Goal: Task Accomplishment & Management: Manage account settings

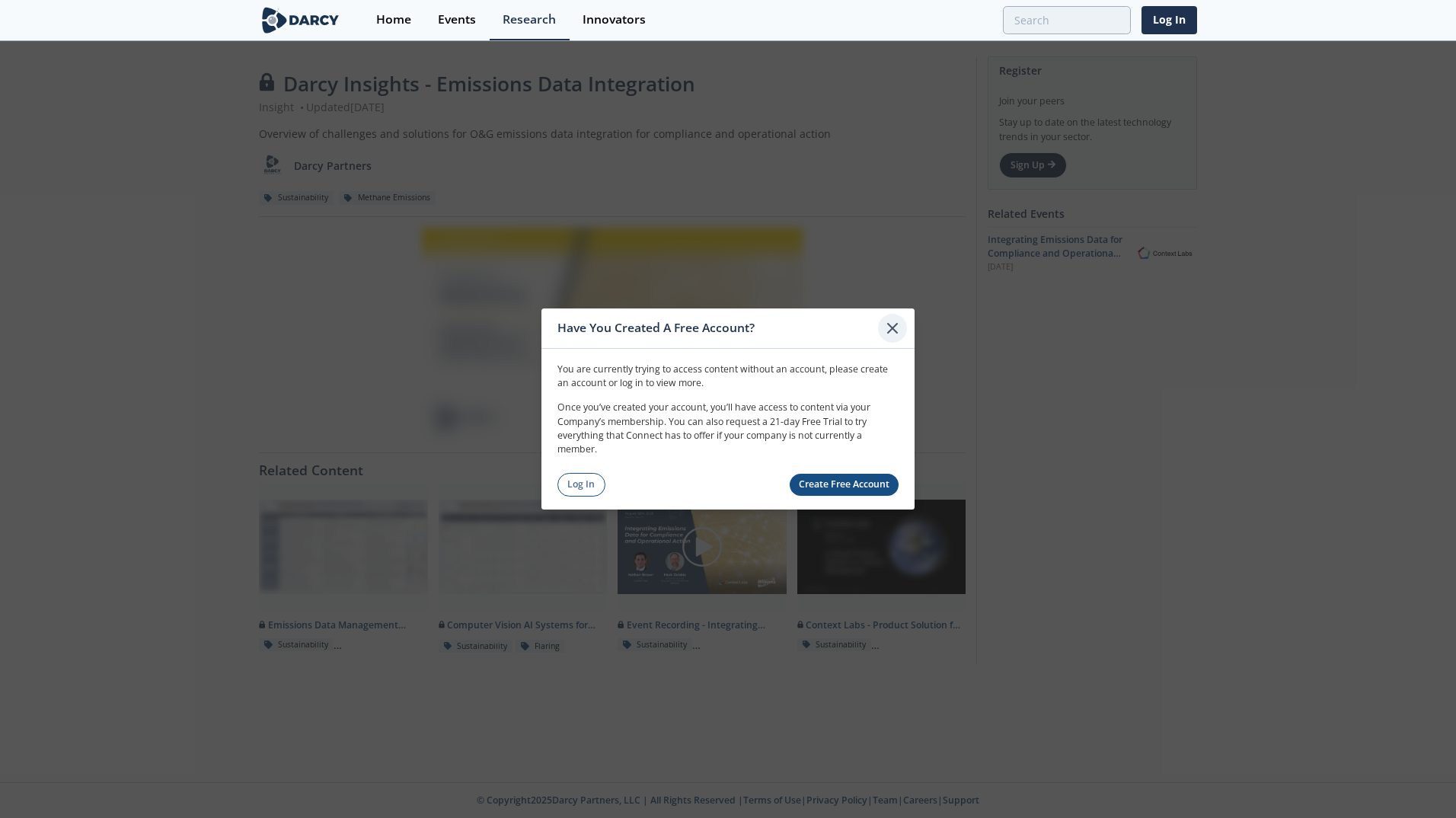
click at [895, 328] on icon at bounding box center [893, 328] width 18 height 18
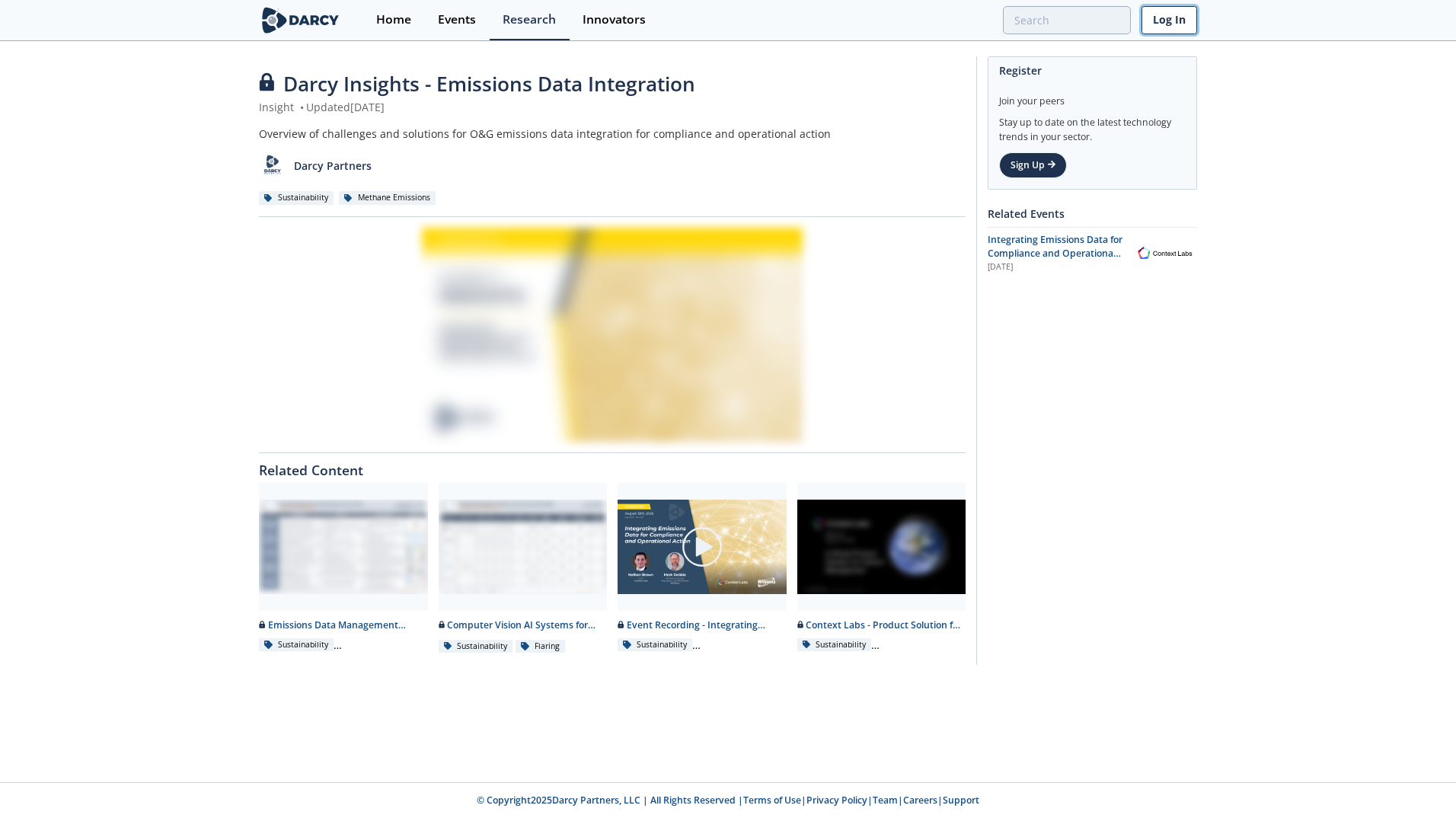
click at [1171, 27] on link "Log In" at bounding box center [1169, 20] width 55 height 28
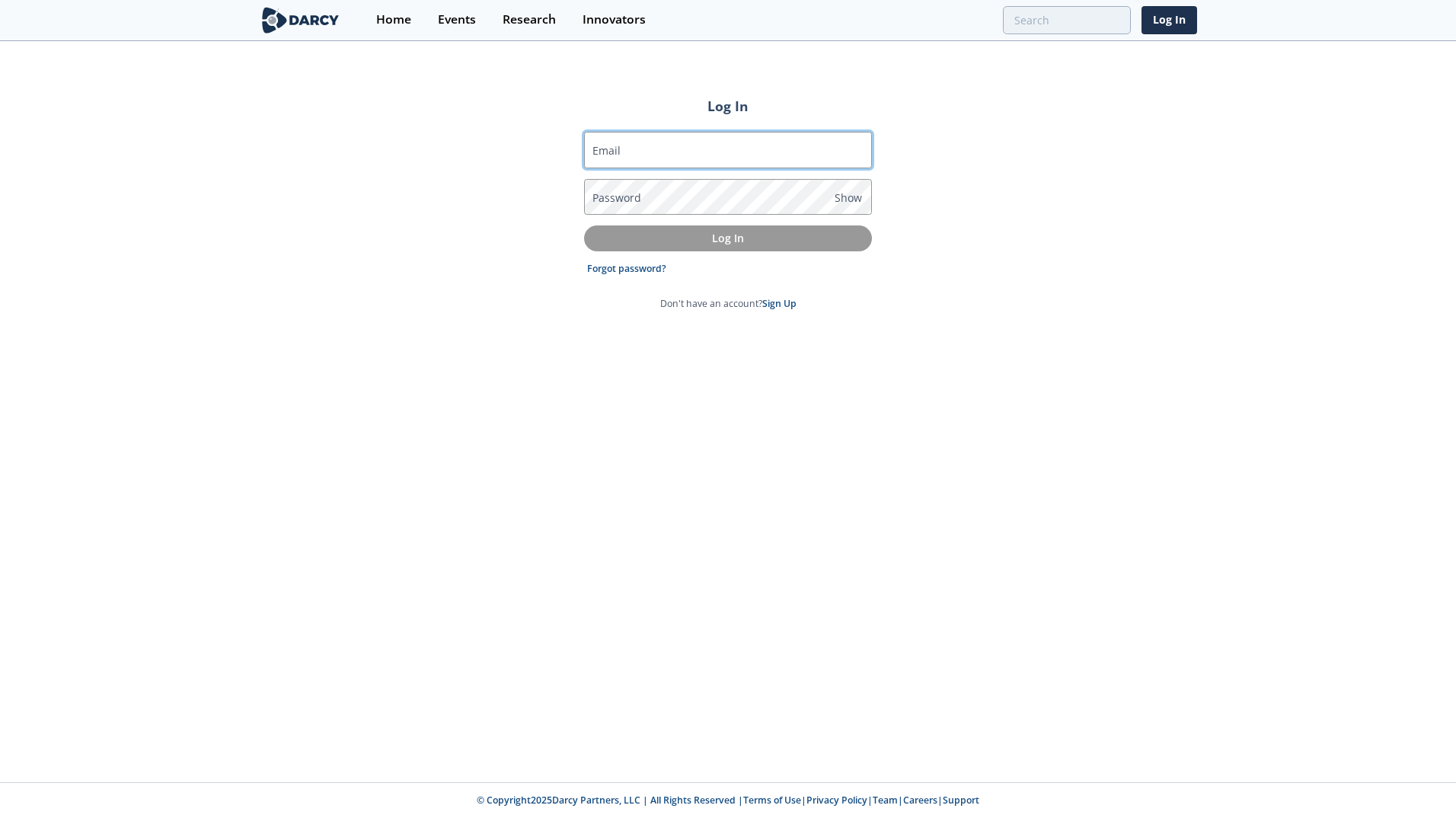
click at [669, 152] on input "Email" at bounding box center [728, 150] width 288 height 36
click at [618, 265] on link "Forgot password?" at bounding box center [627, 269] width 79 height 14
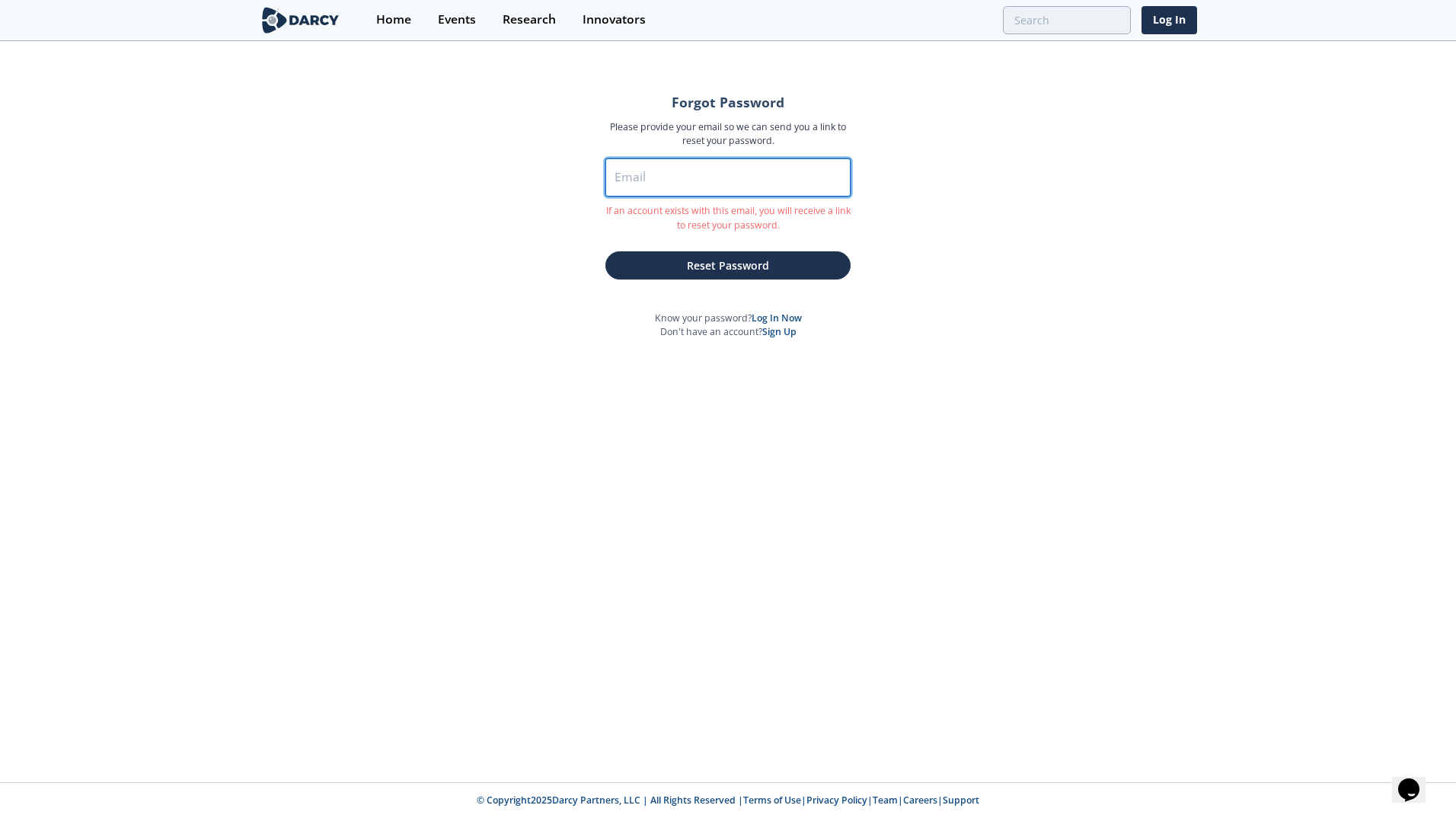
click at [660, 175] on input "Email" at bounding box center [728, 178] width 246 height 38
type input "ryan.kowalski@chevron.com"
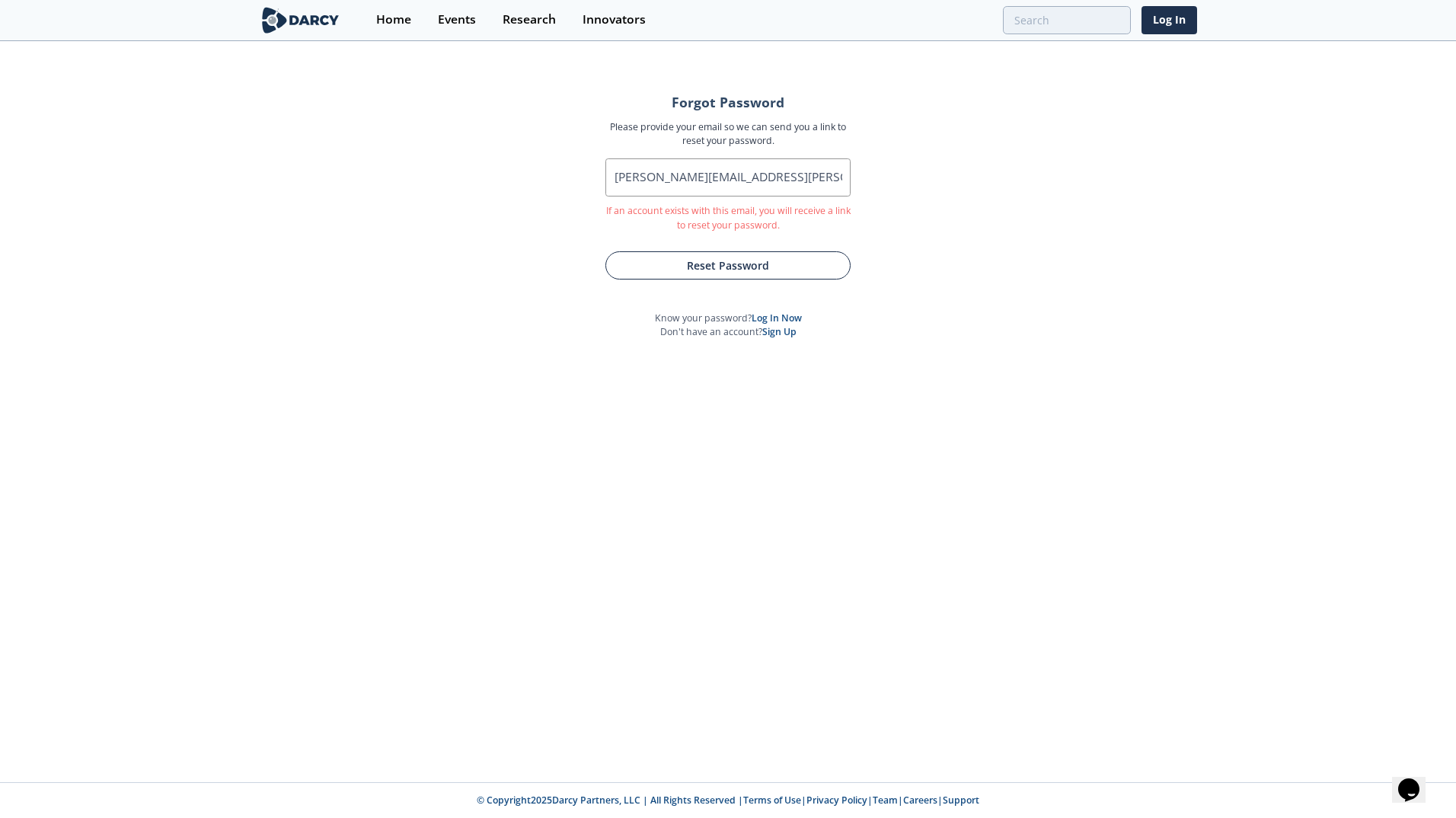
click at [769, 261] on button "Reset Password" at bounding box center [728, 265] width 246 height 28
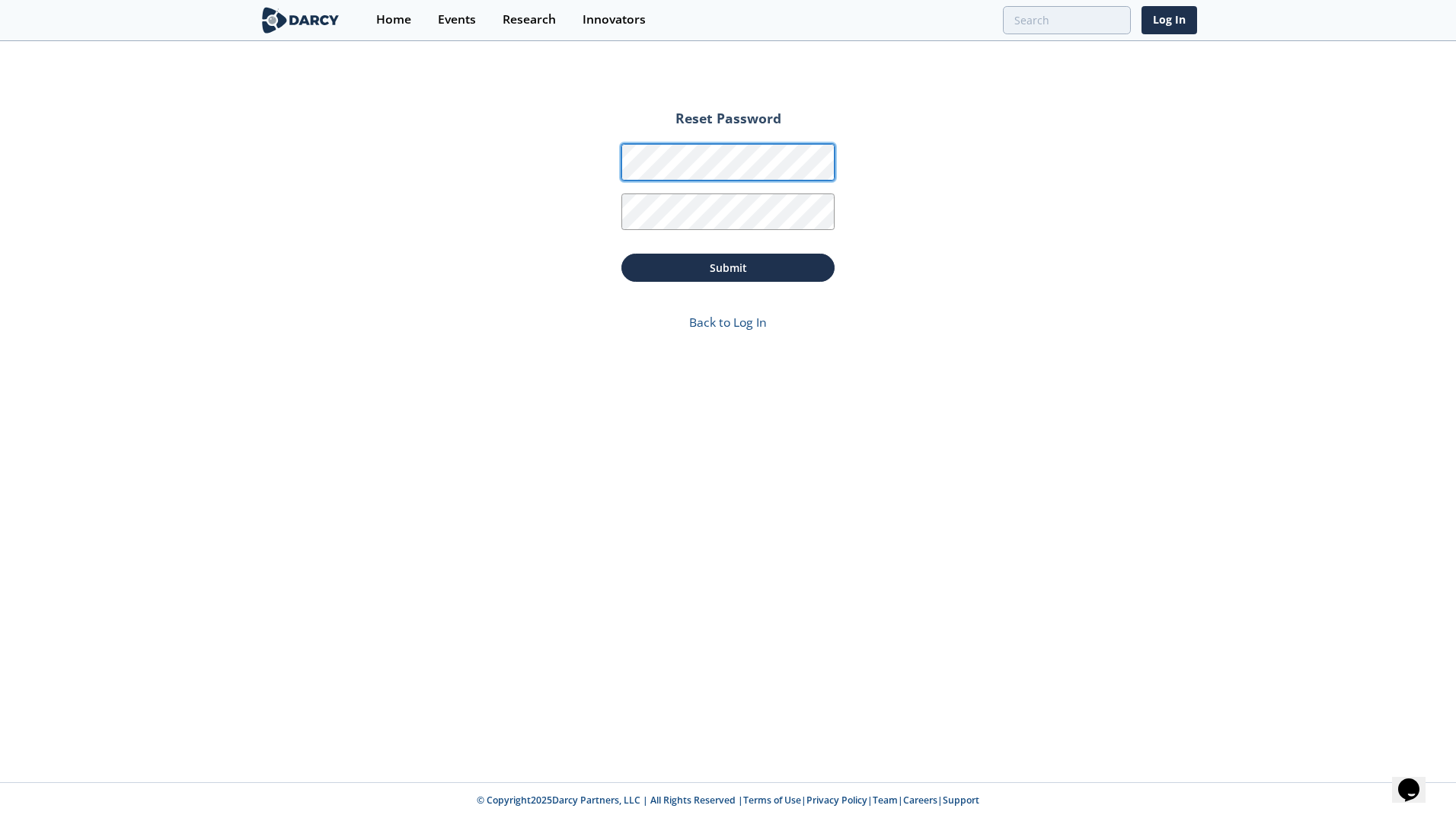
click at [528, 121] on div "Reset Password Password Password Confirmation Submit Back to Log In" at bounding box center [728, 413] width 1456 height 740
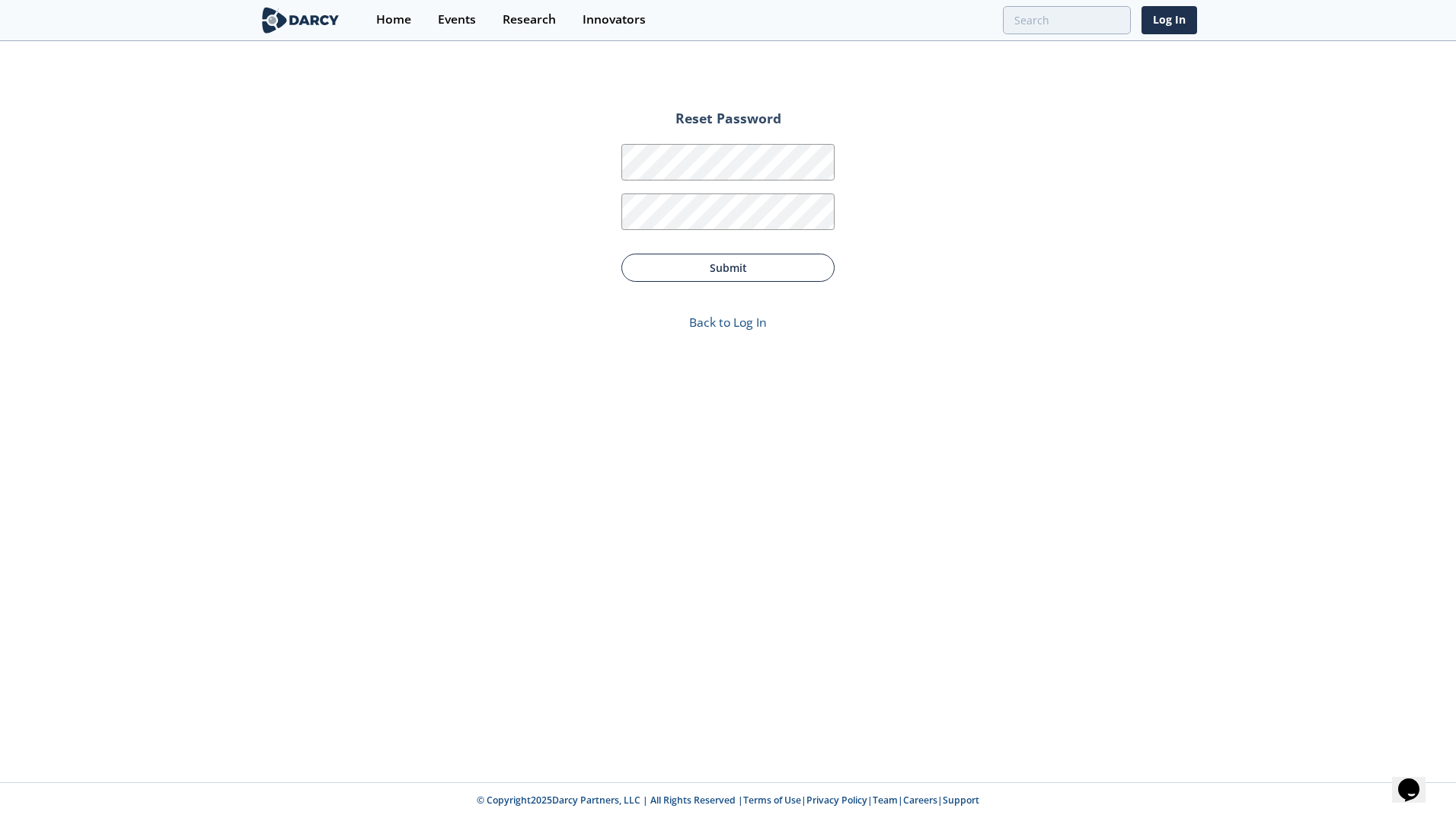
click at [776, 270] on button "Submit" at bounding box center [728, 268] width 213 height 28
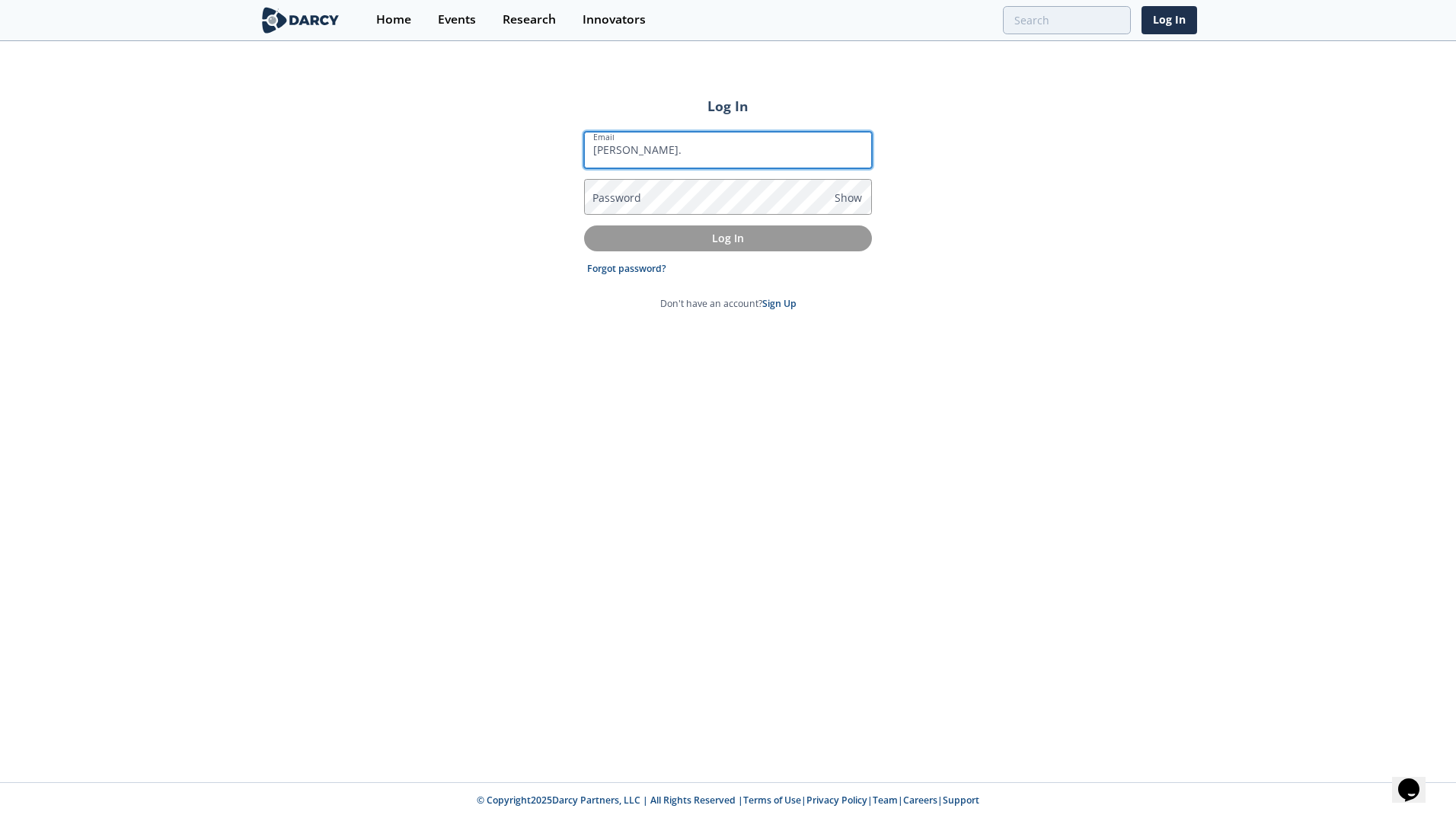
click at [703, 147] on input "ryan." at bounding box center [728, 150] width 288 height 36
type input "[PERSON_NAME][EMAIL_ADDRESS][PERSON_NAME][DOMAIN_NAME]"
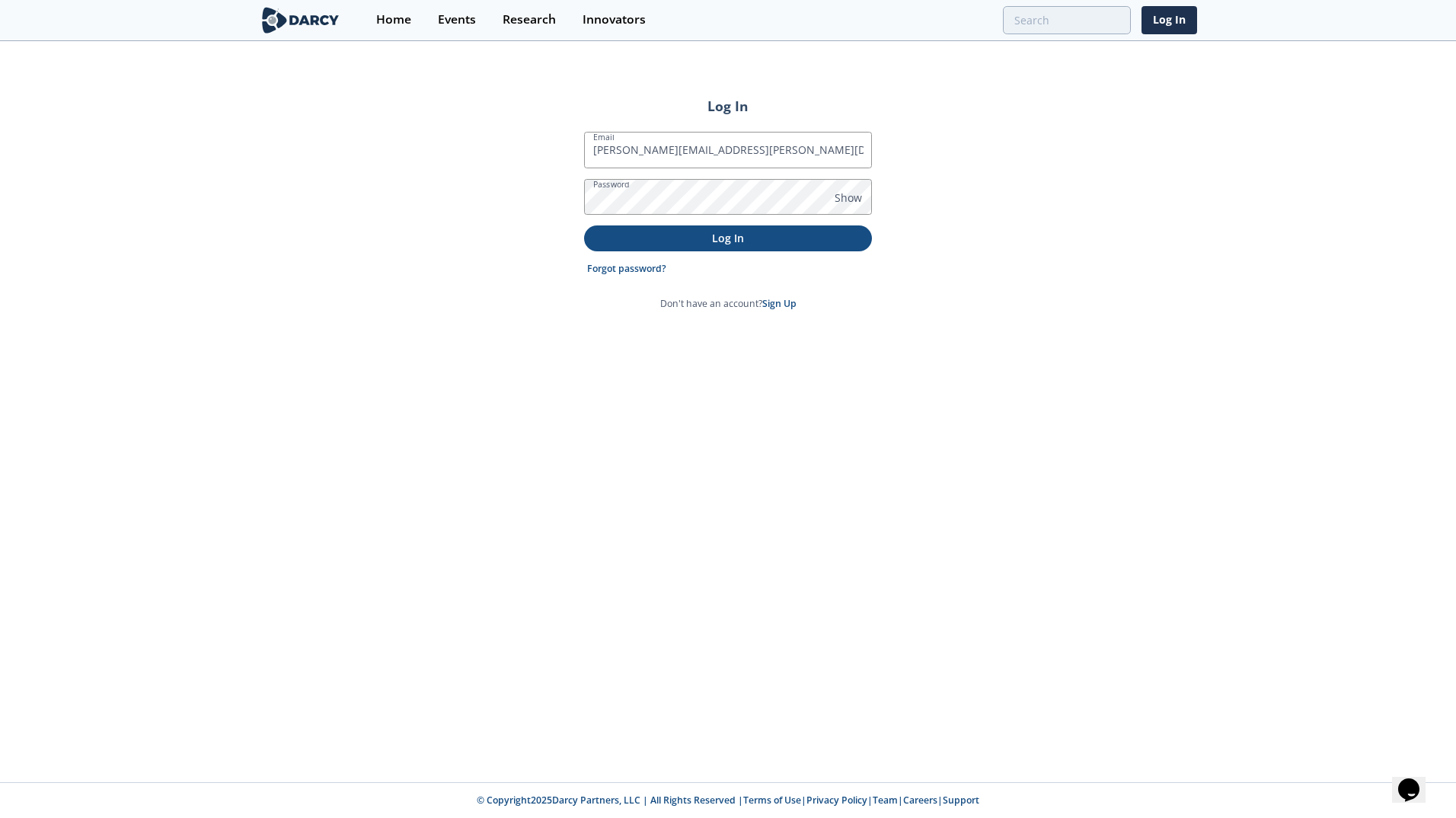
click at [723, 238] on p "Log In" at bounding box center [728, 237] width 266 height 16
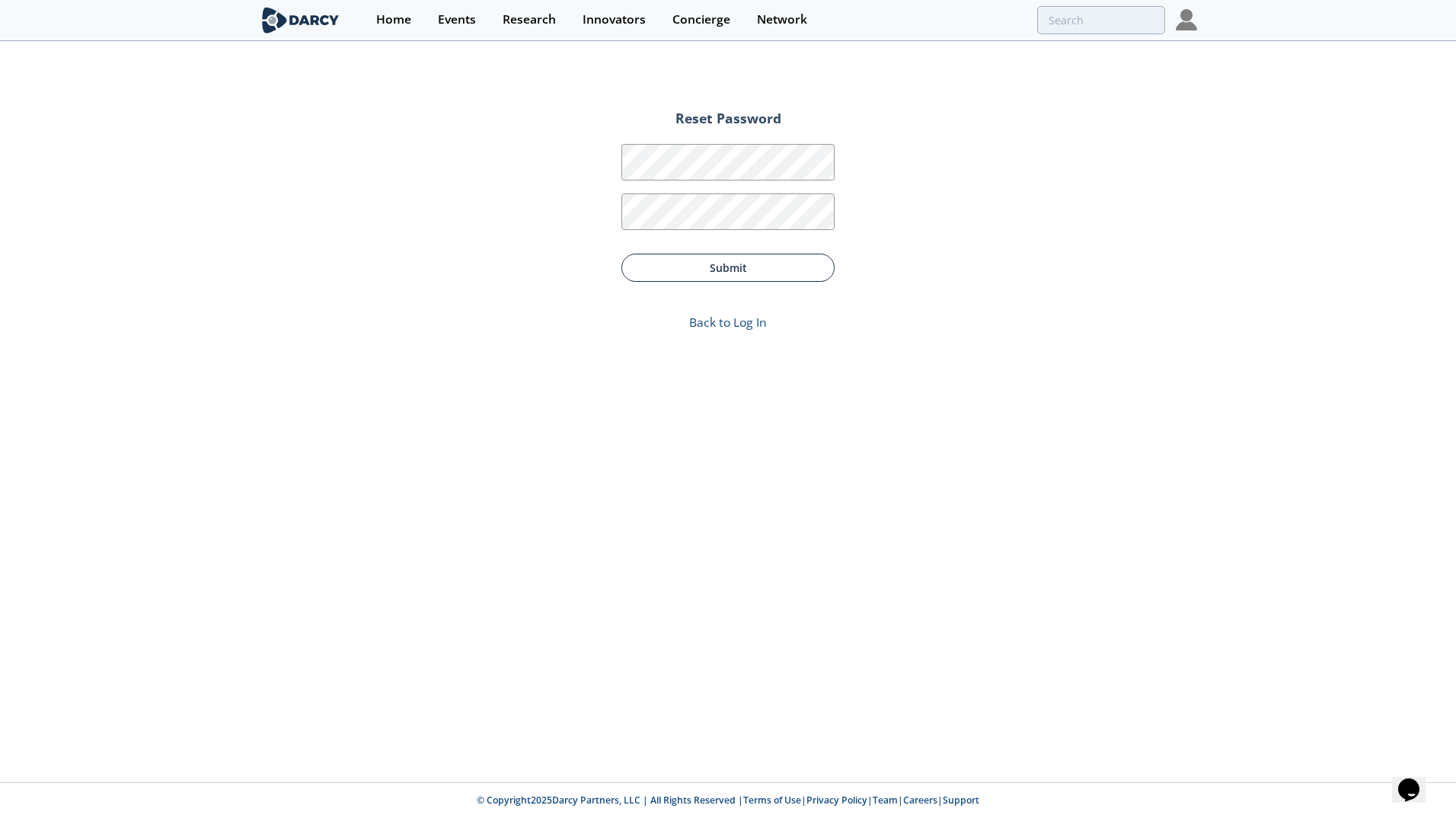
click at [772, 258] on button "Submit" at bounding box center [728, 268] width 213 height 28
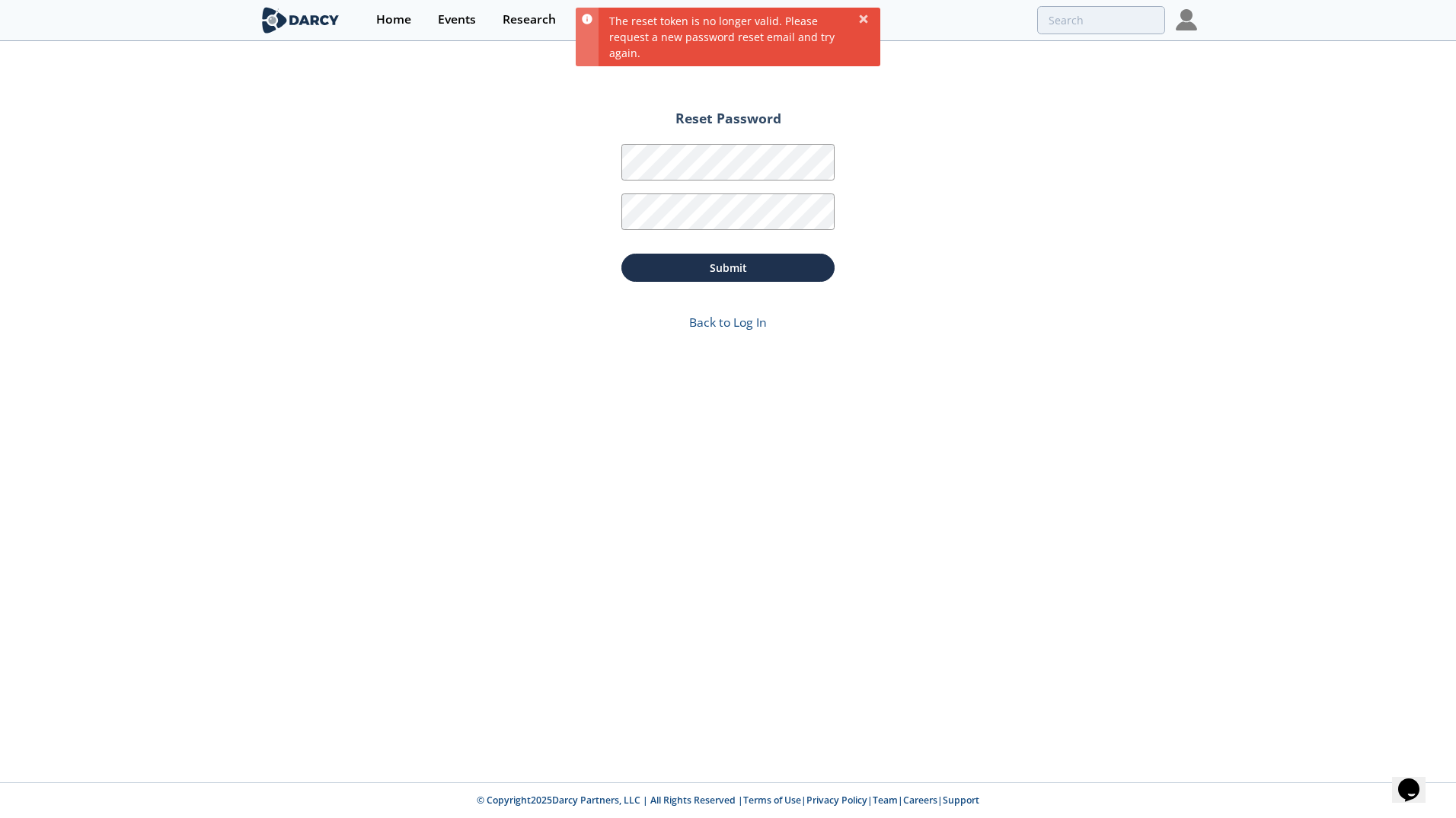
click at [971, 194] on div "Reset Password Password Password Confirmation Submit Back to Log In" at bounding box center [728, 413] width 1456 height 740
click at [440, 18] on div "Events" at bounding box center [457, 20] width 38 height 12
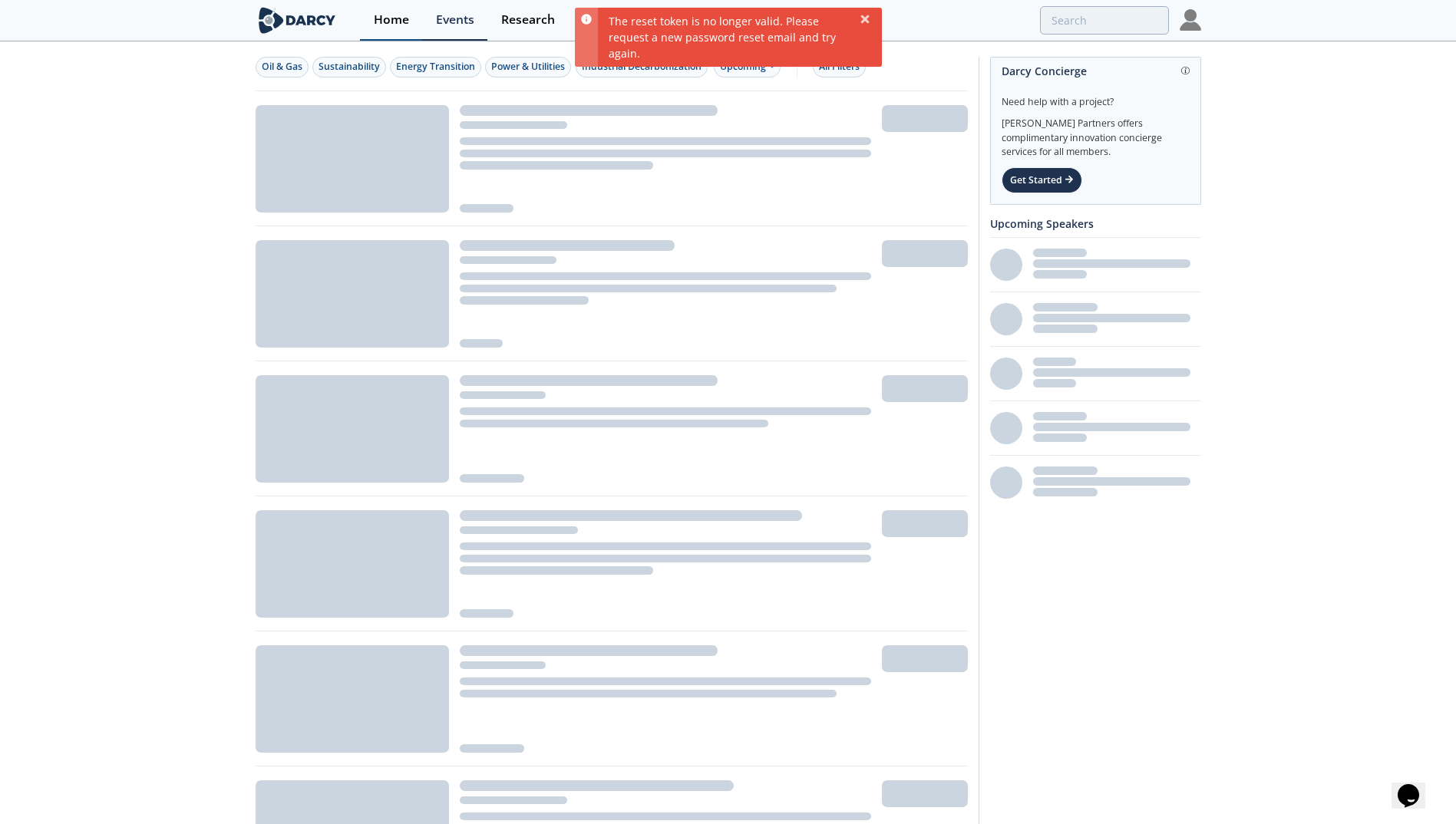
click at [390, 15] on div "Home" at bounding box center [391, 20] width 35 height 12
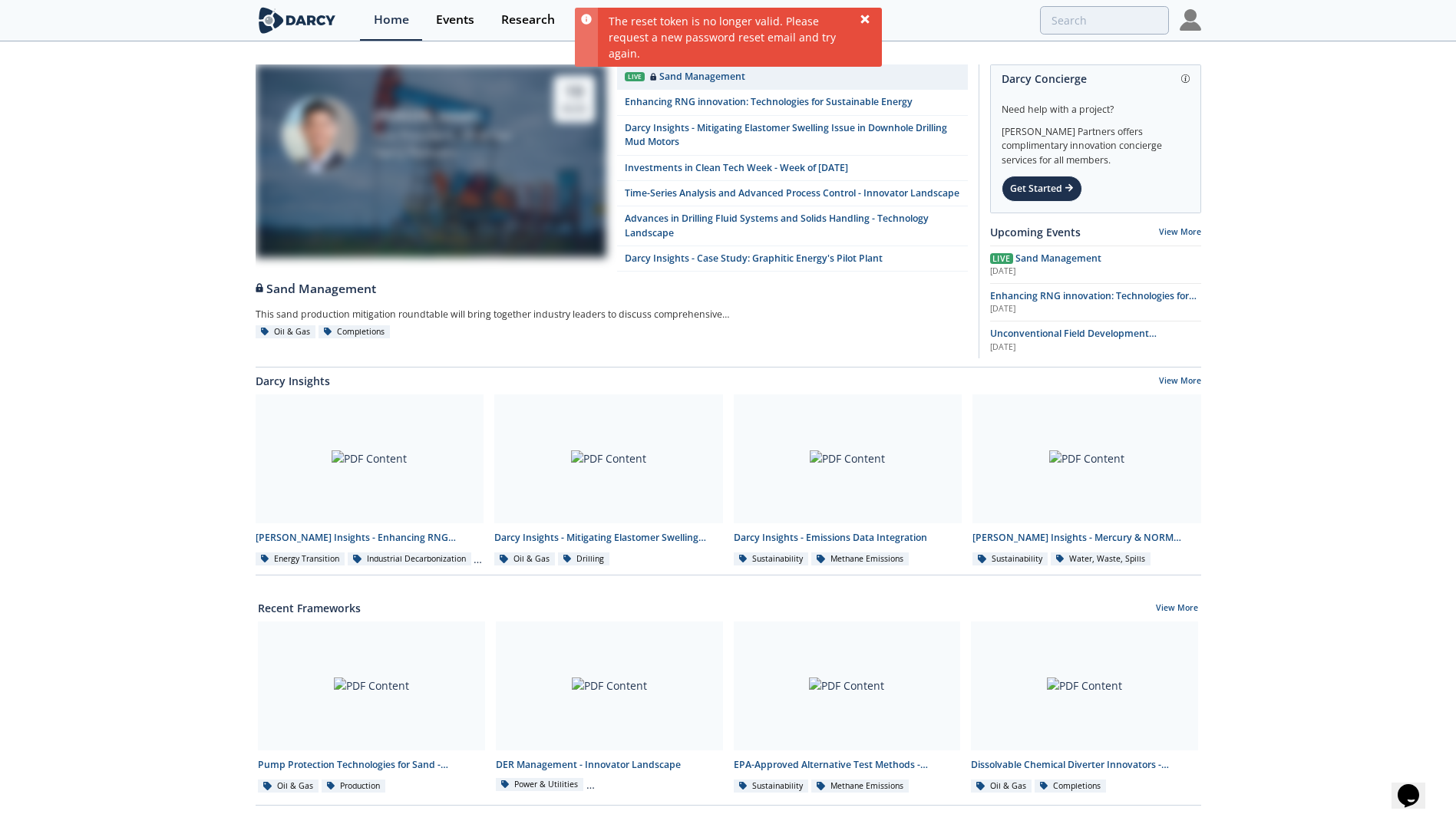
click at [864, 19] on icon at bounding box center [865, 19] width 8 height 8
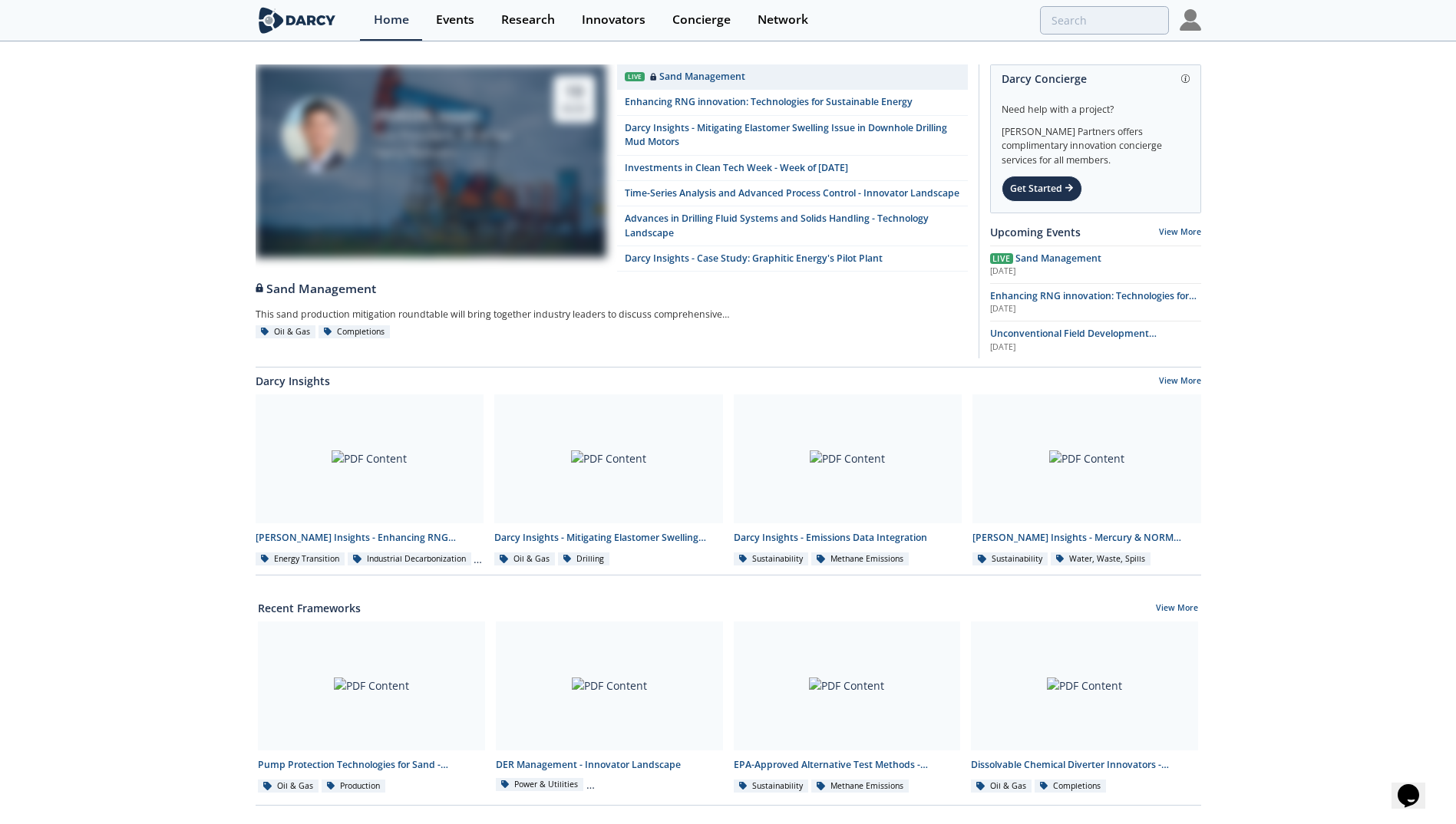
click at [1186, 22] on img at bounding box center [1190, 20] width 22 height 22
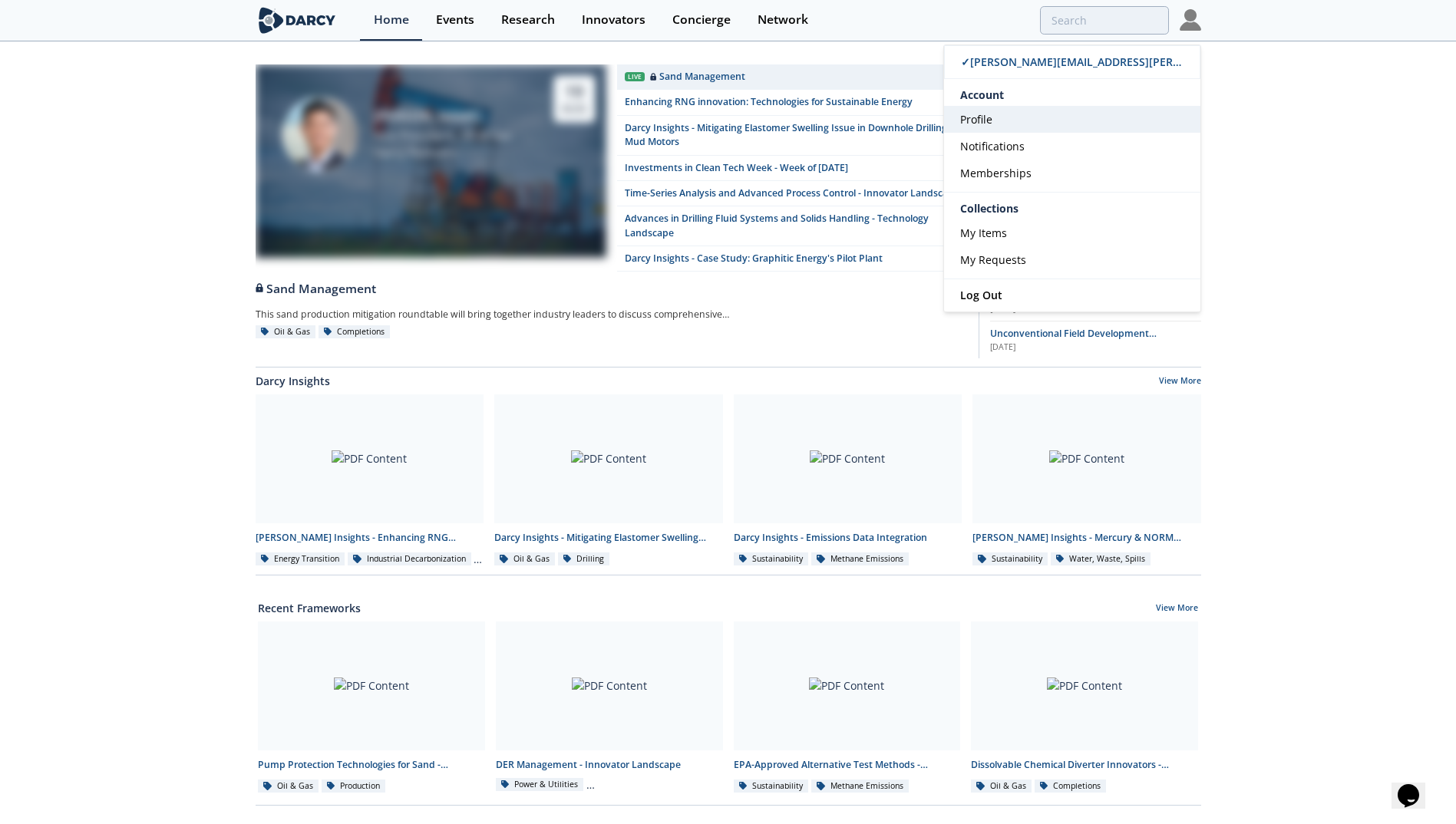
click at [980, 122] on span "Profile" at bounding box center [975, 120] width 32 height 15
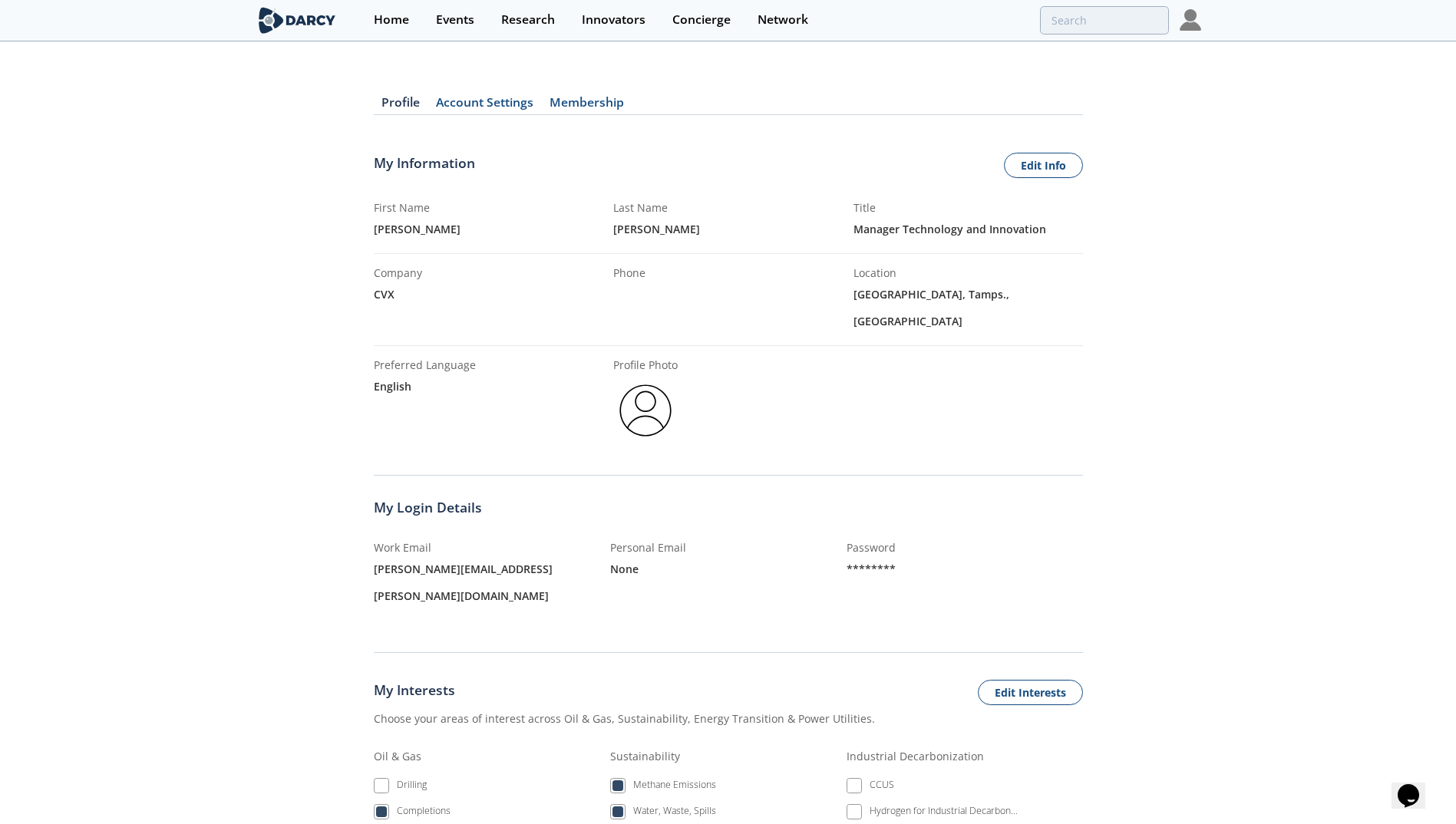
click at [925, 288] on div "Nuevo Laredo, Tamps., Mexico" at bounding box center [967, 307] width 229 height 53
click at [882, 272] on div "Location" at bounding box center [967, 272] width 229 height 16
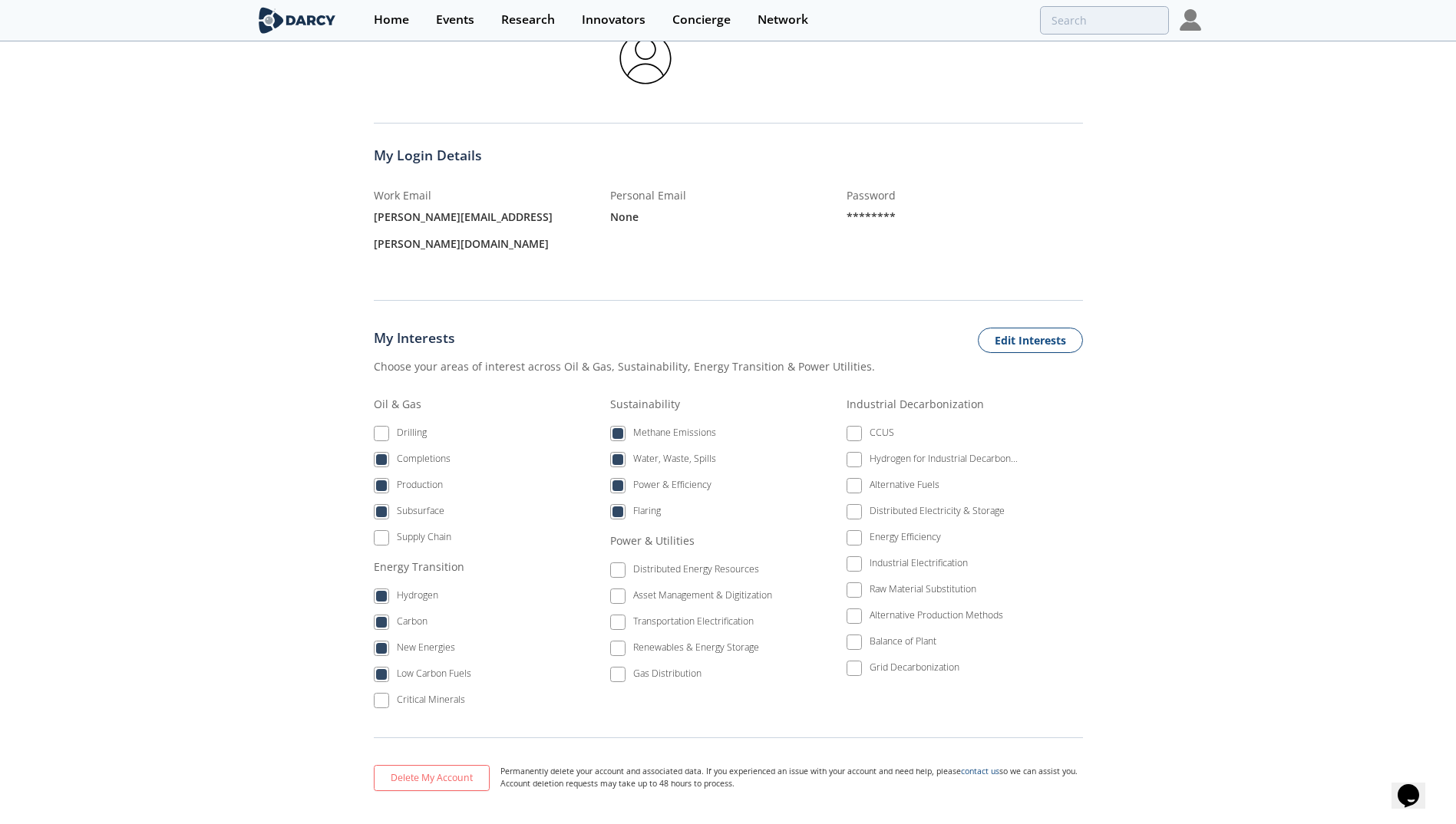
scroll to position [356, 0]
click at [856, 420] on li "CCUS" at bounding box center [932, 432] width 172 height 26
click at [853, 420] on li "CCUS" at bounding box center [932, 432] width 172 height 26
click at [1020, 325] on button "Edit Interests" at bounding box center [1030, 337] width 105 height 26
click at [854, 530] on span at bounding box center [854, 535] width 11 height 11
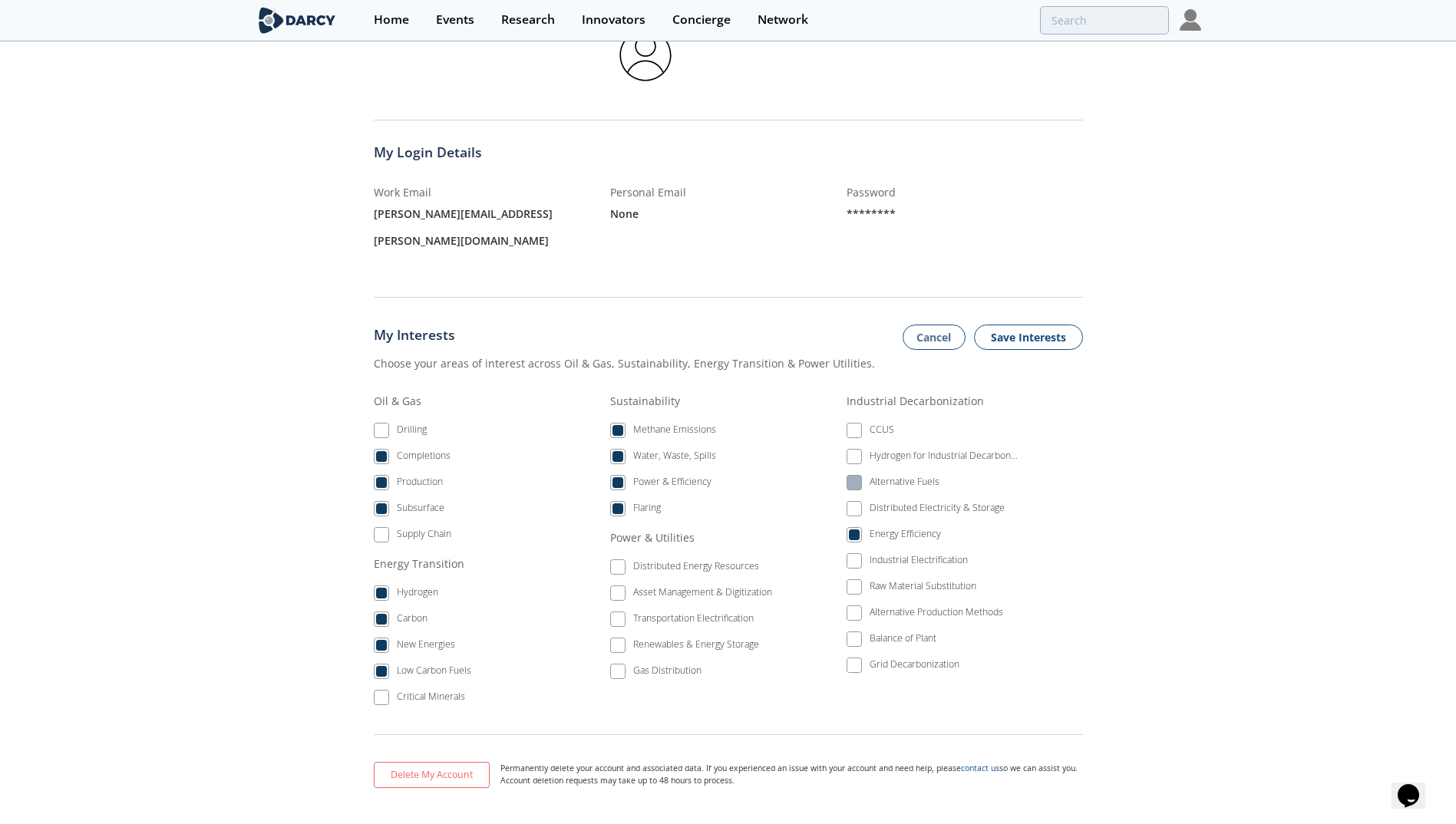
click at [867, 472] on label "Alternative Fuels" at bounding box center [932, 482] width 172 height 21
click at [849, 477] on span at bounding box center [854, 482] width 11 height 11
click at [612, 562] on span at bounding box center [617, 567] width 11 height 11
click at [383, 530] on span at bounding box center [381, 535] width 11 height 11
click at [376, 425] on span at bounding box center [381, 430] width 11 height 11
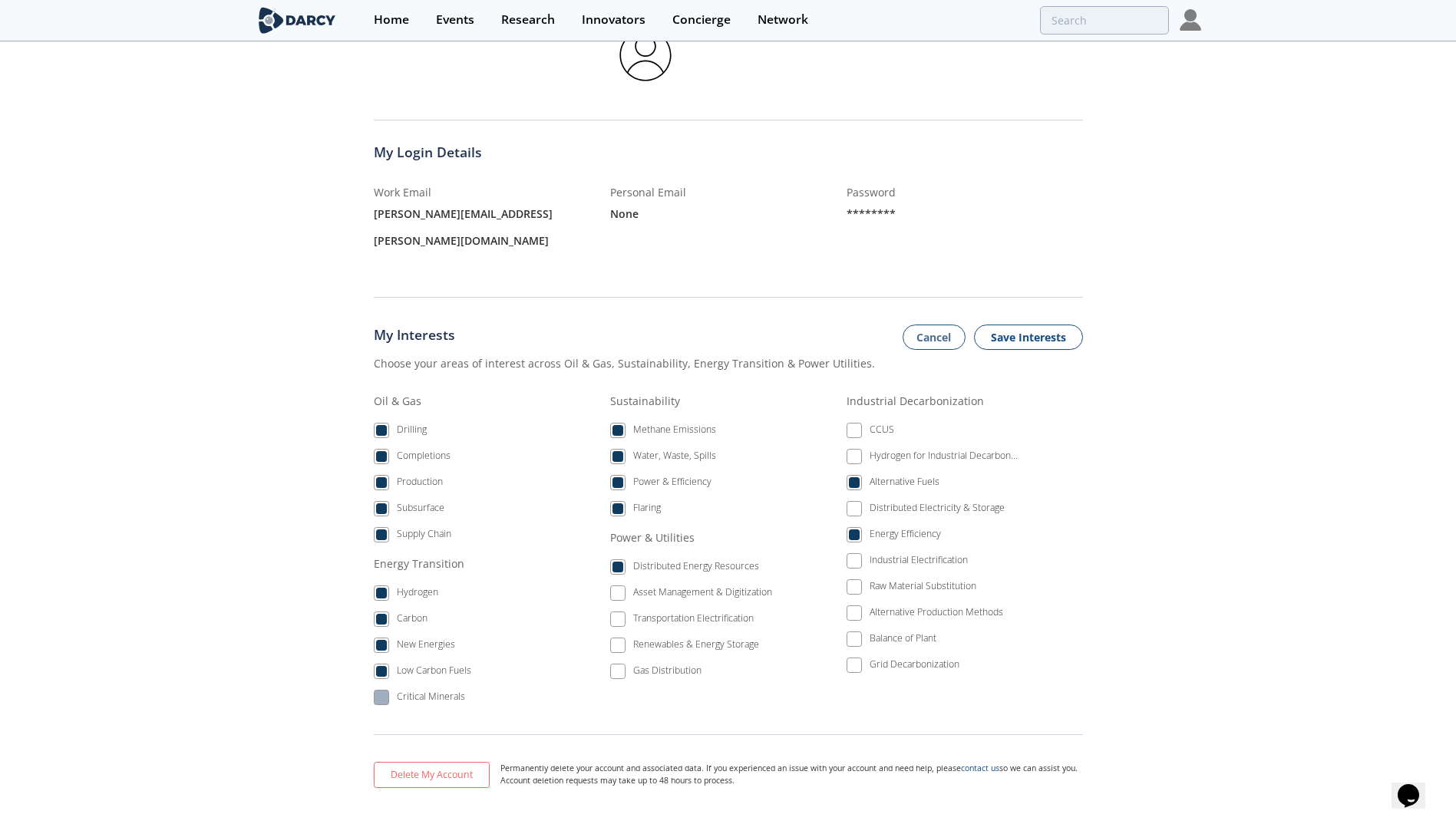
click at [431, 690] on div "Critical Minerals" at bounding box center [431, 699] width 68 height 18
click at [940, 658] on div "Grid Decarbonization" at bounding box center [915, 667] width 90 height 18
click at [978, 606] on div "Alternative Production Methods" at bounding box center [936, 615] width 133 height 18
click at [1070, 325] on button "Save Interests" at bounding box center [1028, 337] width 109 height 26
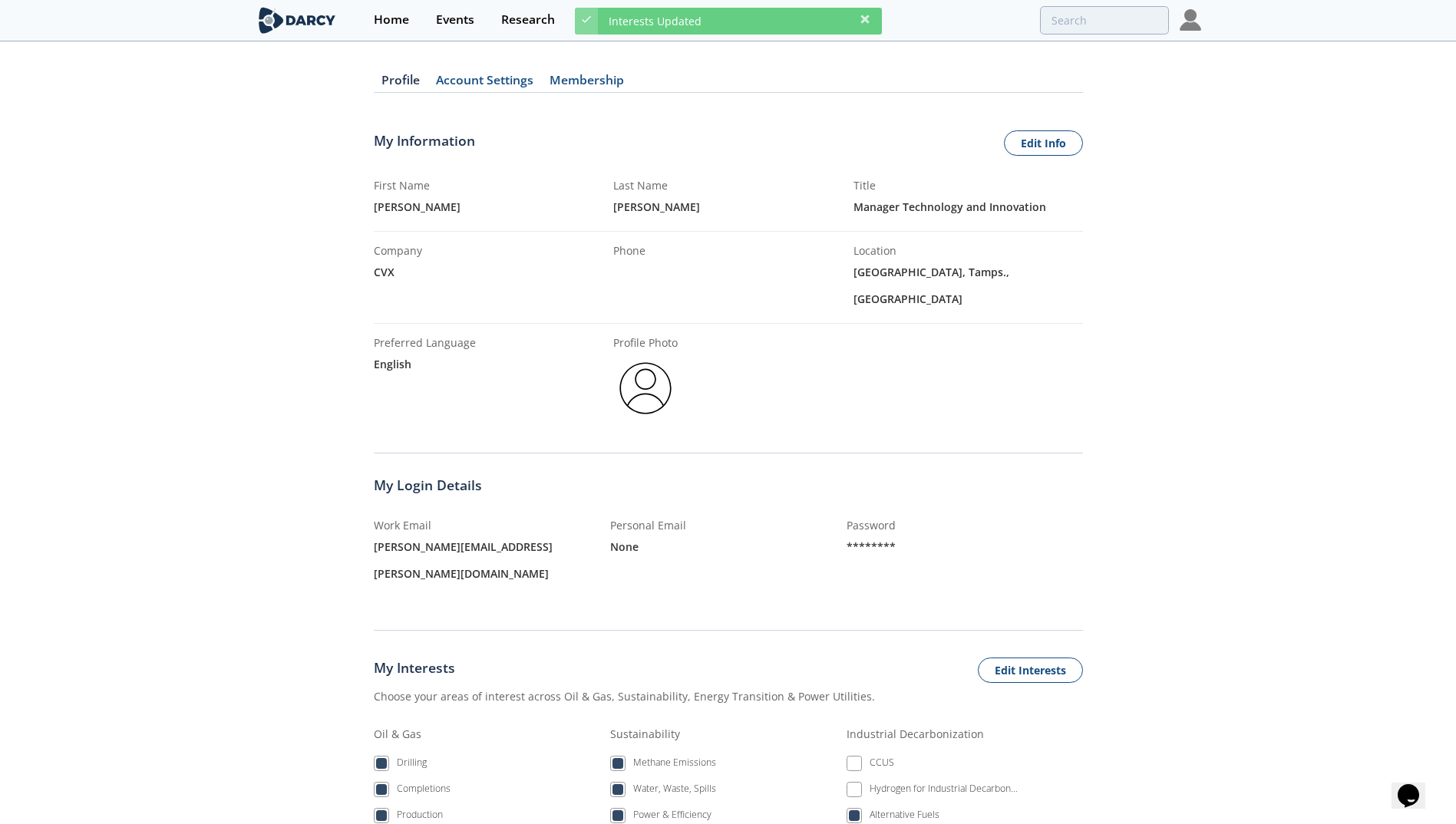
scroll to position [0, 0]
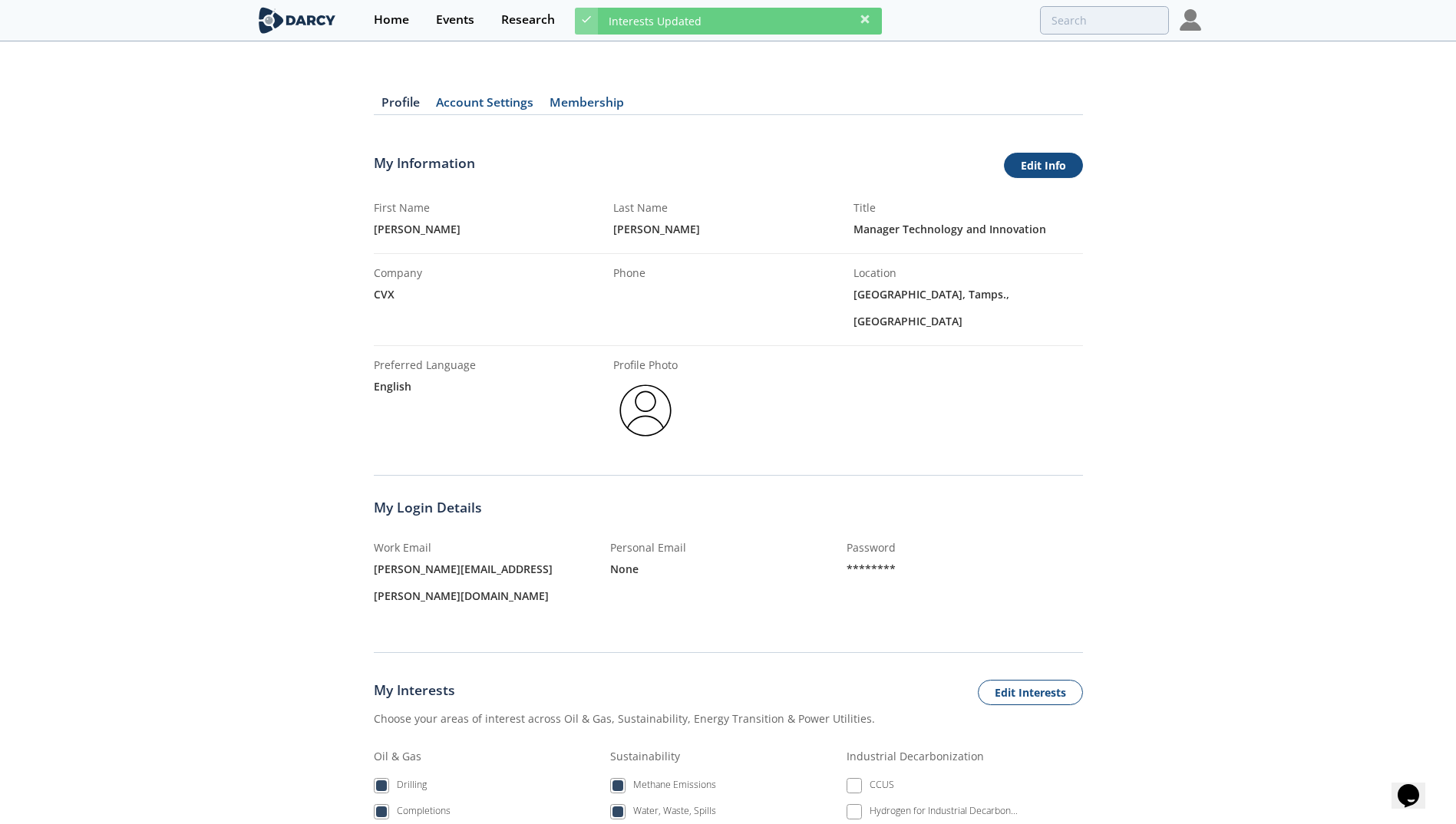
click at [1036, 158] on link "Edit Info" at bounding box center [1043, 165] width 79 height 26
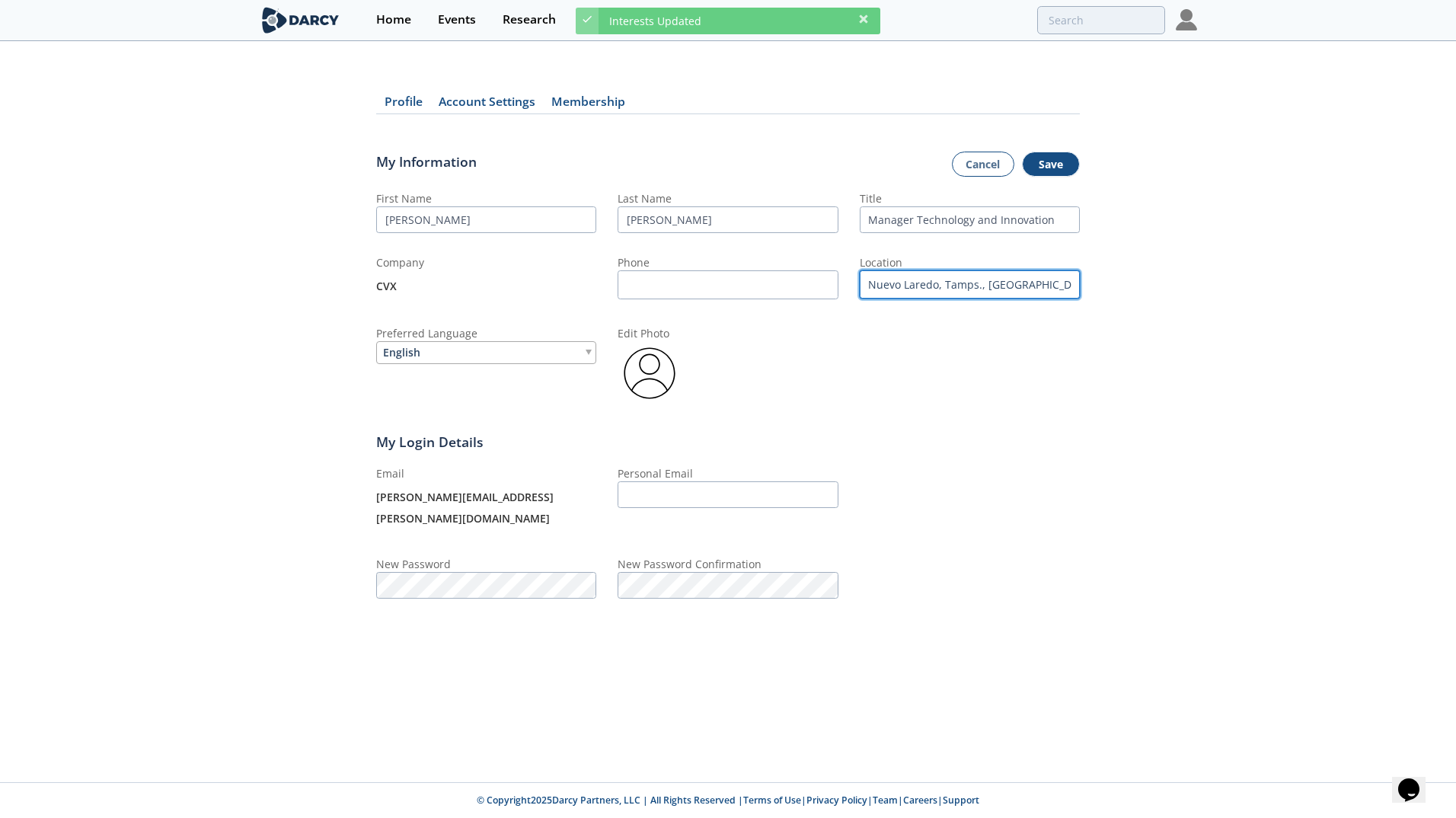
click at [1030, 290] on input "Nuevo Laredo, Tamps., Mexico" at bounding box center [970, 285] width 220 height 28
drag, startPoint x: 1041, startPoint y: 286, endPoint x: 750, endPoint y: 276, distance: 291.2
click at [750, 276] on div "First Name Ryan Last Name Kowalski Title Manager Technology and Innovation Comp…" at bounding box center [728, 298] width 704 height 215
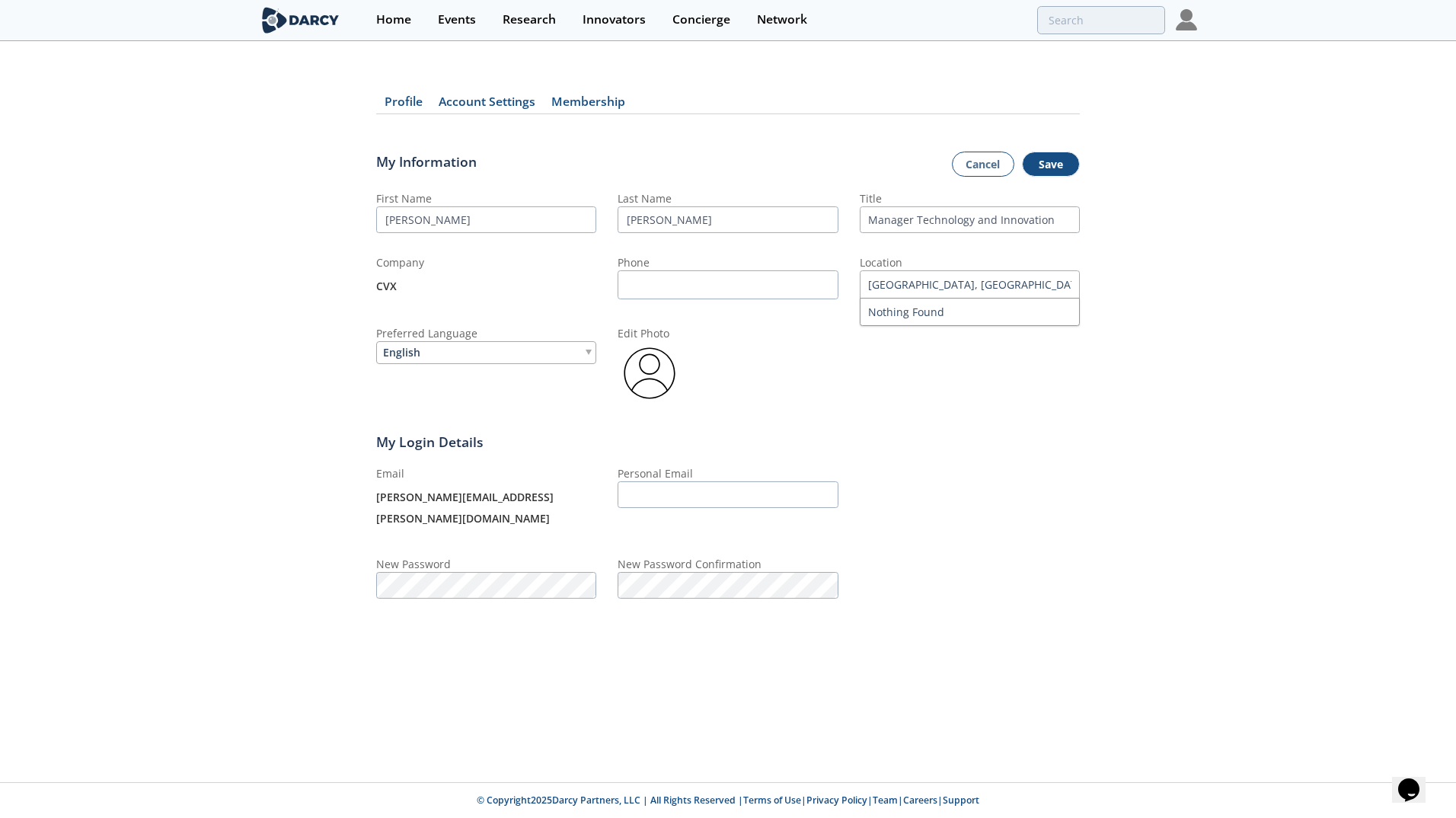
click at [1128, 299] on div "Profile Account Settings Membership My Information Cancel Save First Name Ryan …" at bounding box center [728, 350] width 1456 height 572
click at [1032, 285] on input "Nuevo Laredo, Tamps., Mexico" at bounding box center [970, 285] width 220 height 28
drag, startPoint x: 1049, startPoint y: 288, endPoint x: 704, endPoint y: 256, distance: 346.5
click at [704, 256] on div "First Name Ryan Last Name Kowalski Title Manager Technology and Innovation Comp…" at bounding box center [728, 298] width 704 height 215
type input "Houston, TX, USA"
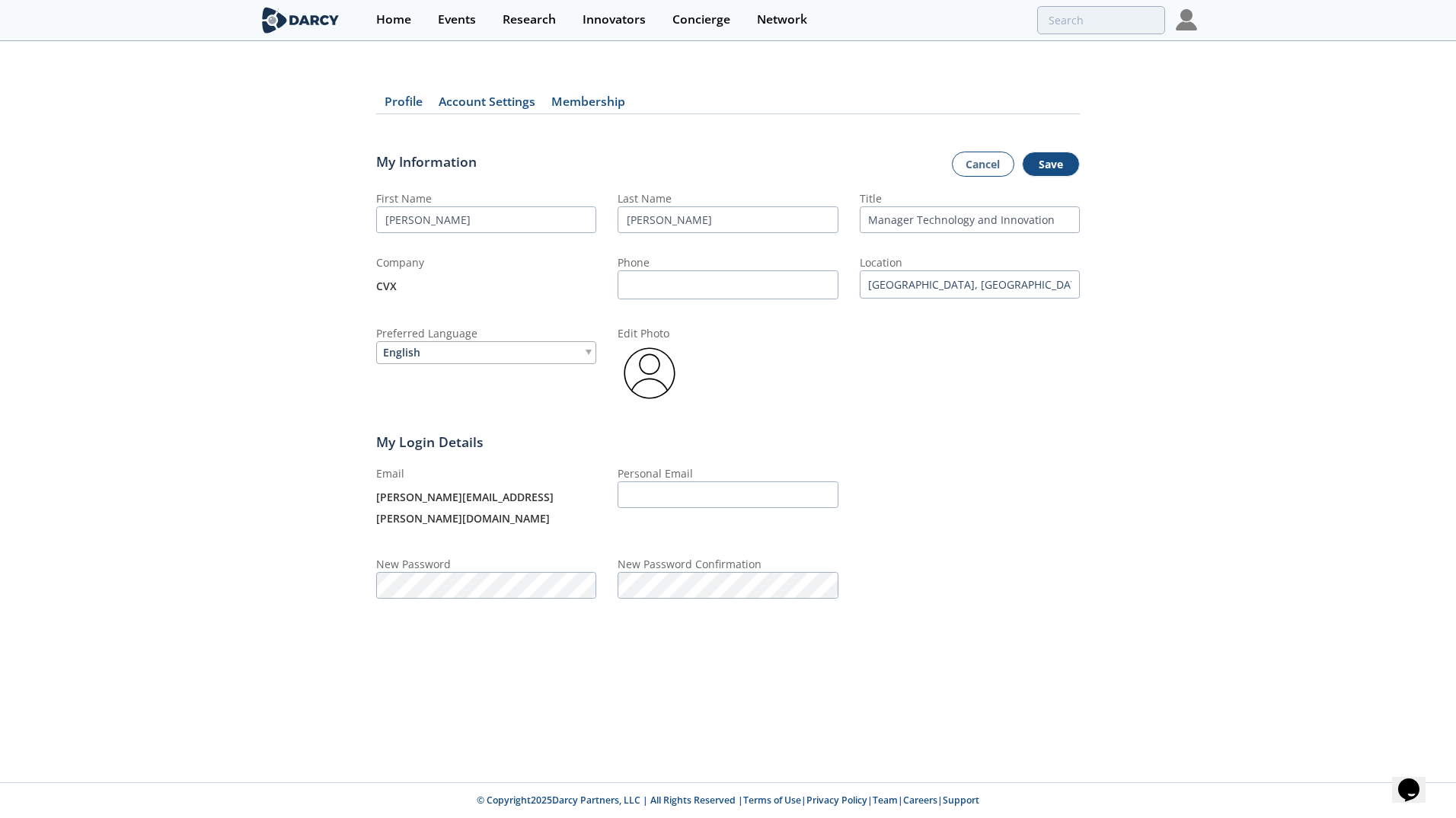
click at [1199, 287] on div "Profile Account Settings Membership My Information Cancel Save First Name Ryan …" at bounding box center [728, 350] width 1456 height 572
click at [1084, 183] on div "Profile Account Settings Membership My Information Cancel Save First Name Ryan …" at bounding box center [728, 350] width 1456 height 572
click at [1065, 162] on button "Save" at bounding box center [1051, 164] width 58 height 26
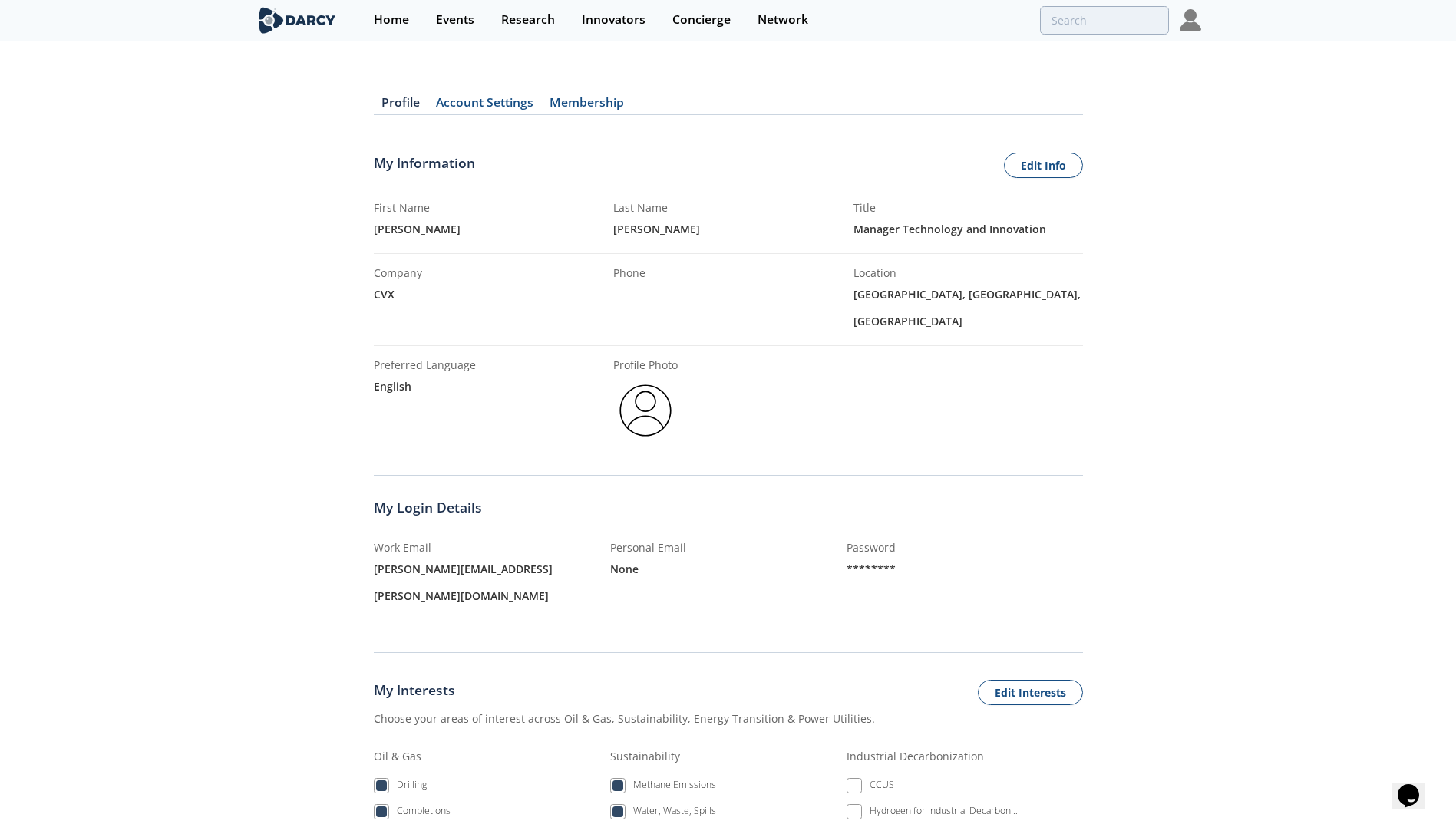
click at [512, 107] on link "Account Settings" at bounding box center [485, 106] width 113 height 18
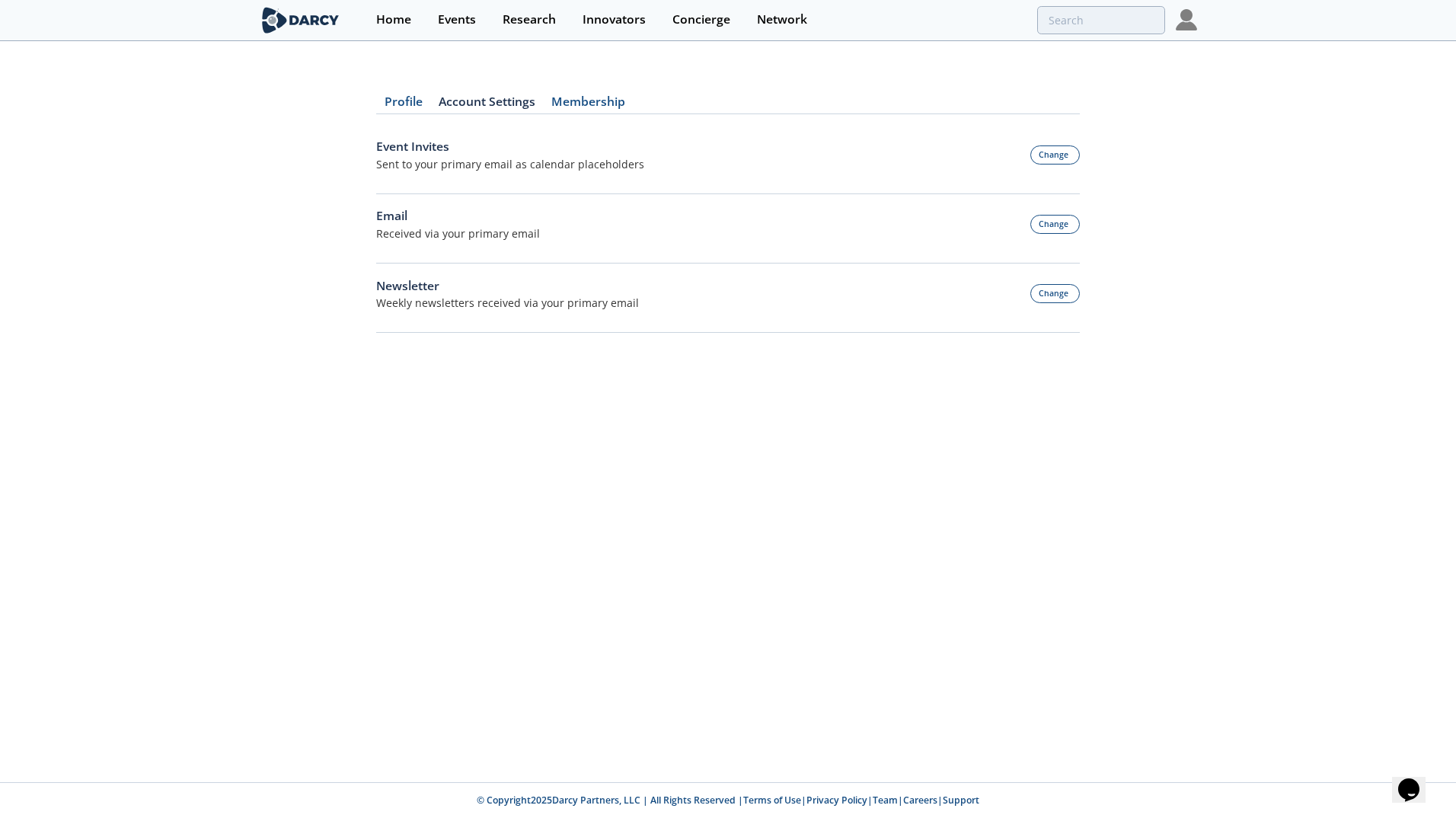
click at [597, 101] on link "Membership" at bounding box center [588, 105] width 90 height 18
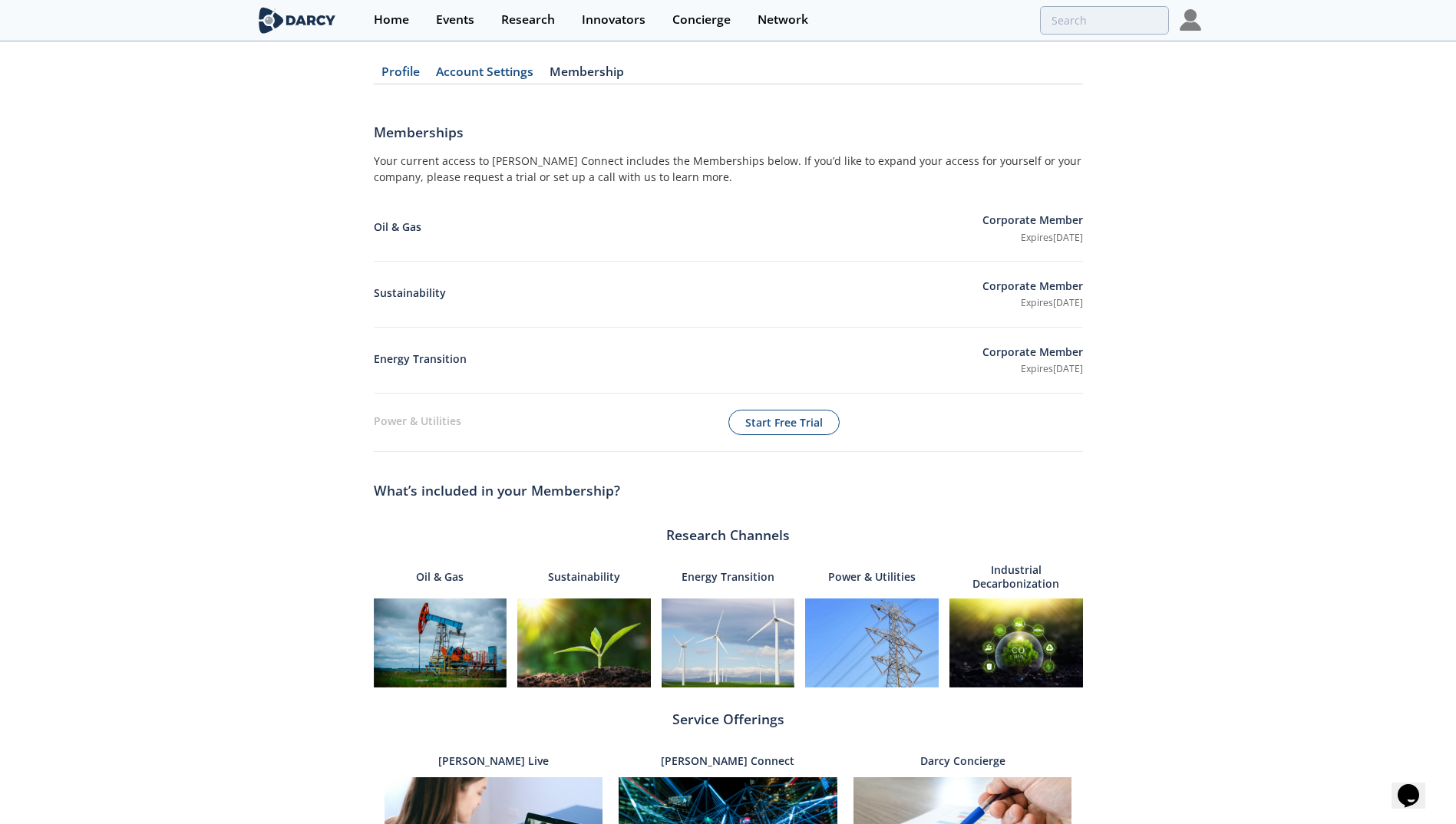
scroll to position [50, 0]
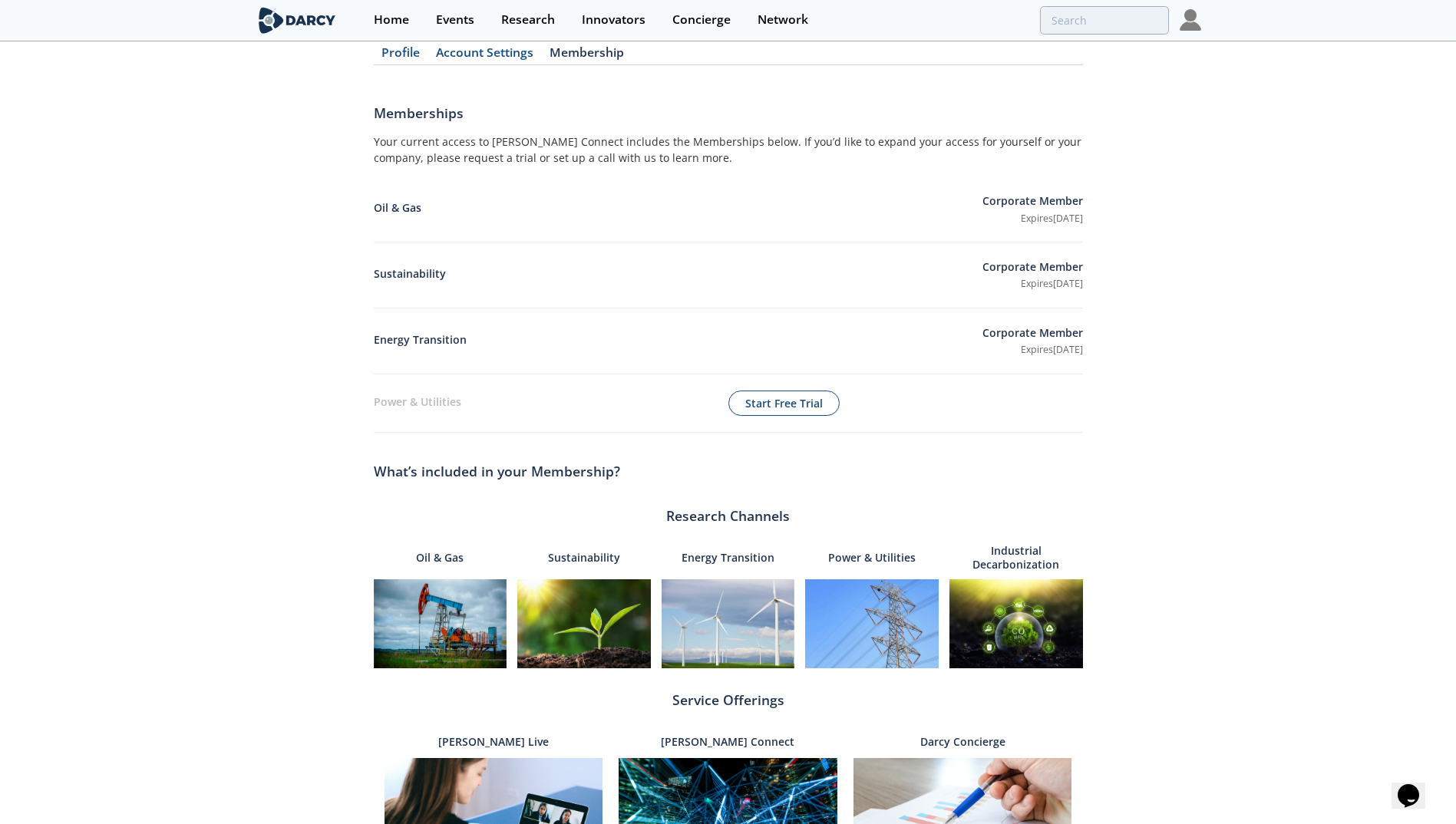
click at [443, 598] on img at bounding box center [441, 624] width 133 height 89
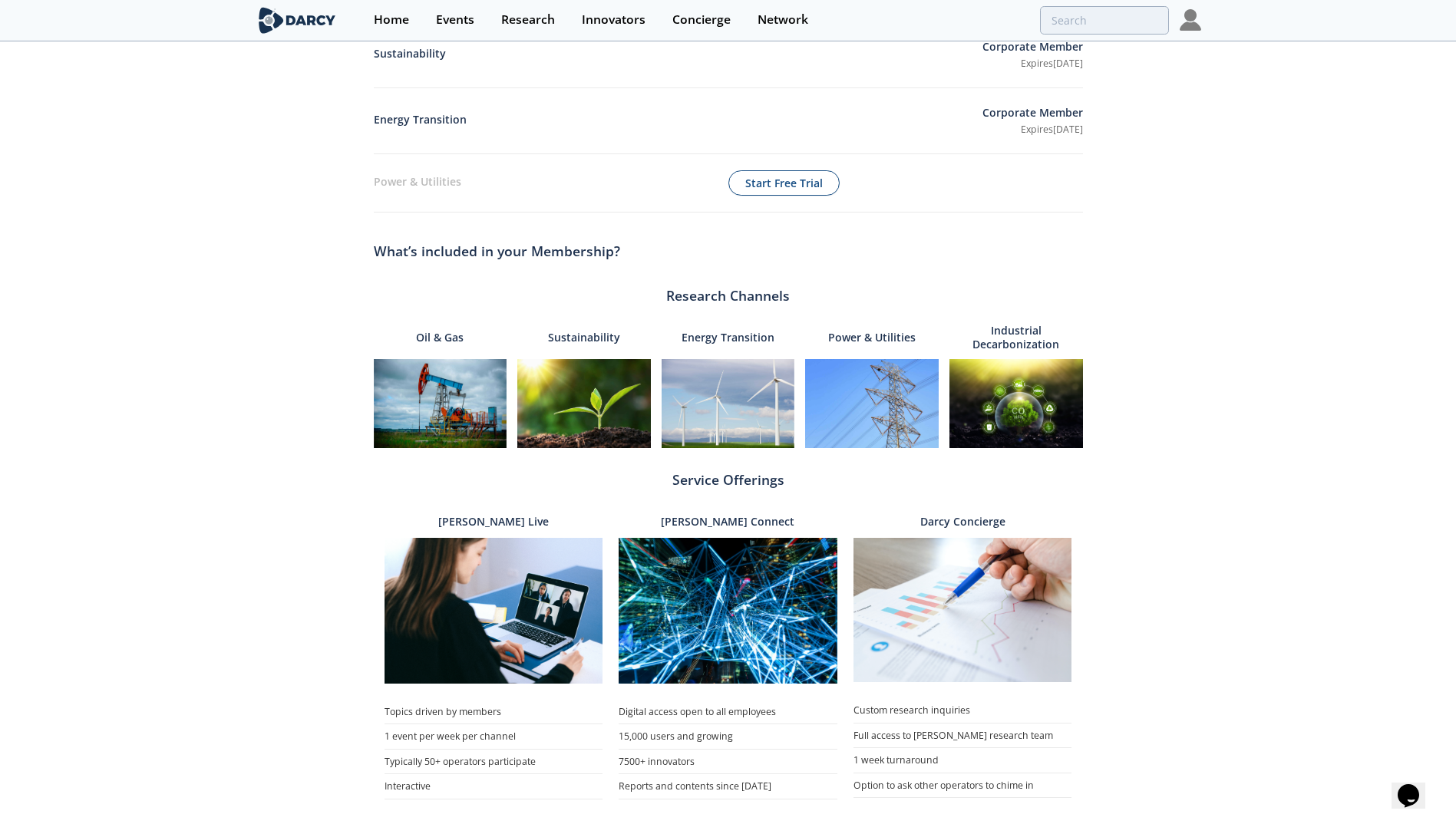
scroll to position [337, 0]
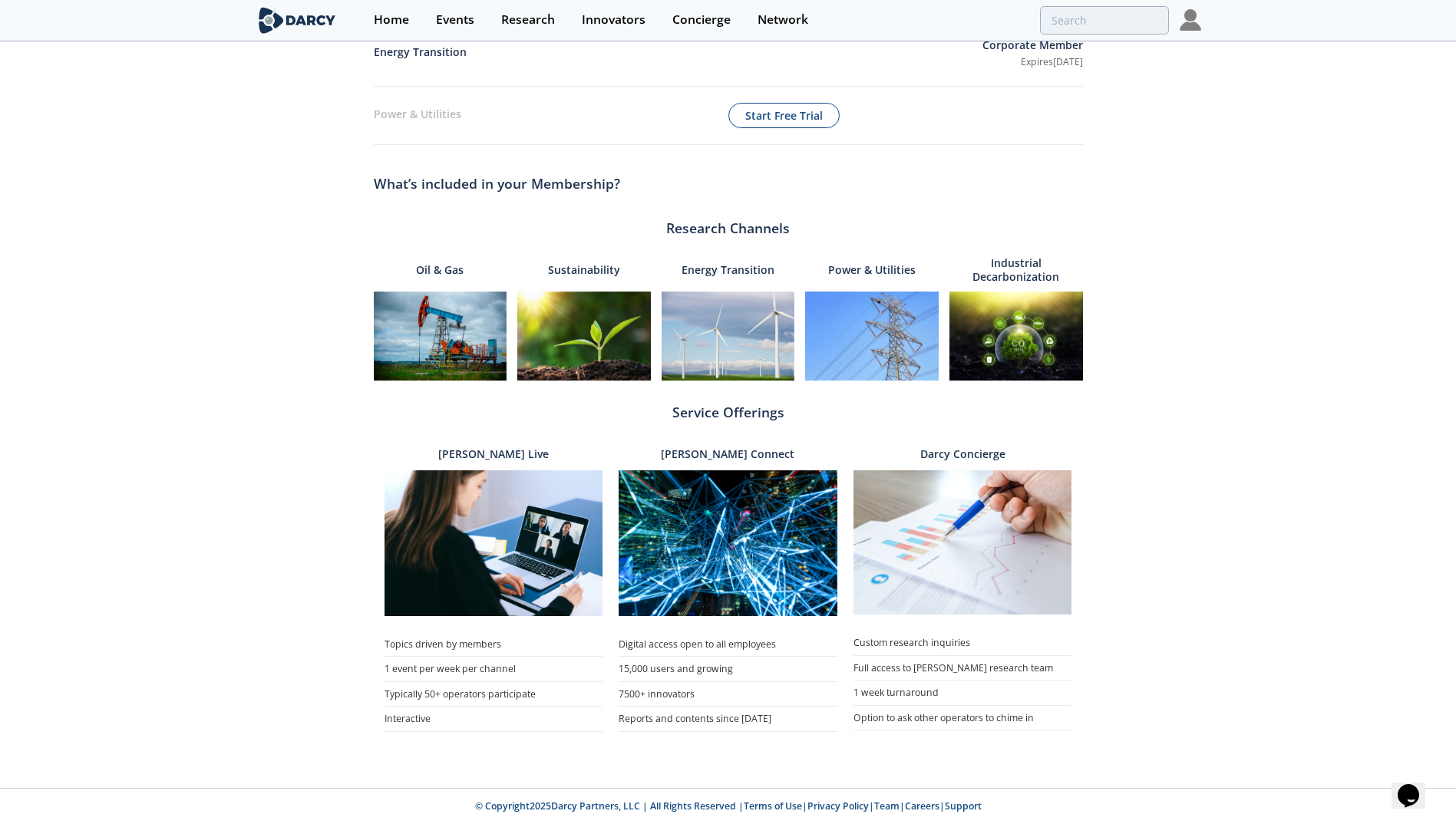
click at [743, 336] on img at bounding box center [728, 336] width 133 height 89
click at [576, 333] on img at bounding box center [584, 336] width 133 height 89
click at [415, 324] on img at bounding box center [441, 336] width 133 height 89
click at [434, 272] on p "Oil & Gas" at bounding box center [439, 270] width 47 height 32
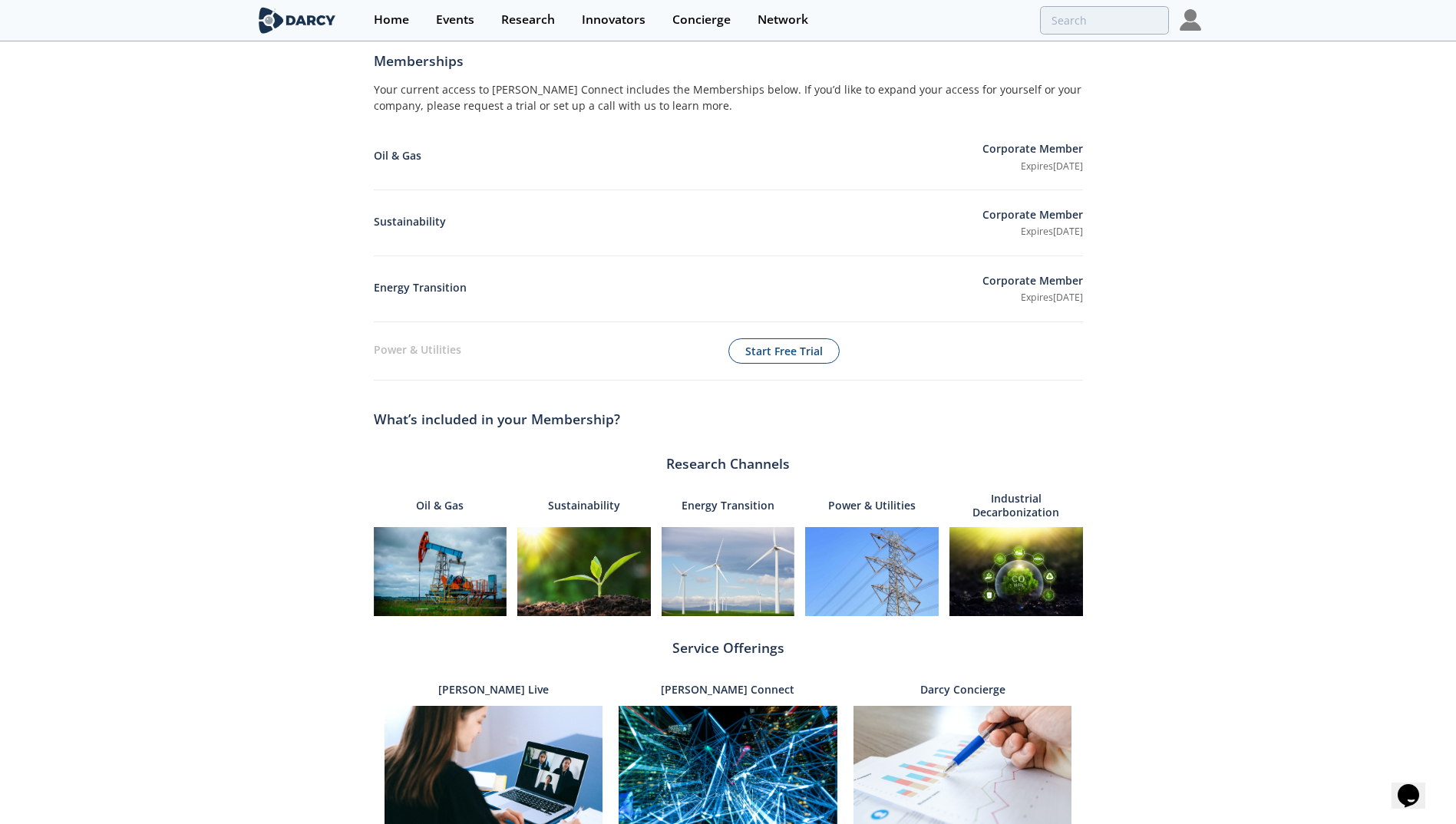
scroll to position [0, 0]
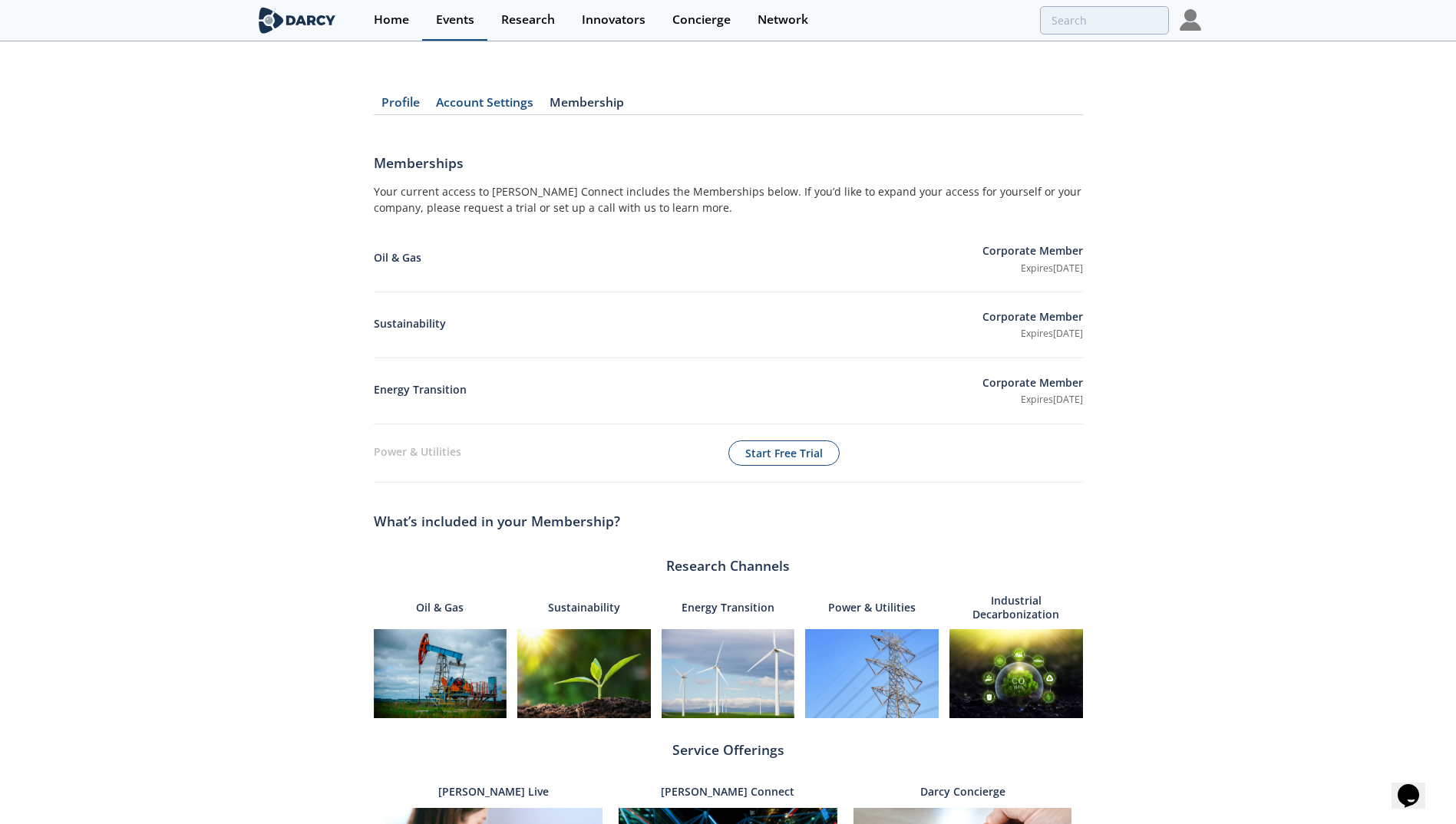
click at [456, 31] on link "Events" at bounding box center [455, 20] width 65 height 41
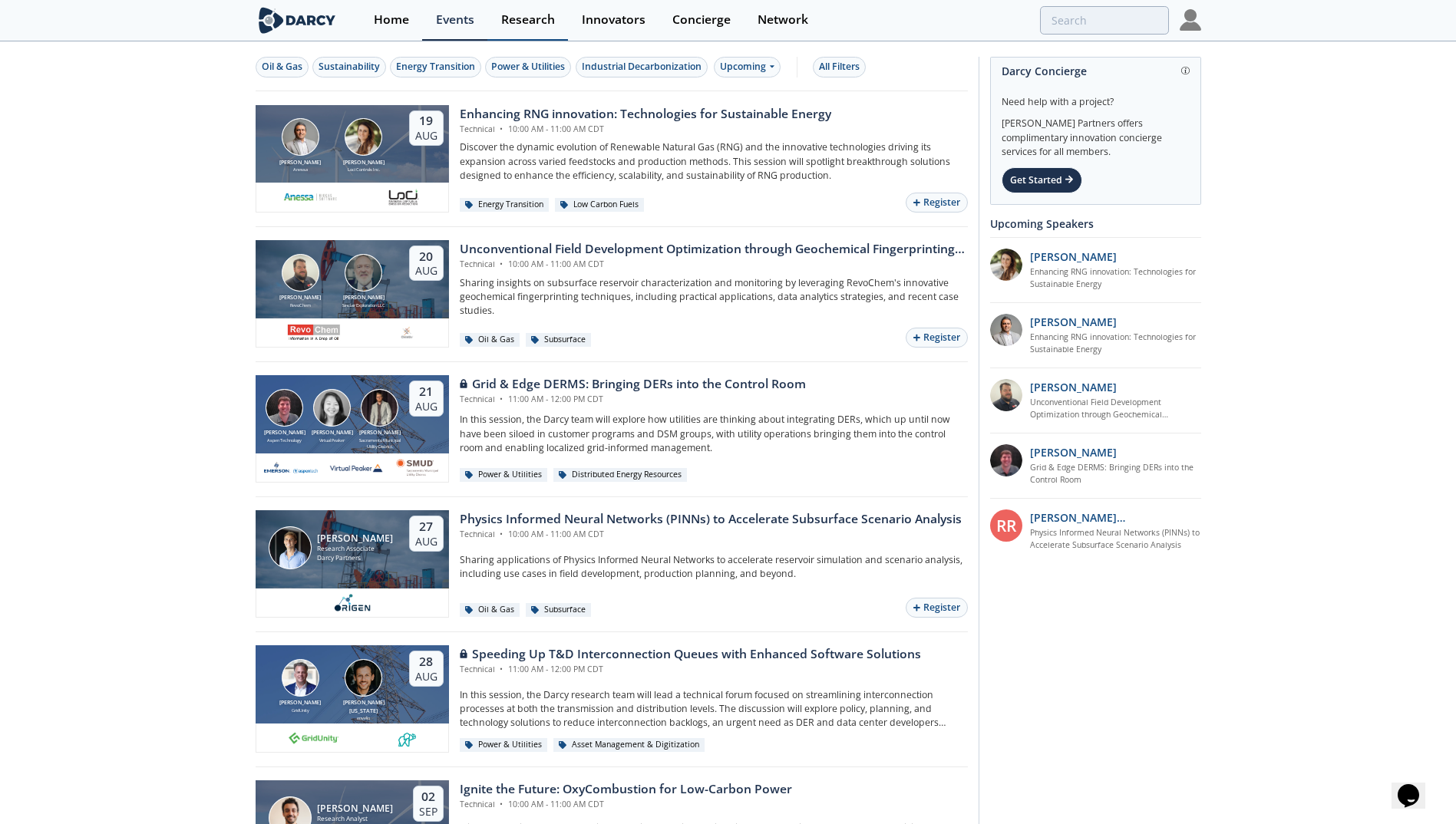
click at [515, 15] on div "Research" at bounding box center [528, 20] width 53 height 12
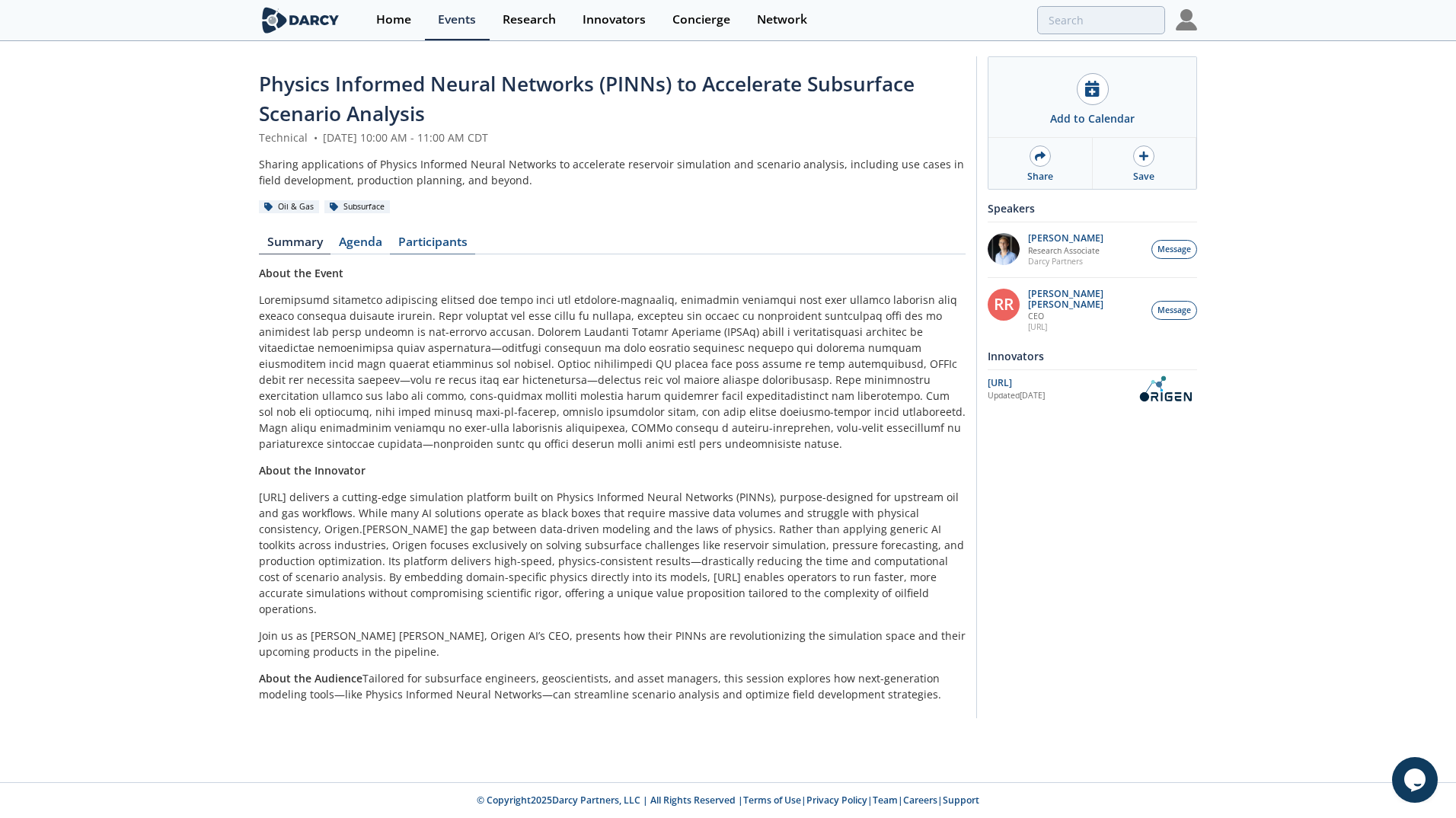
click at [443, 242] on link "Participants" at bounding box center [432, 246] width 85 height 18
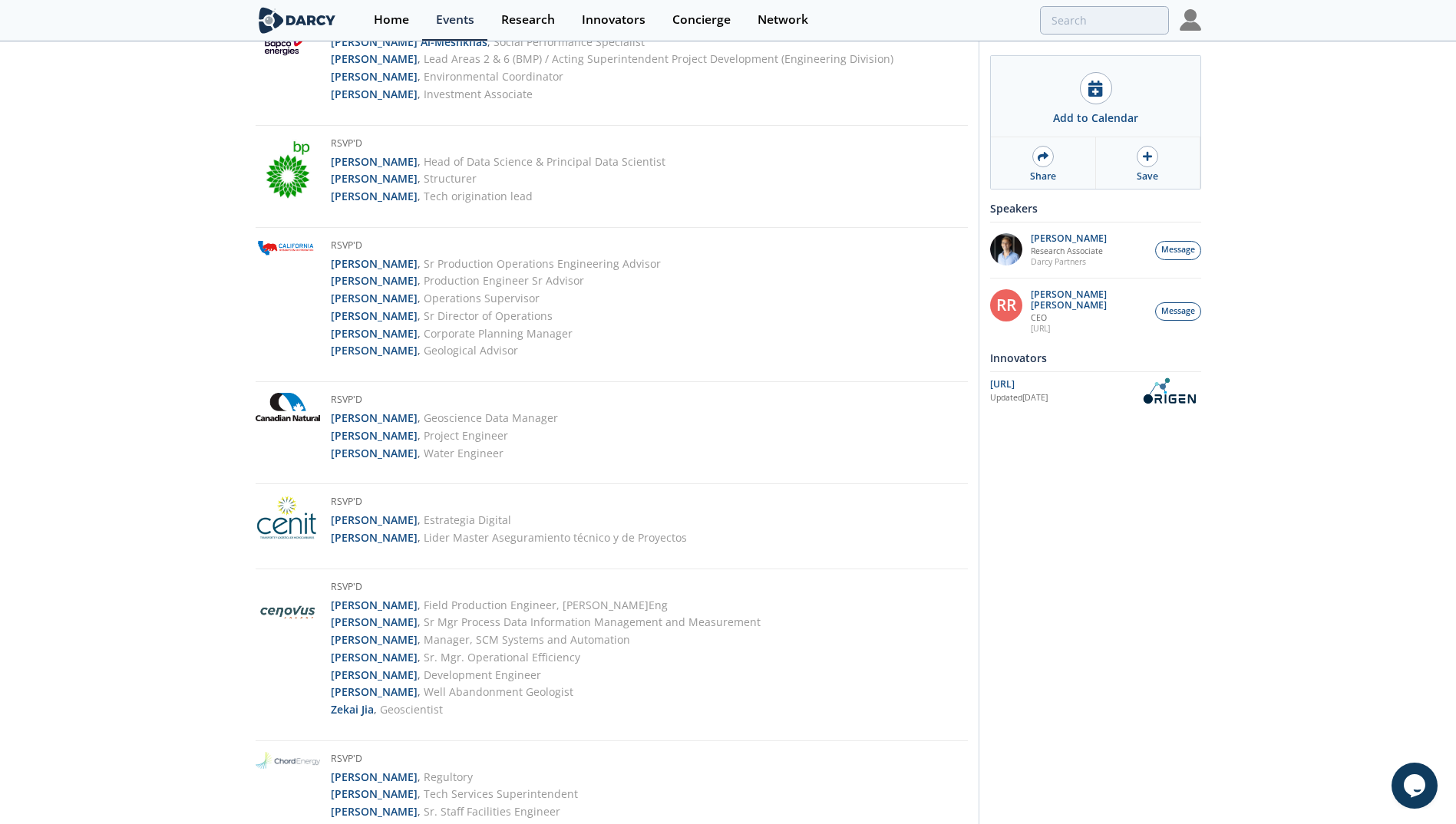
scroll to position [1017, 0]
click at [1186, 25] on img at bounding box center [1190, 20] width 22 height 22
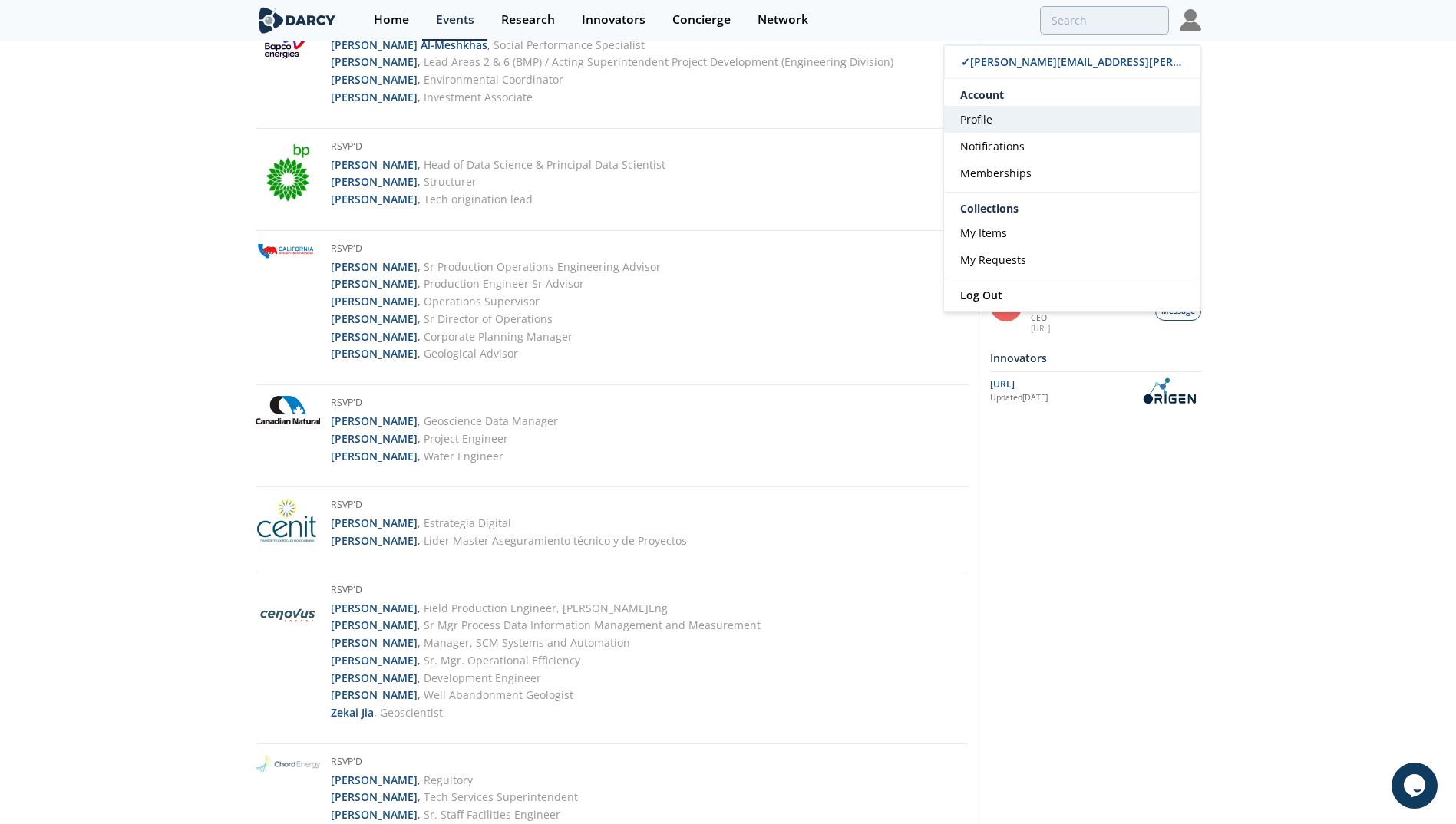
click at [985, 117] on span "Profile" at bounding box center [975, 120] width 32 height 15
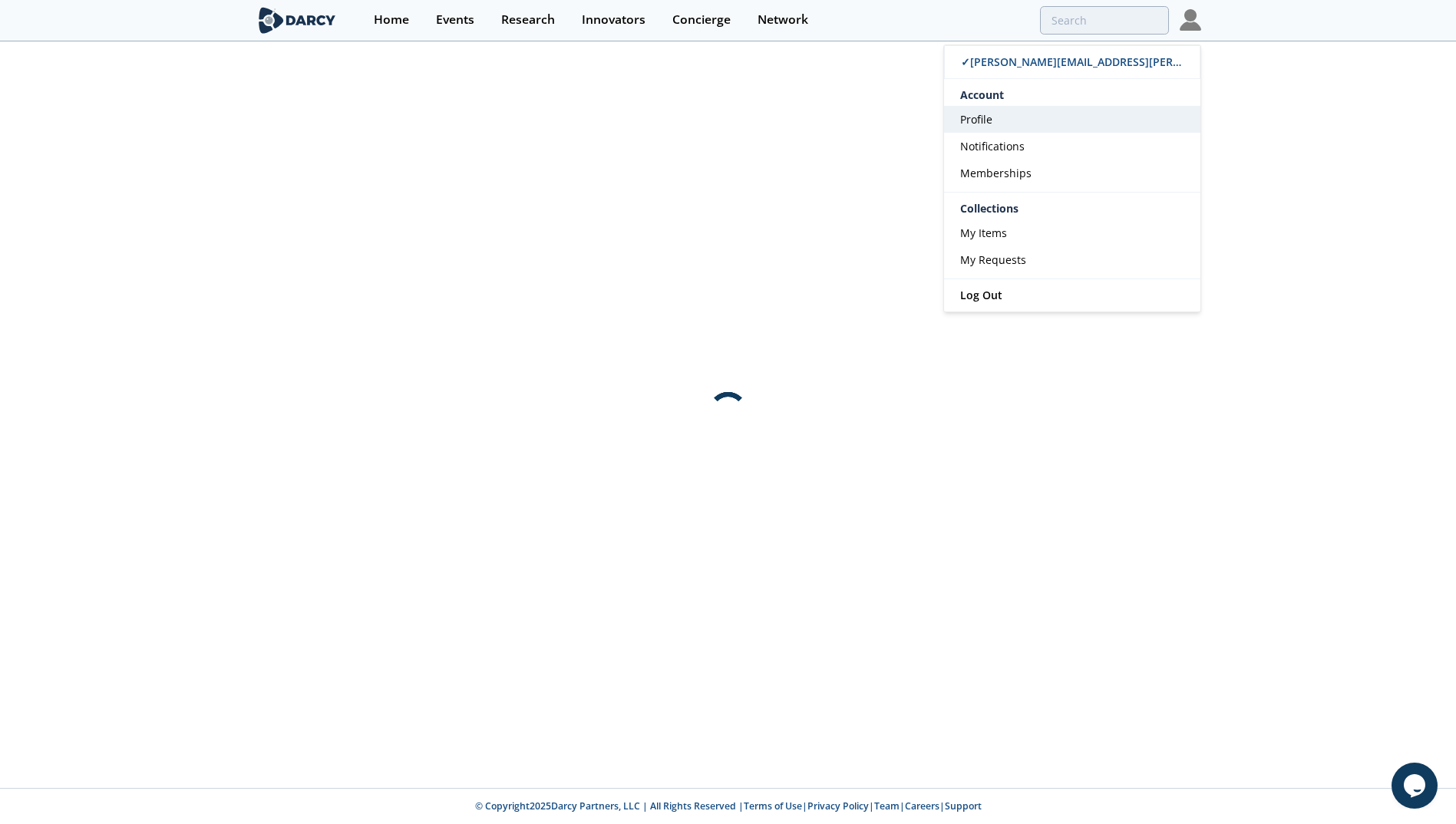
scroll to position [0, 0]
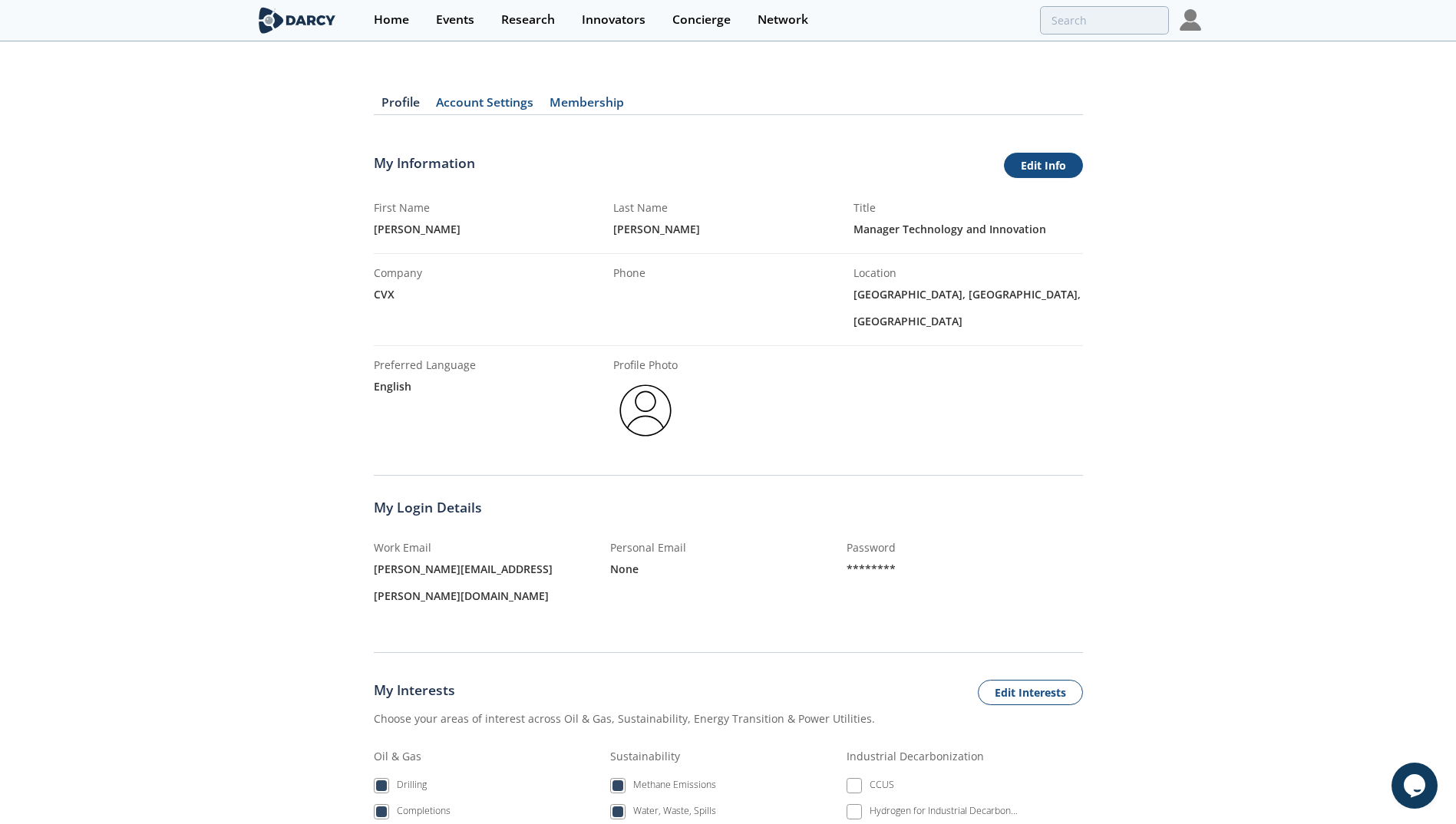
click at [1058, 163] on link "Edit Info" at bounding box center [1043, 165] width 79 height 26
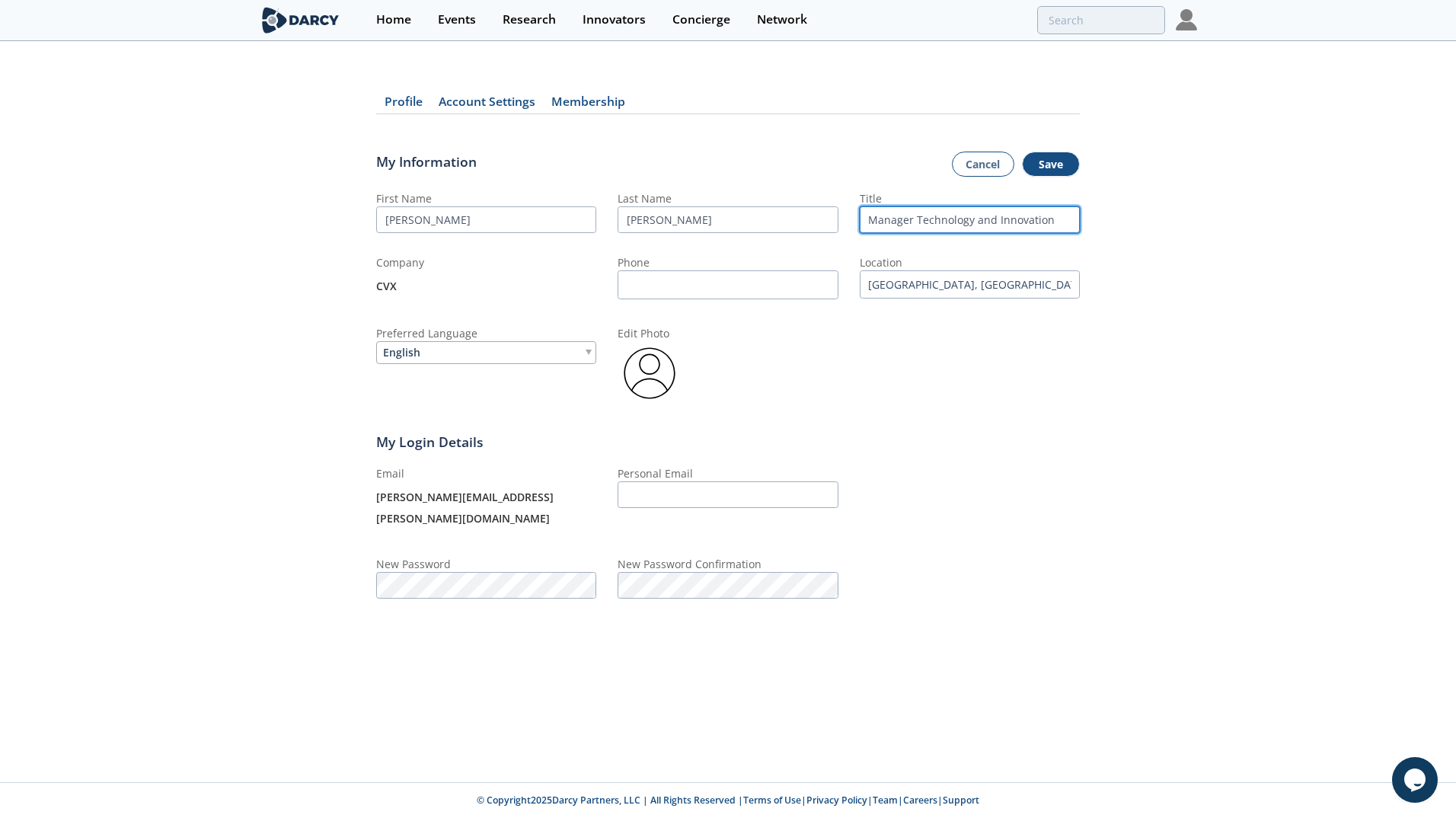
drag, startPoint x: 1059, startPoint y: 219, endPoint x: 837, endPoint y: 202, distance: 222.6
click at [837, 202] on div "First Name Ryan Last Name Kowalski Title Manager Technology and Innovation Comp…" at bounding box center [728, 298] width 704 height 215
type input "Venture Executive"
click at [1030, 172] on button "Save" at bounding box center [1051, 164] width 58 height 26
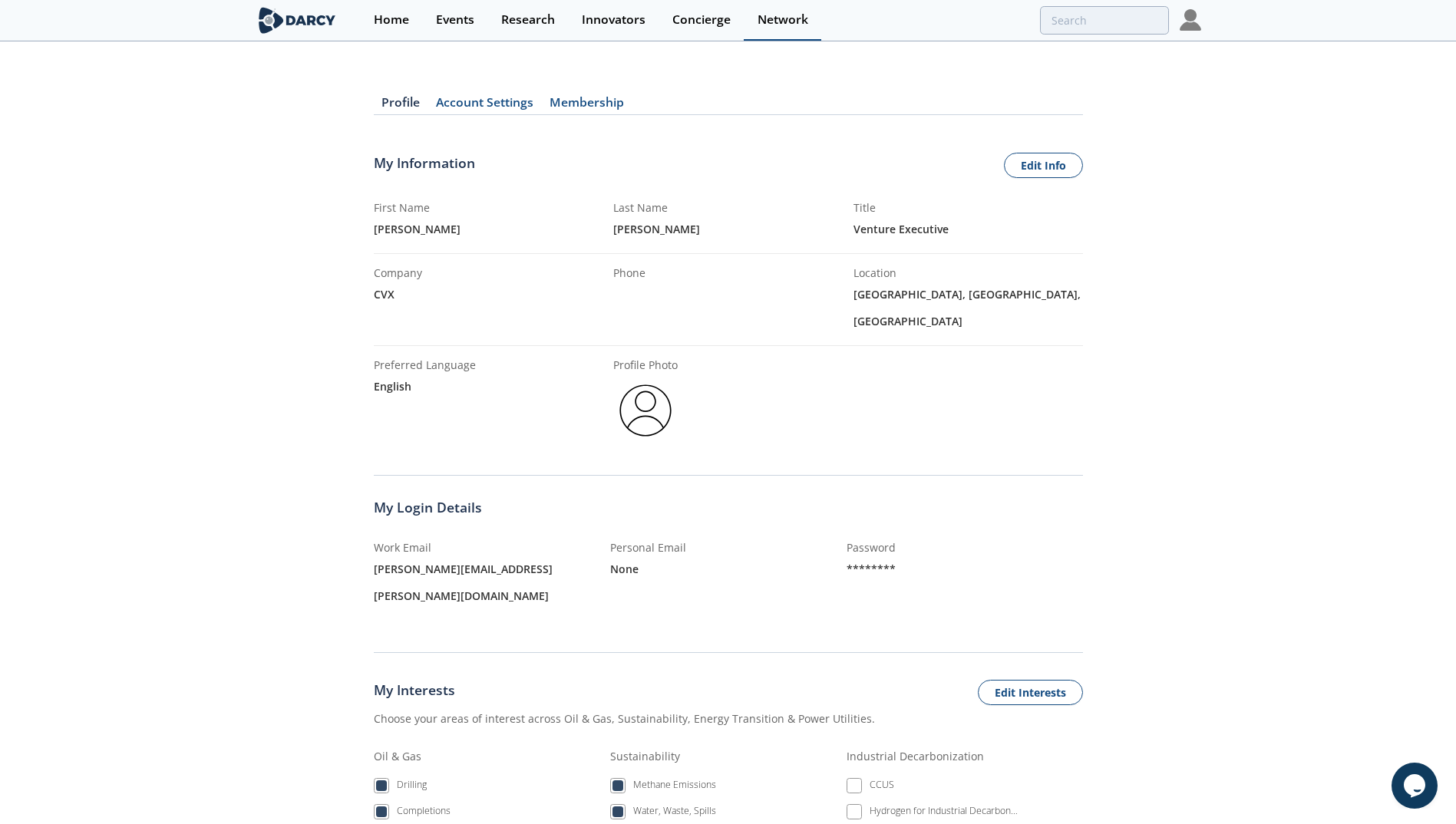
click at [785, 22] on div "Network" at bounding box center [782, 20] width 51 height 12
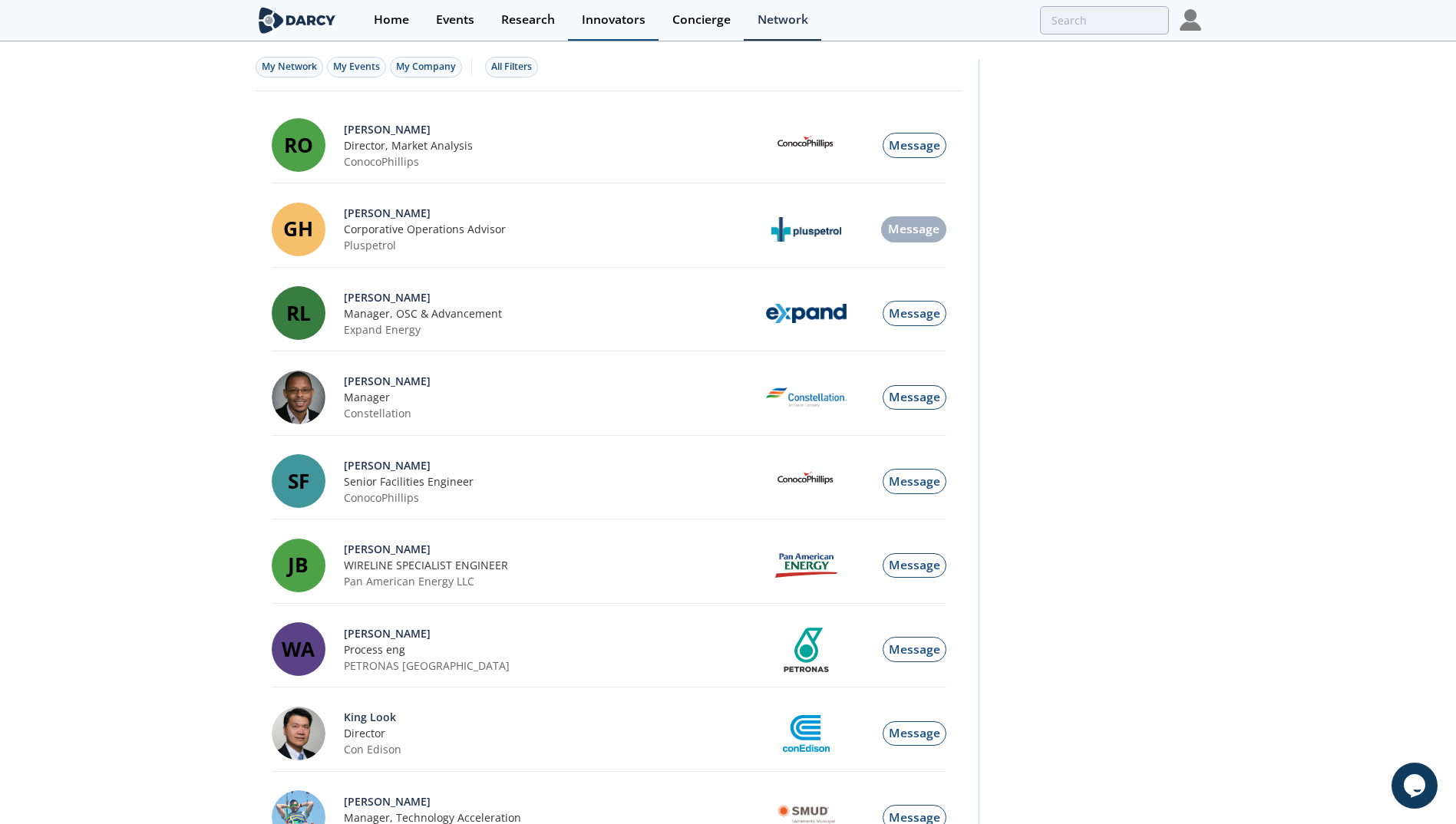
click at [617, 31] on link "Innovators" at bounding box center [613, 20] width 91 height 41
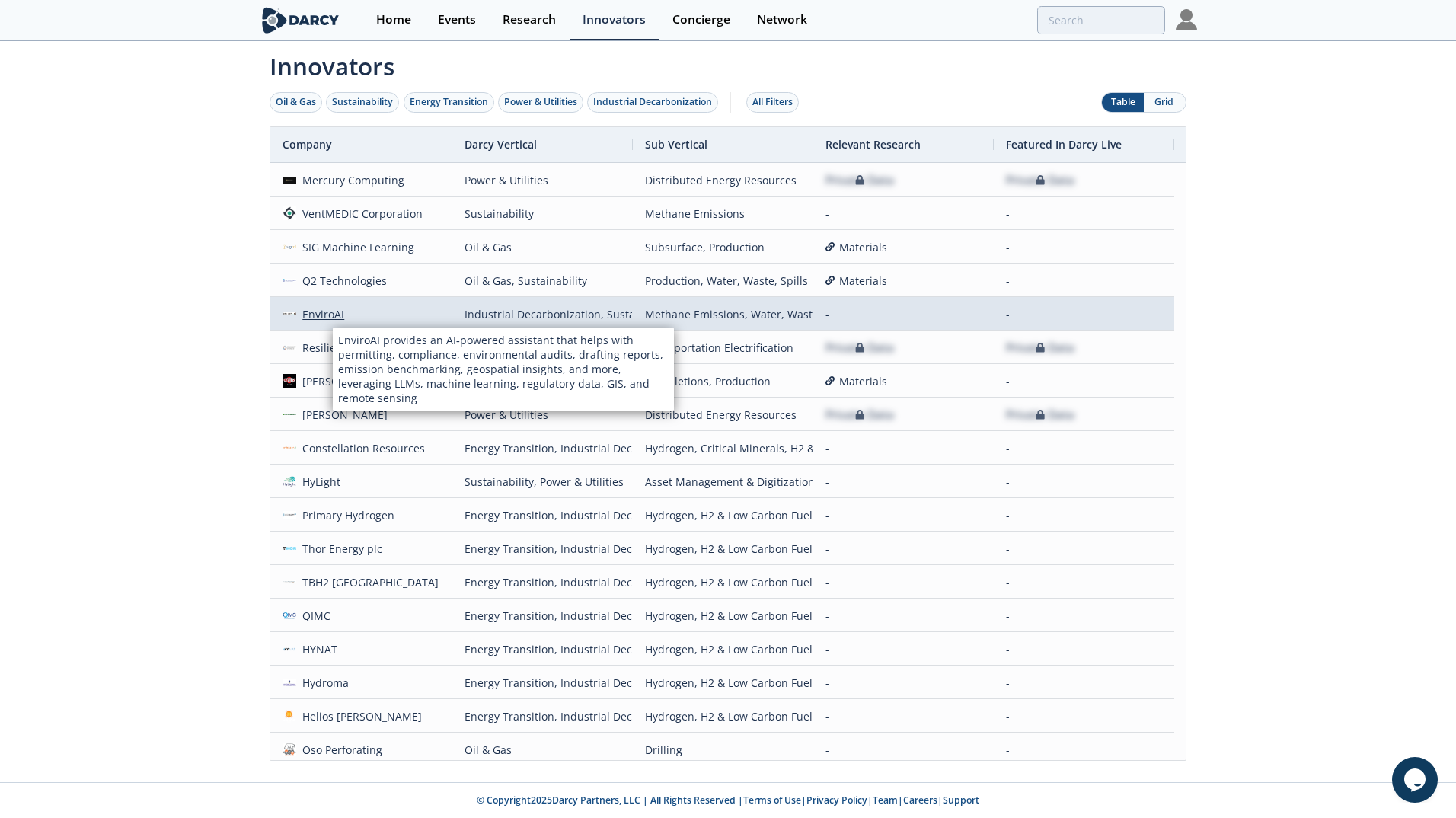
click at [333, 314] on div "EnviroAI" at bounding box center [320, 314] width 49 height 33
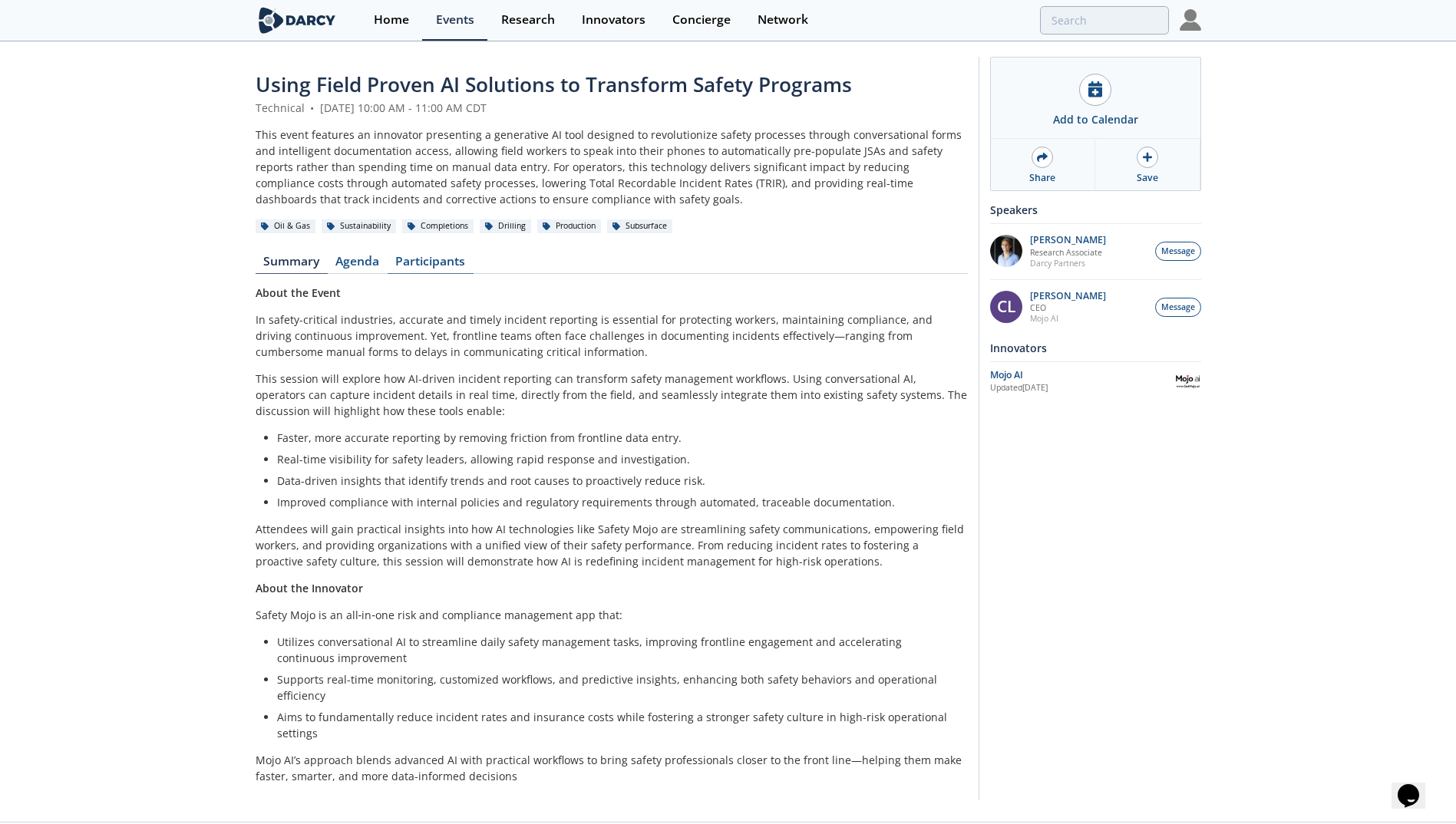
click at [456, 262] on link "Participants" at bounding box center [430, 265] width 86 height 18
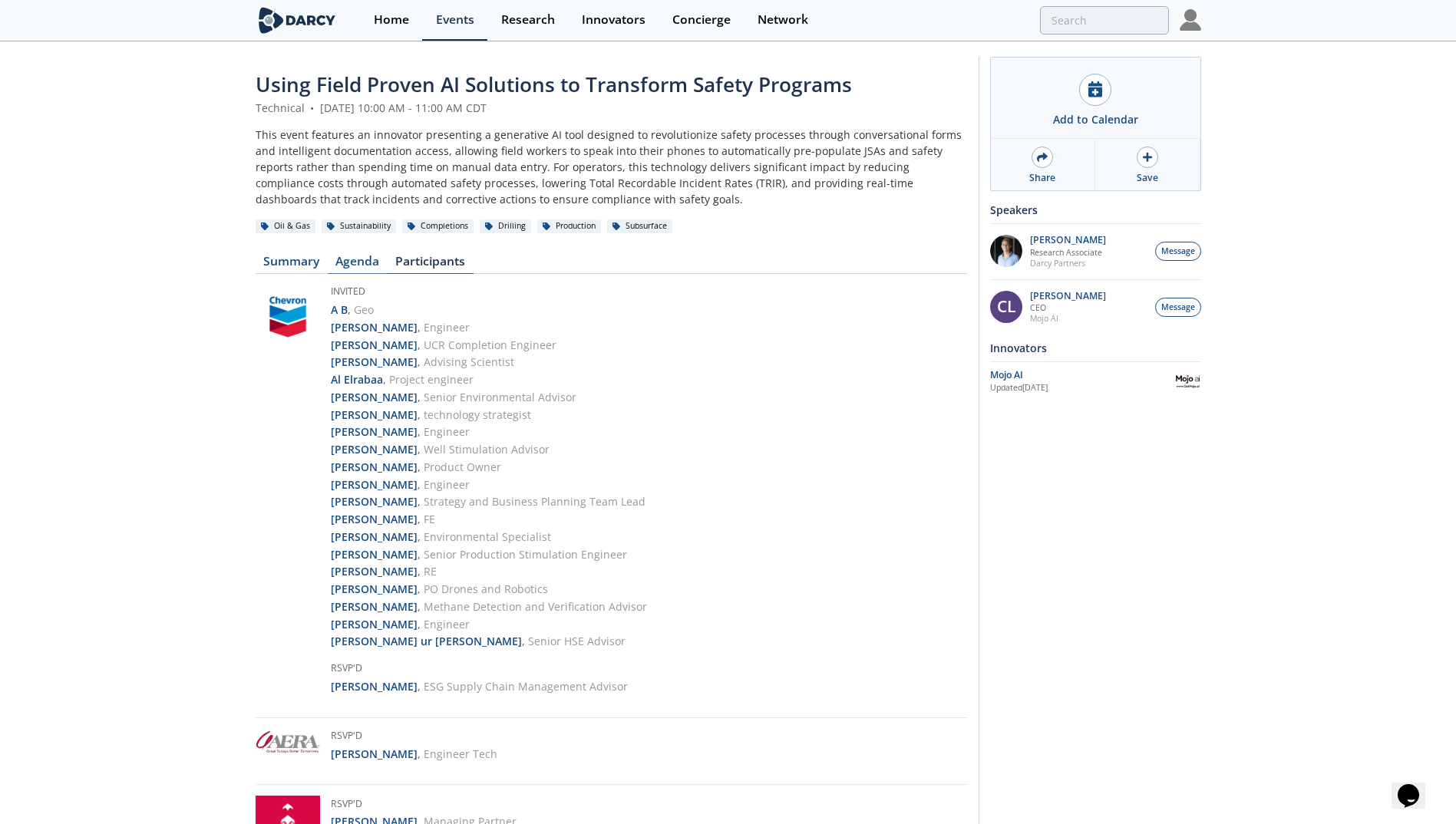
click at [363, 261] on link "Agenda" at bounding box center [357, 265] width 60 height 18
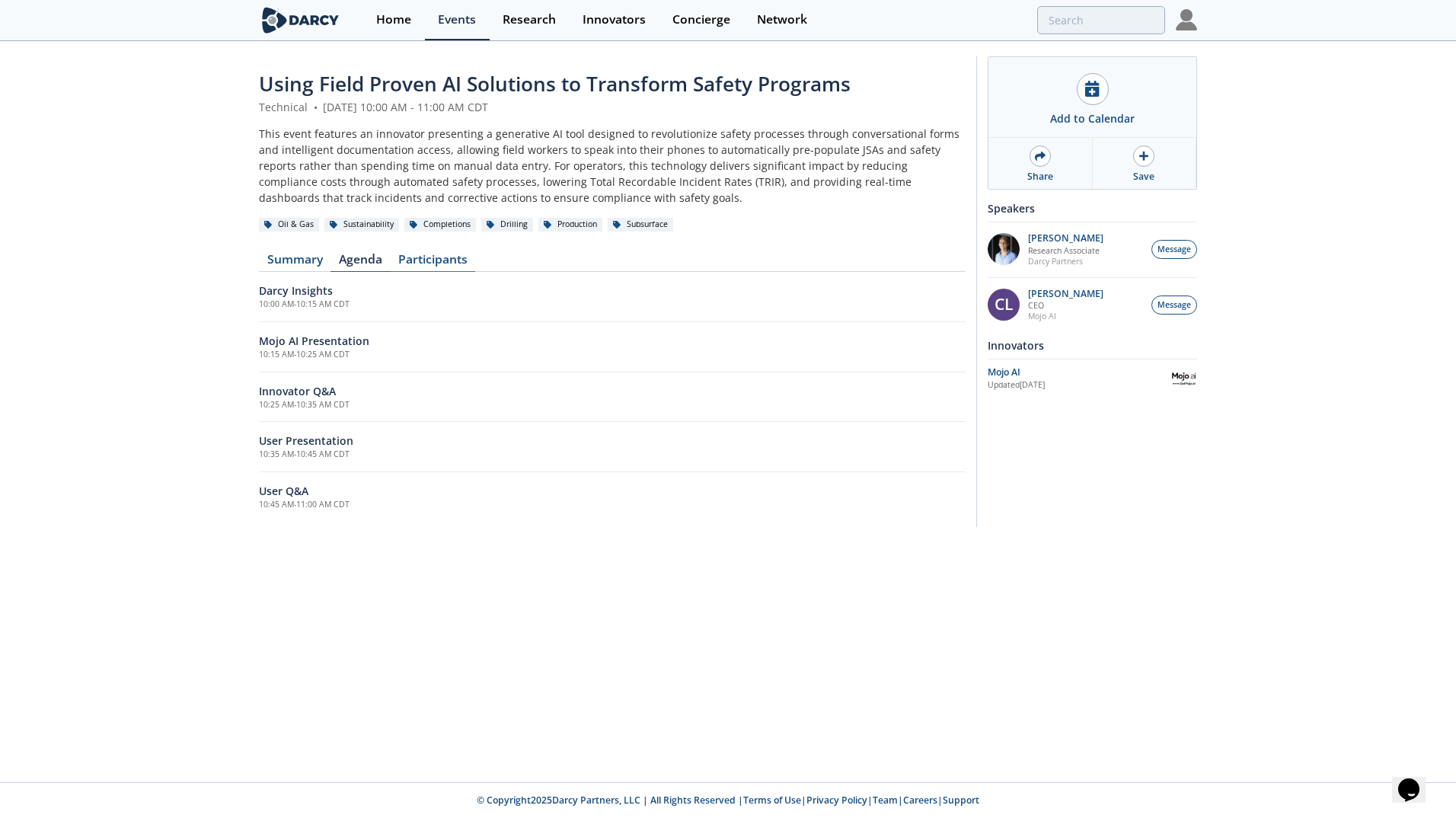
click at [436, 255] on link "Participants" at bounding box center [432, 263] width 85 height 18
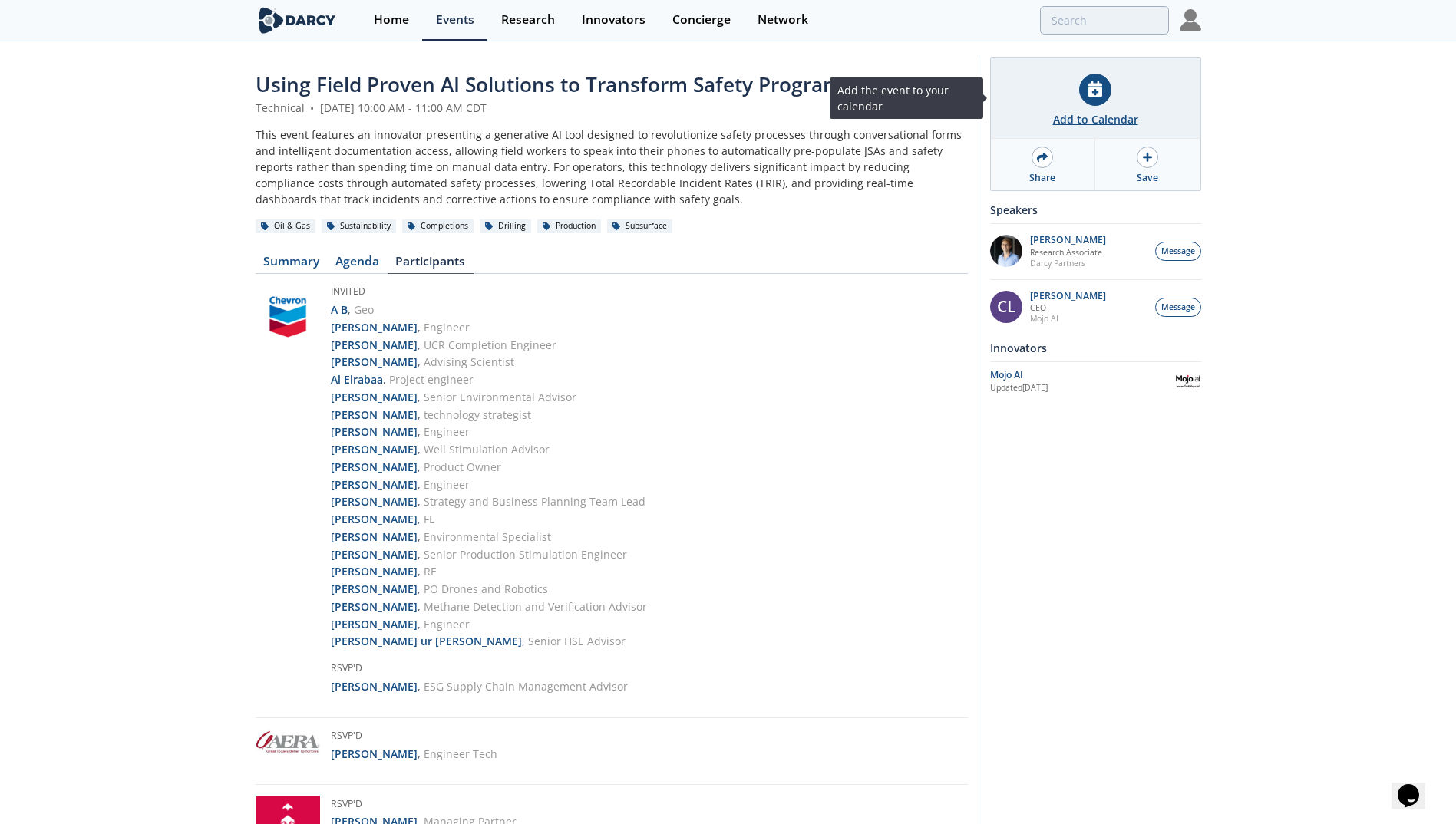
click at [1106, 102] on div "Add to Calendar" at bounding box center [1095, 98] width 210 height 82
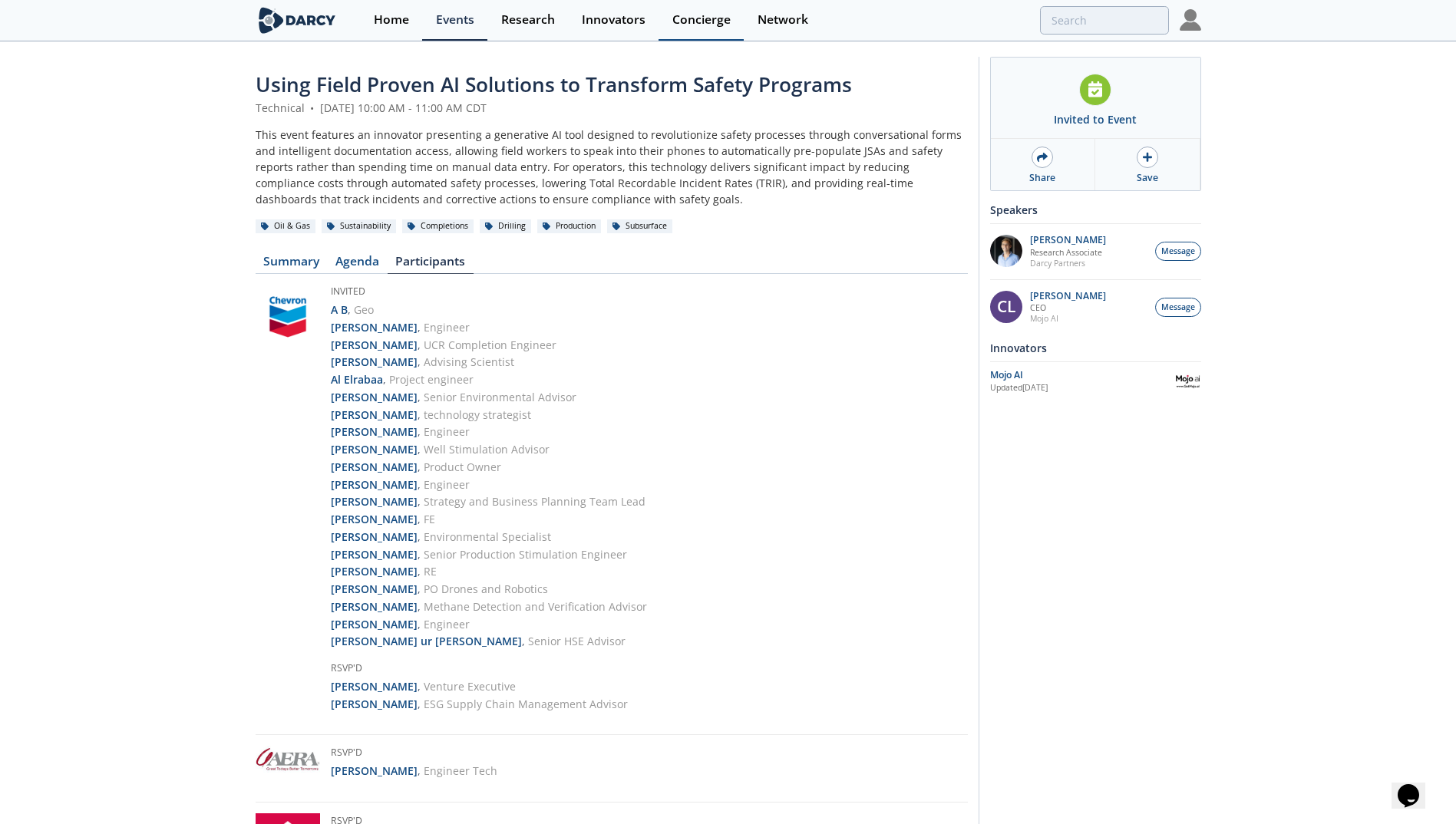
click at [711, 26] on div "Concierge" at bounding box center [701, 20] width 58 height 12
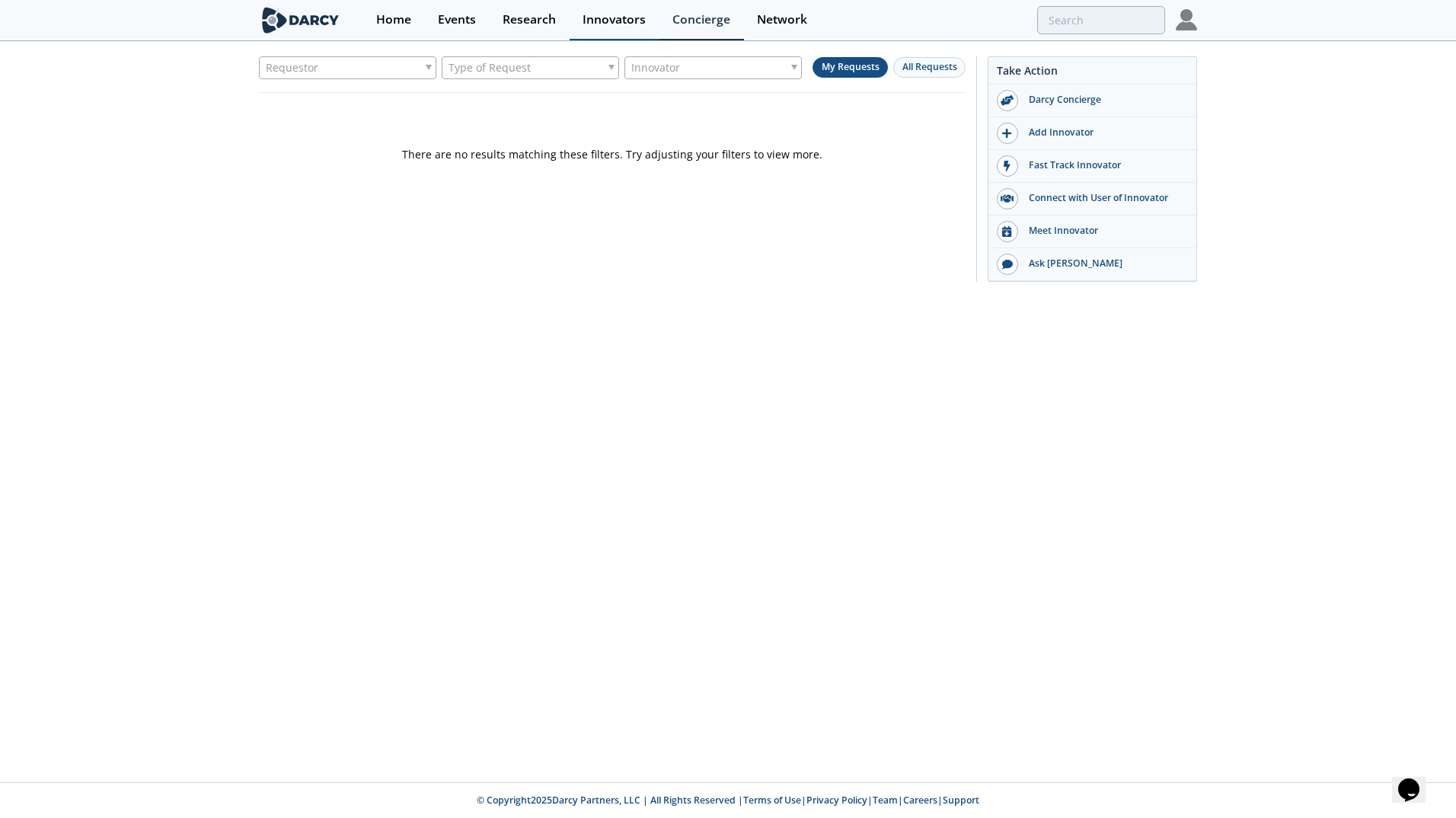
click at [613, 18] on div "Innovators" at bounding box center [614, 20] width 63 height 12
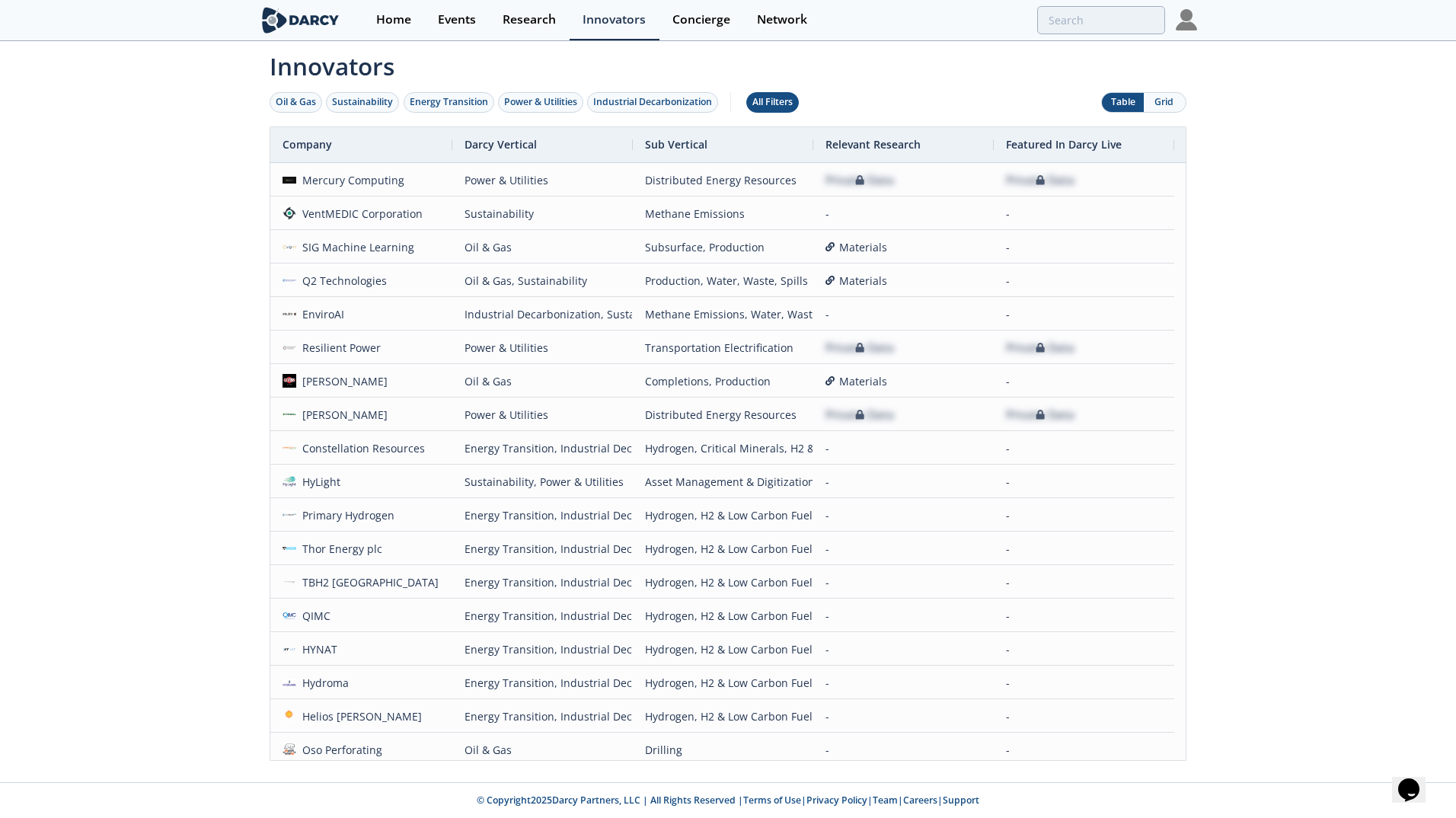
click at [754, 108] on button "All Filters" at bounding box center [773, 102] width 53 height 21
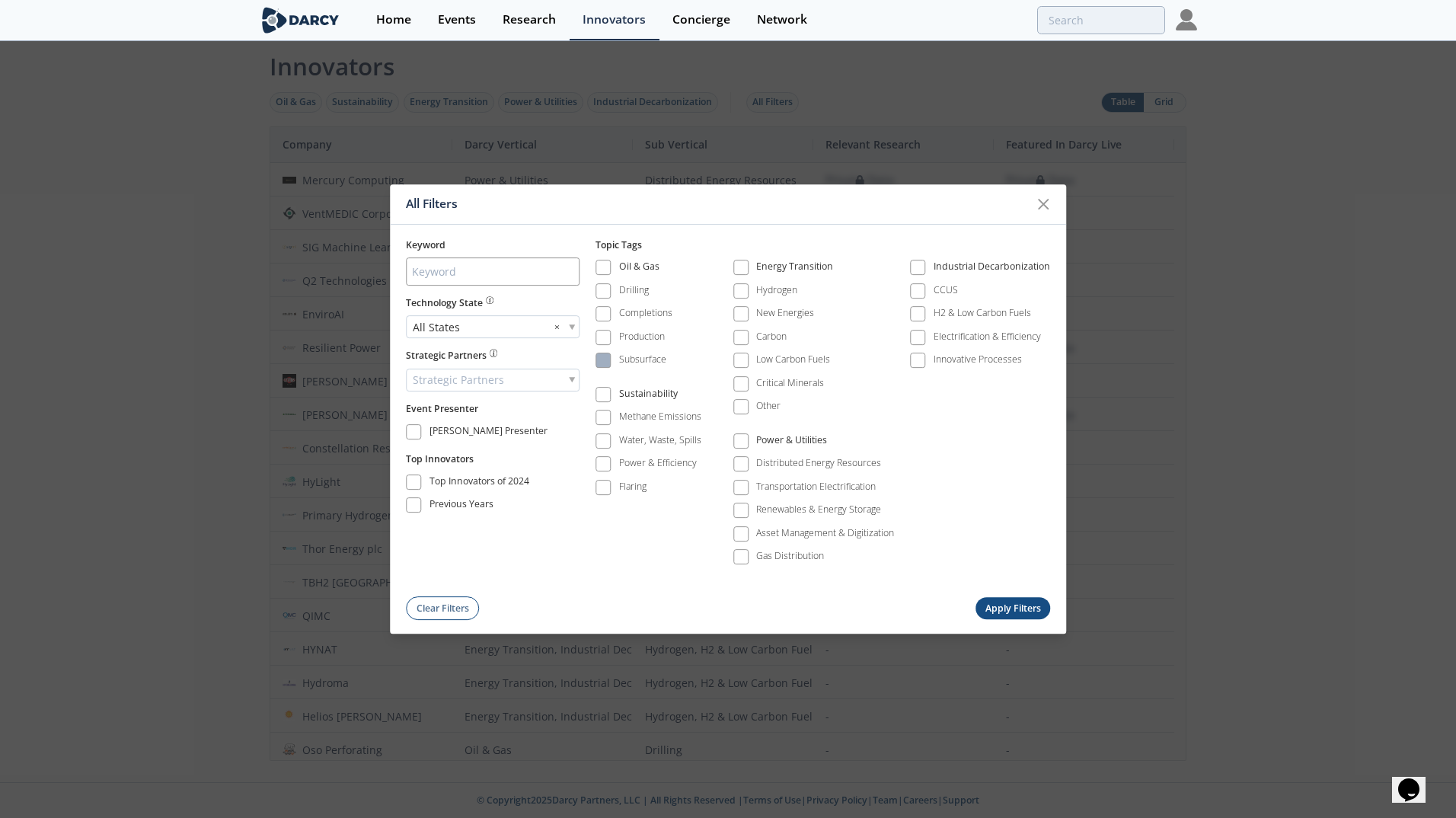
click at [646, 361] on div "Subsurface" at bounding box center [642, 360] width 47 height 14
click at [1010, 611] on button "Apply Filters" at bounding box center [1013, 609] width 74 height 22
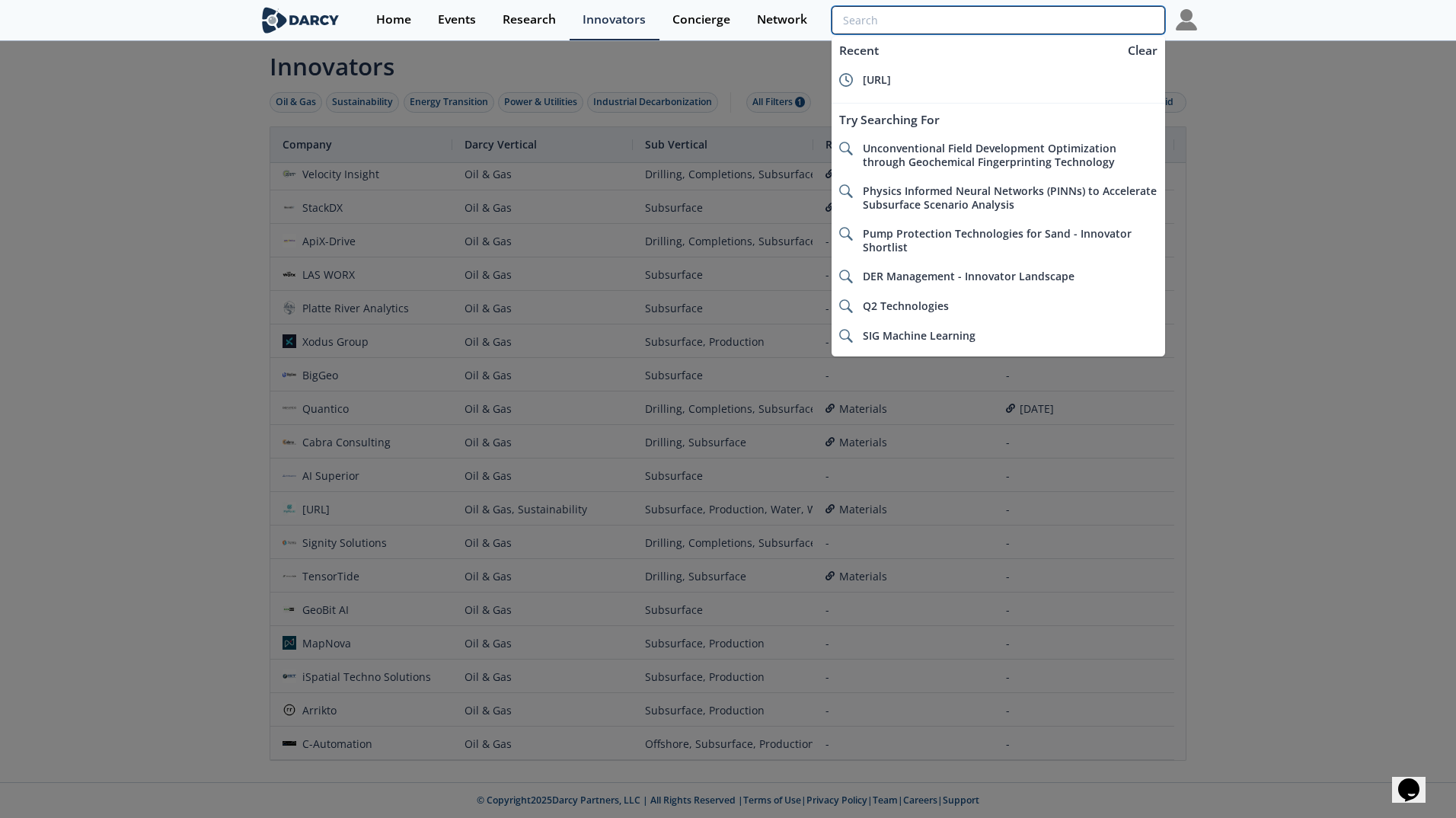
click at [1074, 28] on input "search" at bounding box center [999, 20] width 334 height 28
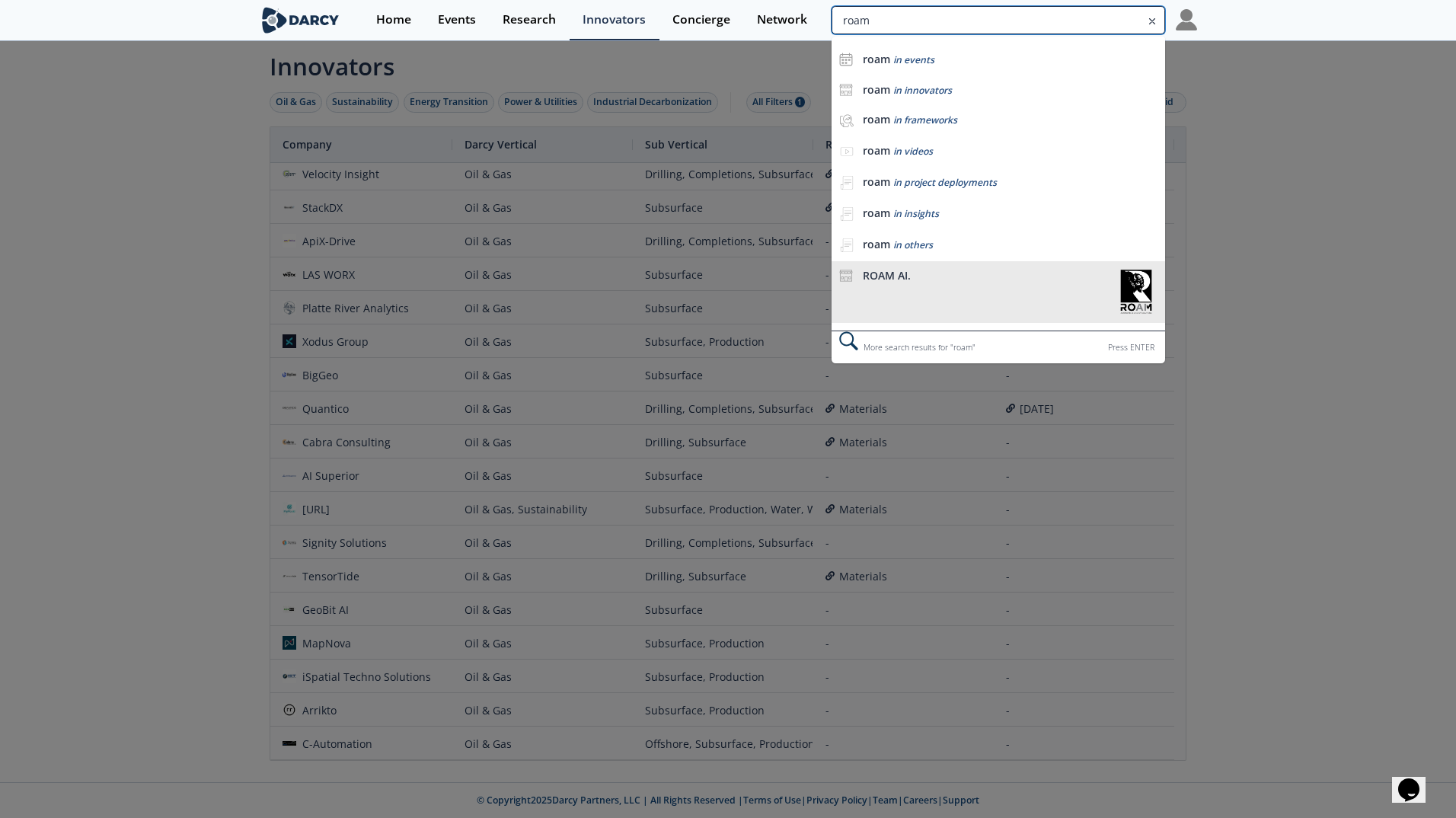
type input "roam"
click at [900, 265] on li "ROAM AI." at bounding box center [999, 292] width 334 height 62
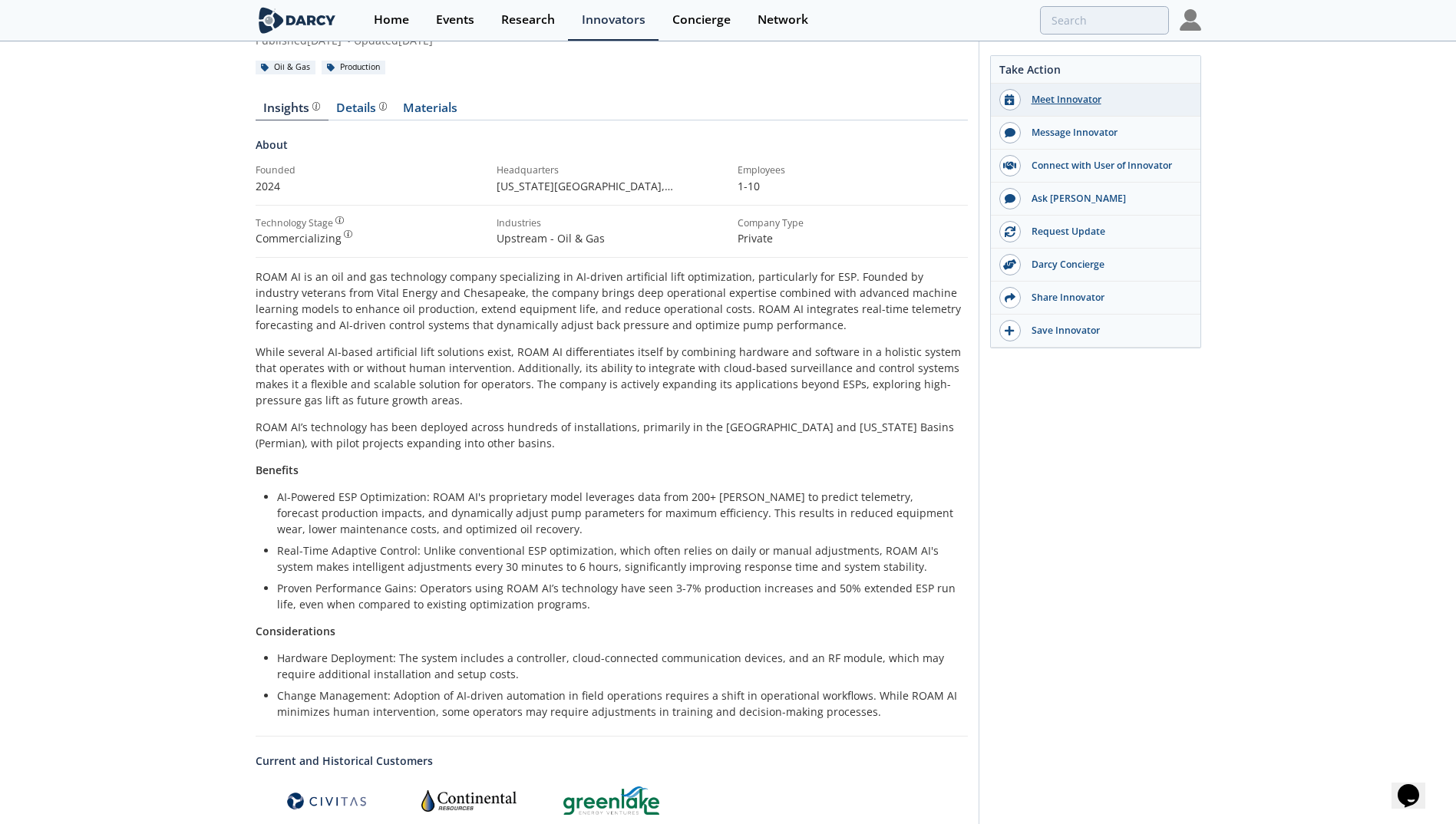
click at [1094, 98] on div "Meet Innovator" at bounding box center [1106, 99] width 172 height 14
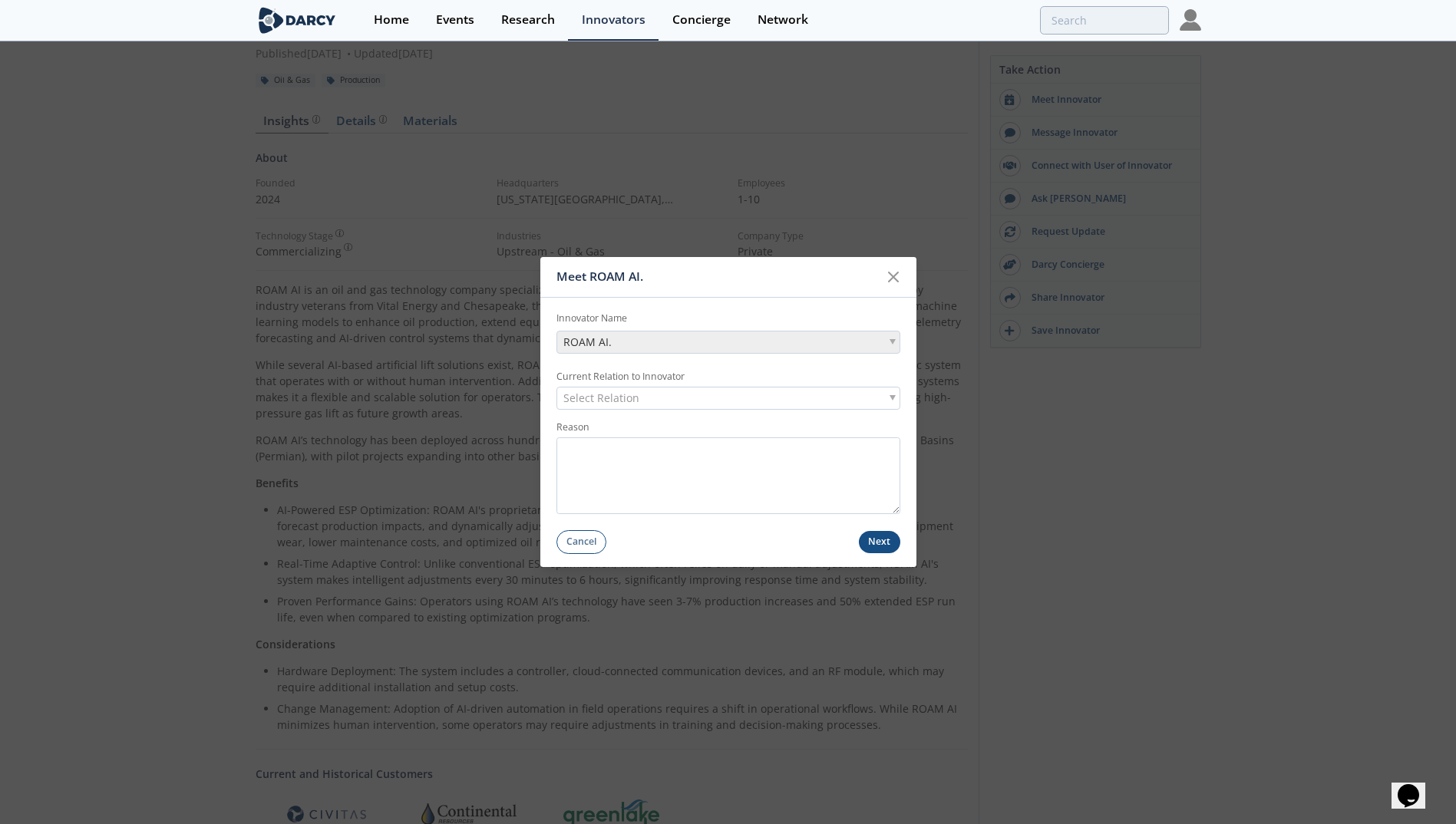
scroll to position [102, 0]
click at [765, 399] on div "Select Relation" at bounding box center [728, 398] width 344 height 23
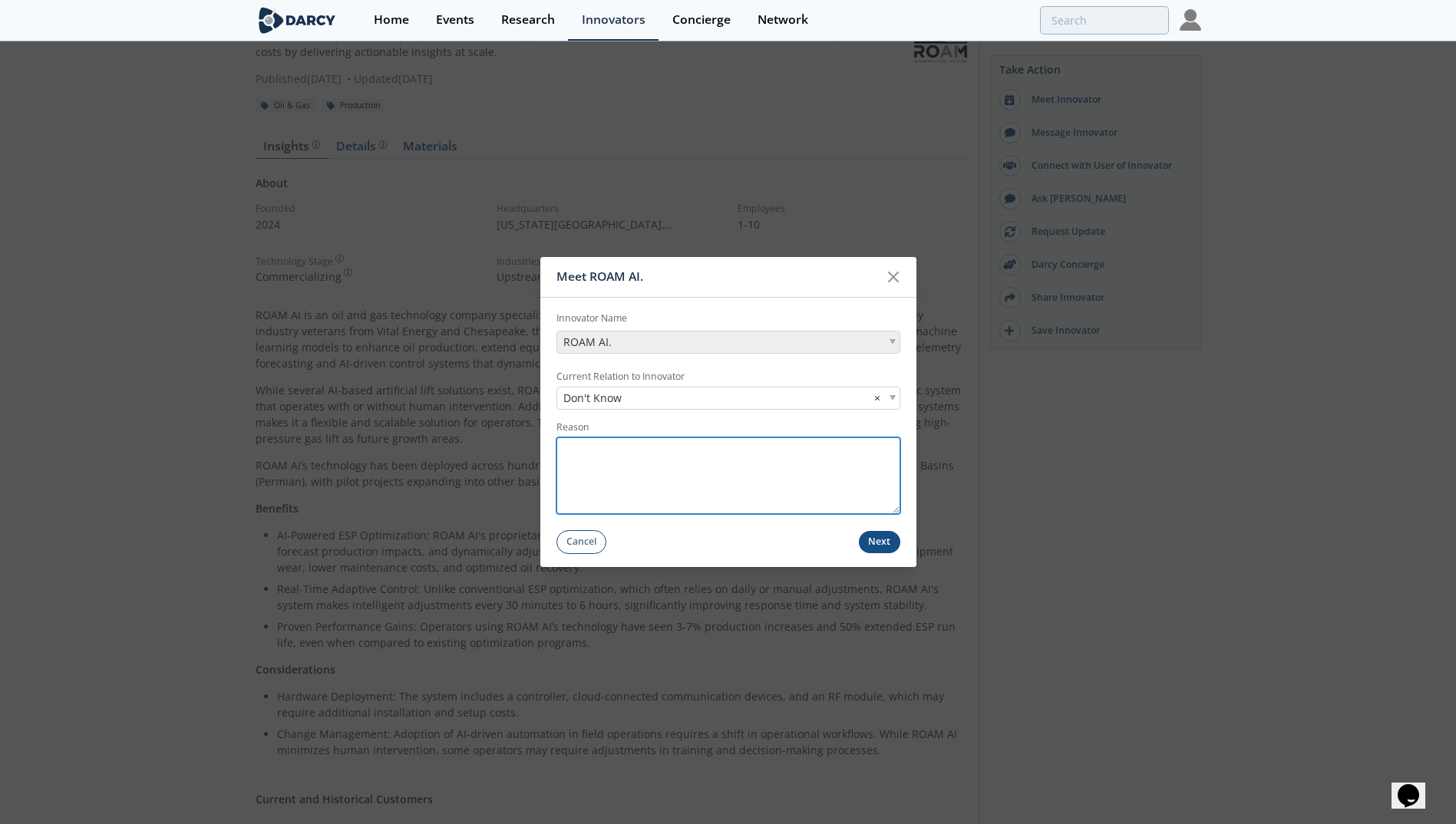
click at [656, 452] on textarea "Reason" at bounding box center [728, 476] width 344 height 77
click at [899, 271] on icon at bounding box center [893, 277] width 18 height 18
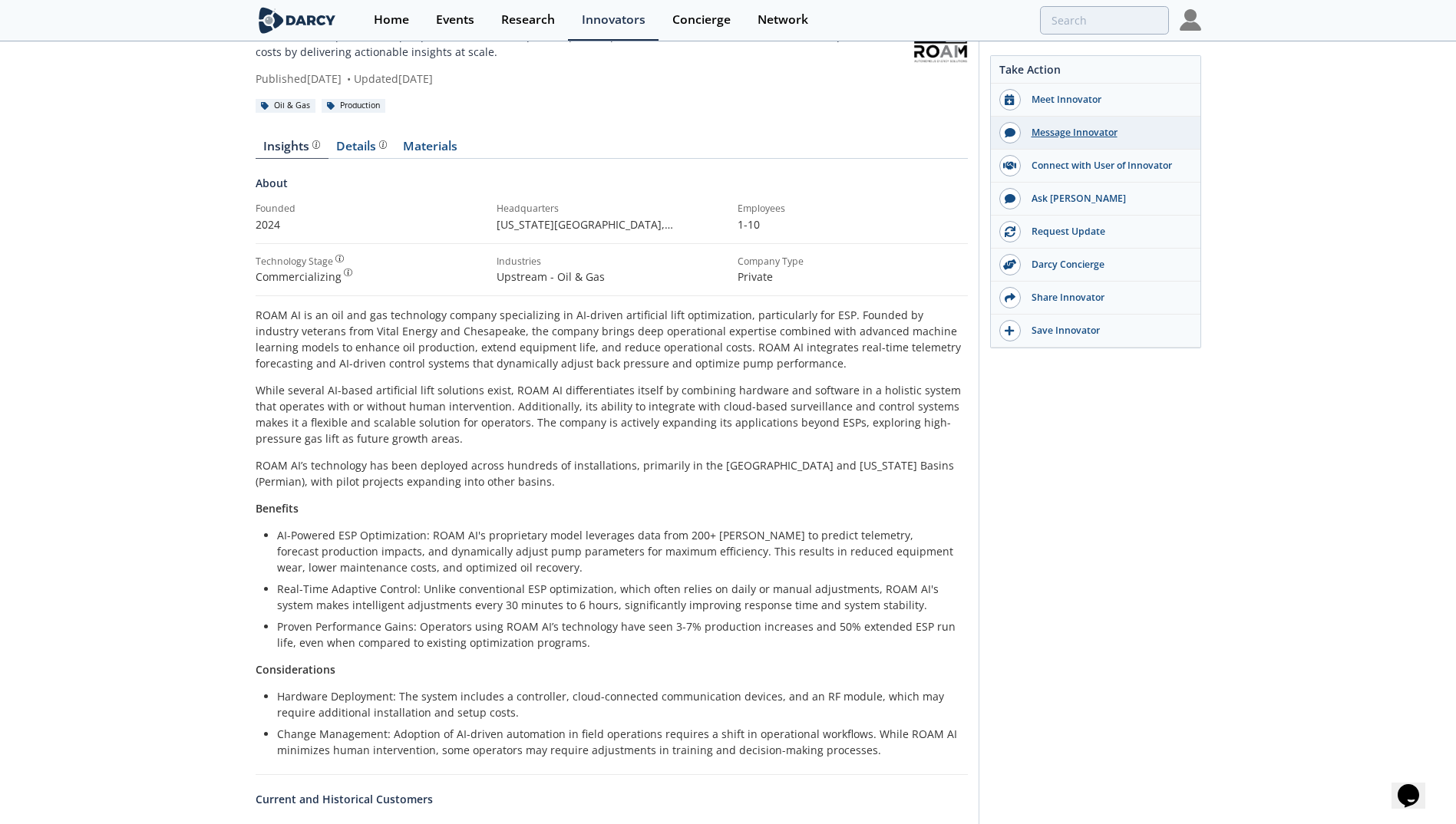
click at [1148, 135] on div "Message Innovator" at bounding box center [1106, 132] width 172 height 14
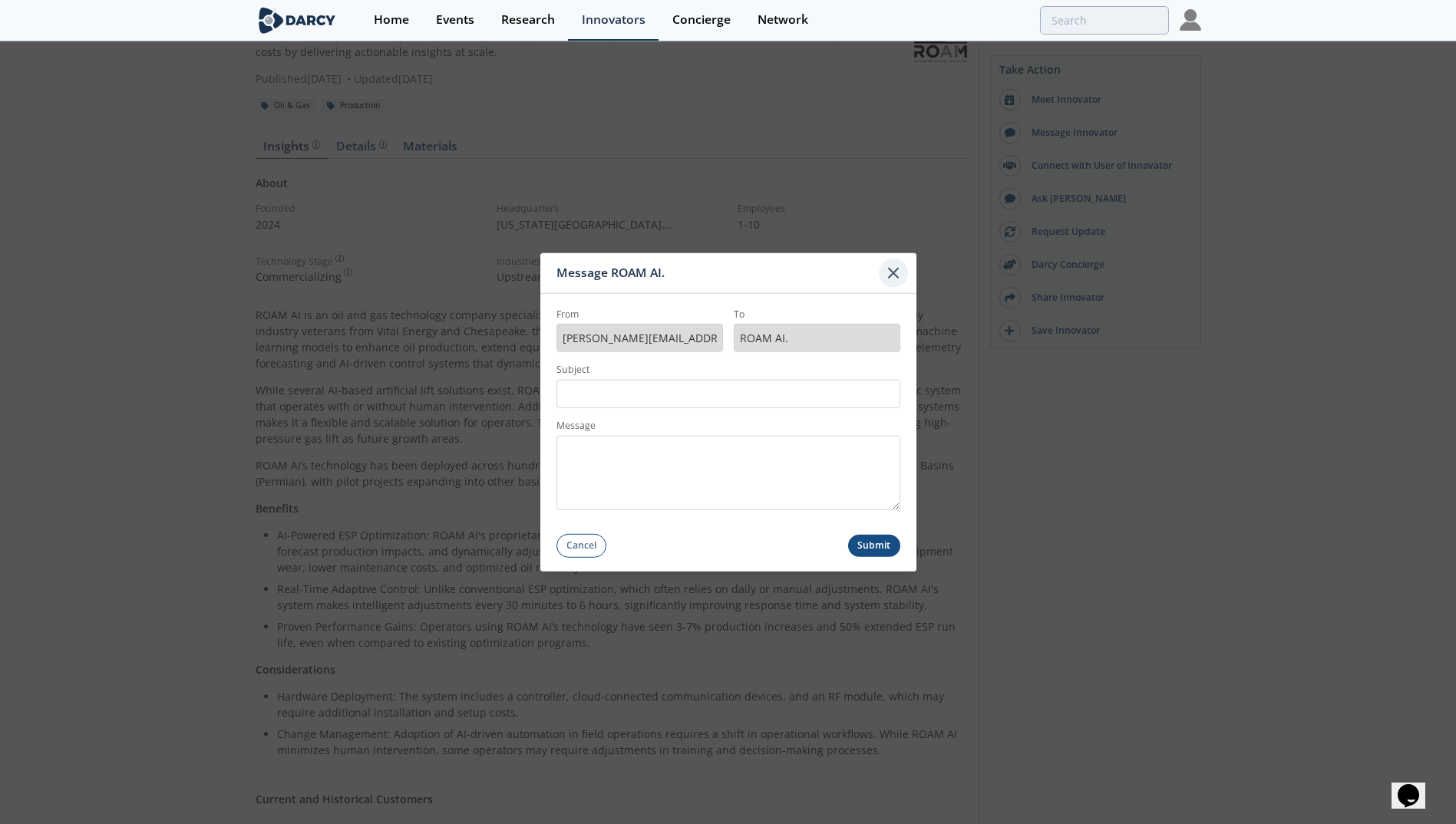
click at [905, 277] on div at bounding box center [893, 272] width 29 height 29
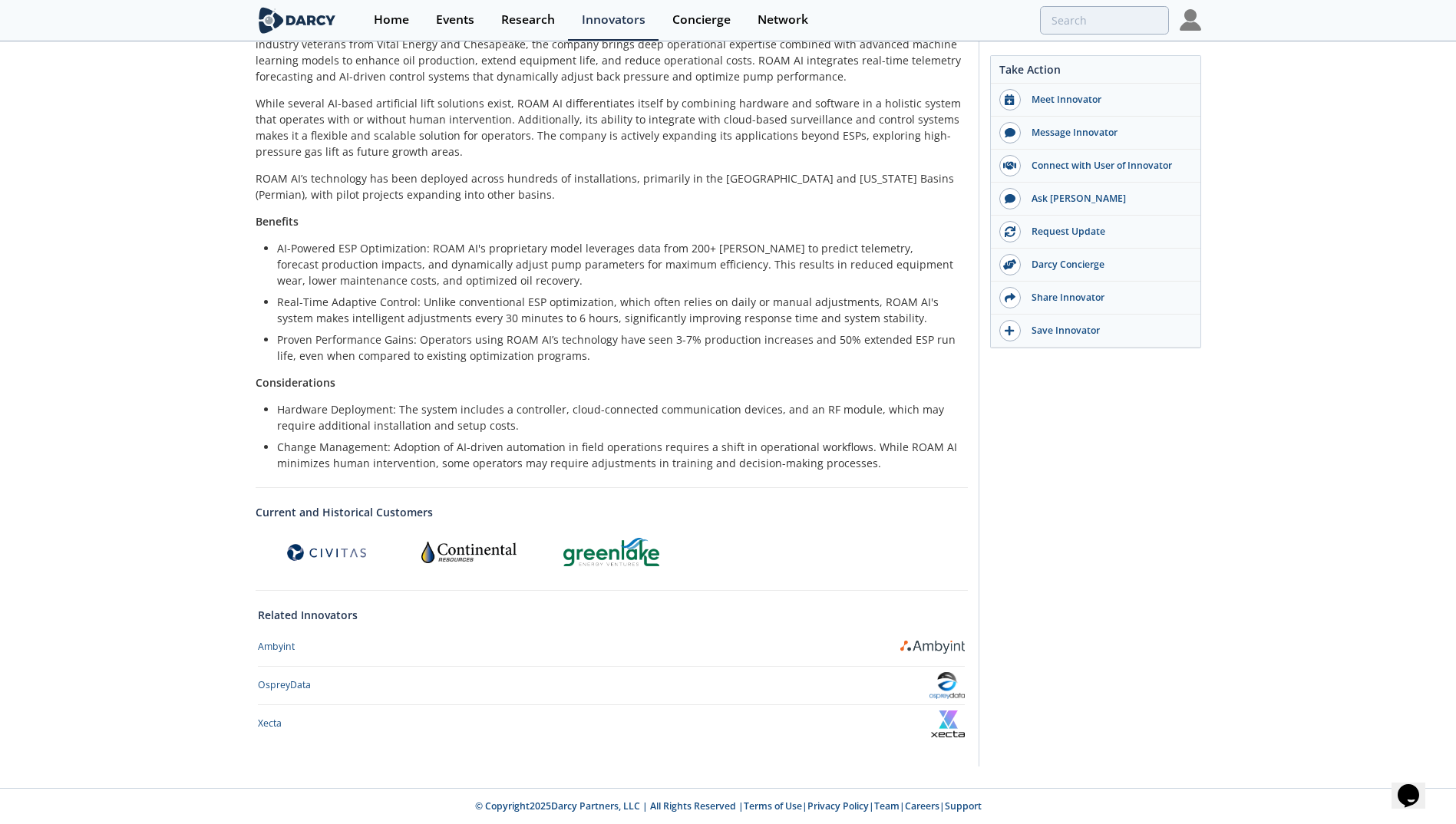
scroll to position [371, 0]
click at [1045, 334] on div "Save Innovator" at bounding box center [1106, 331] width 172 height 14
click at [277, 641] on div "Ambyint" at bounding box center [277, 646] width 37 height 14
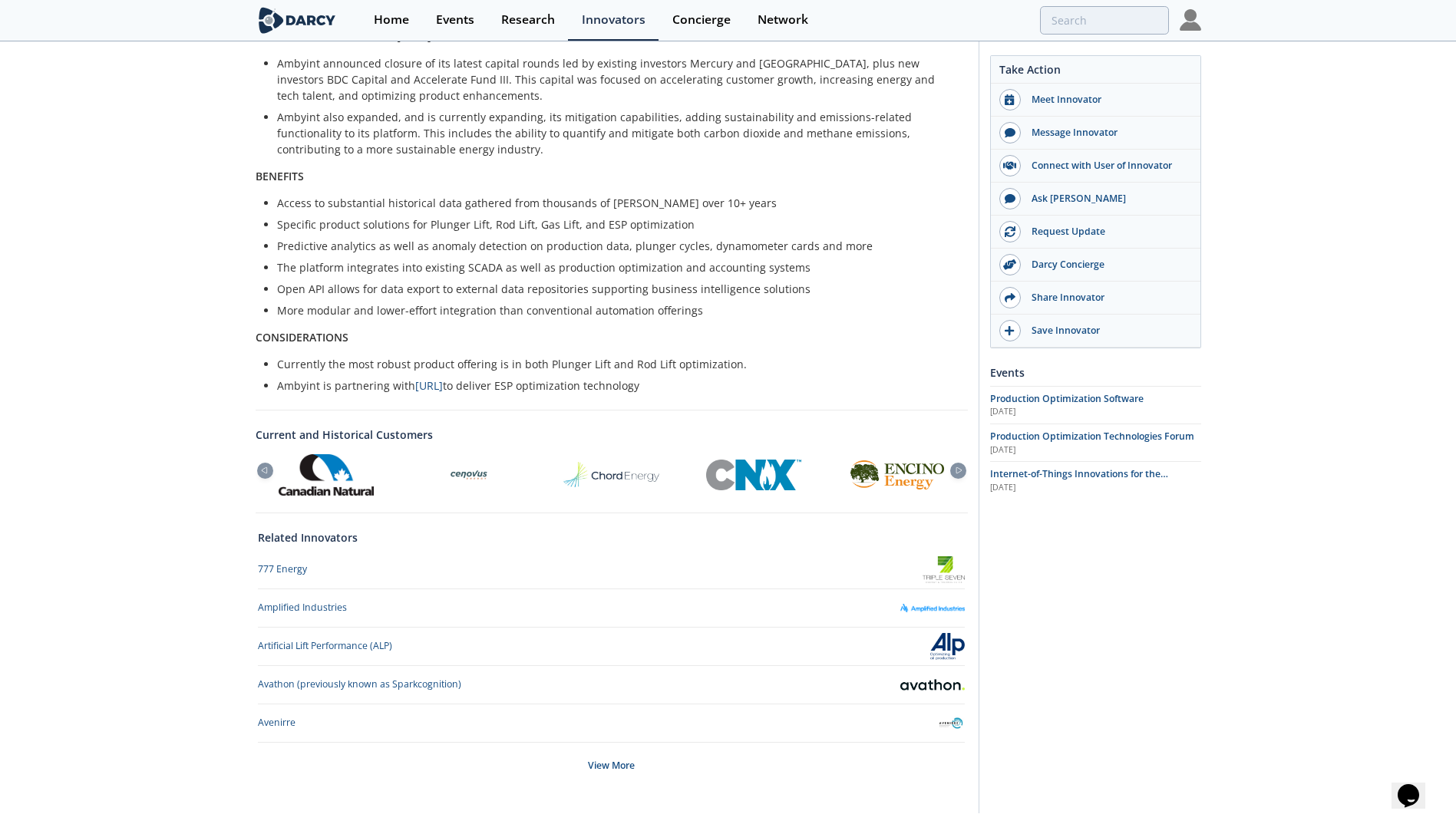
scroll to position [661, 0]
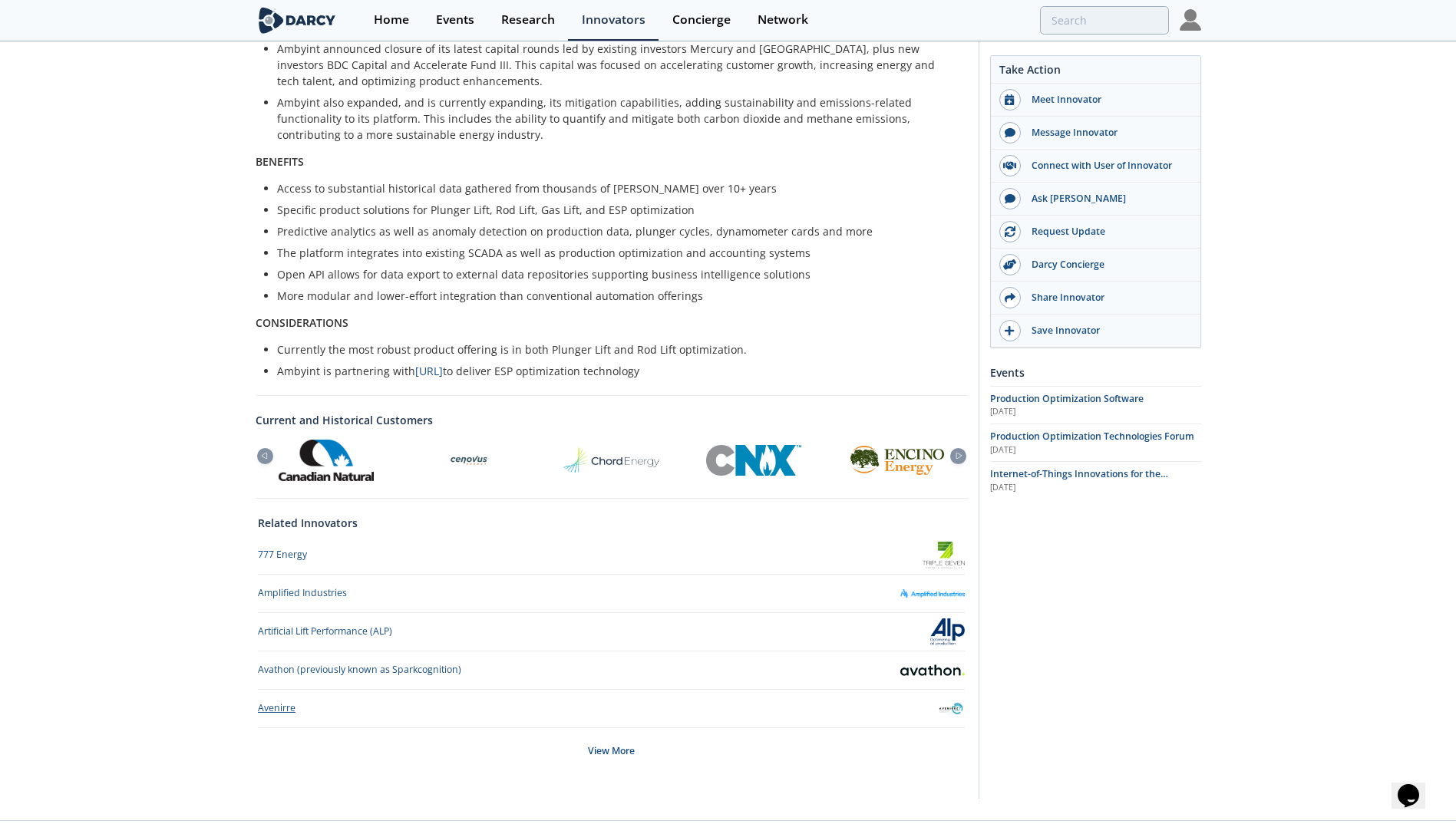
click at [282, 702] on div "Avenirre" at bounding box center [277, 708] width 37 height 14
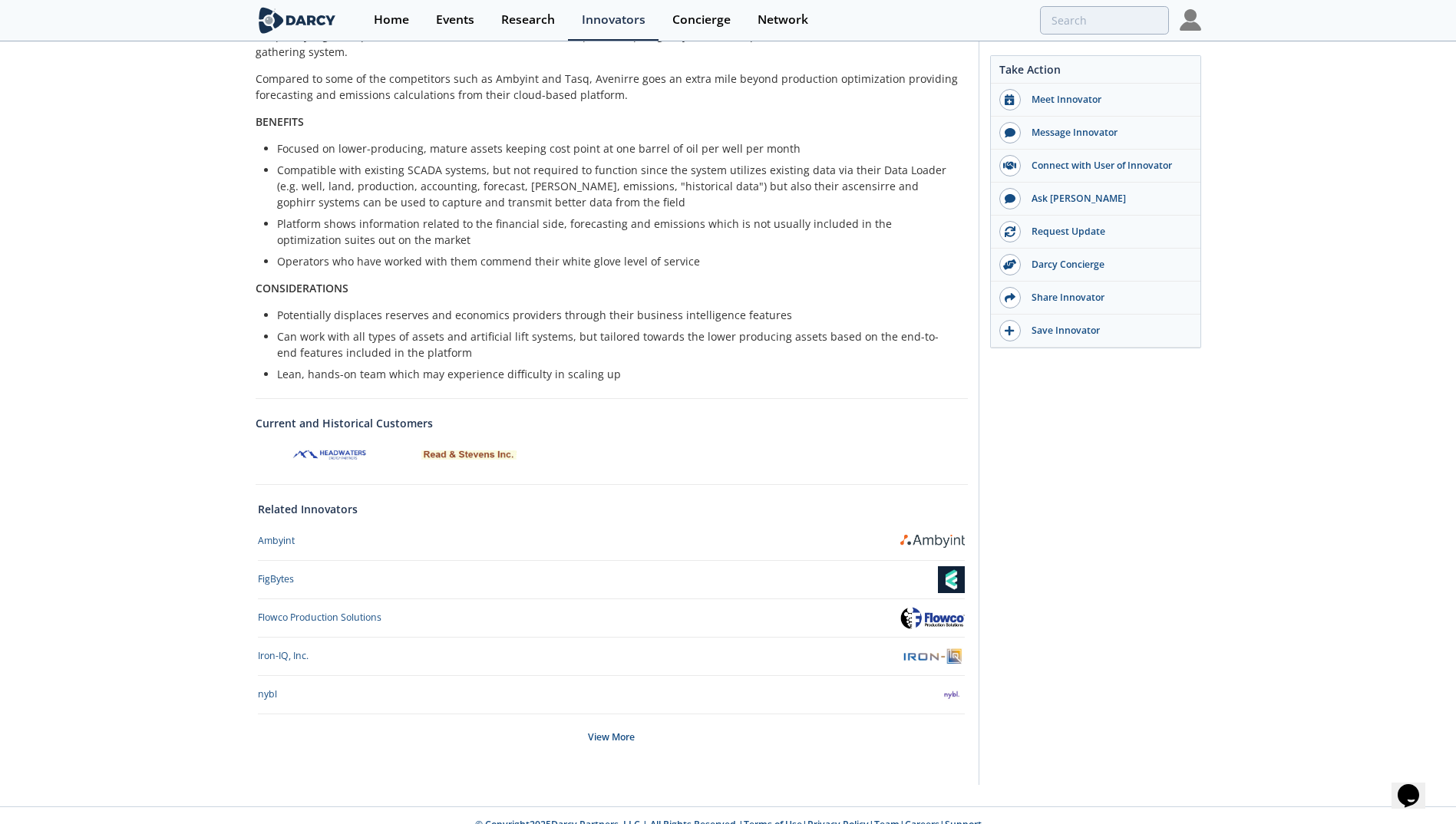
scroll to position [413, 0]
click at [277, 647] on div "Iron-IQ, Inc." at bounding box center [283, 654] width 51 height 14
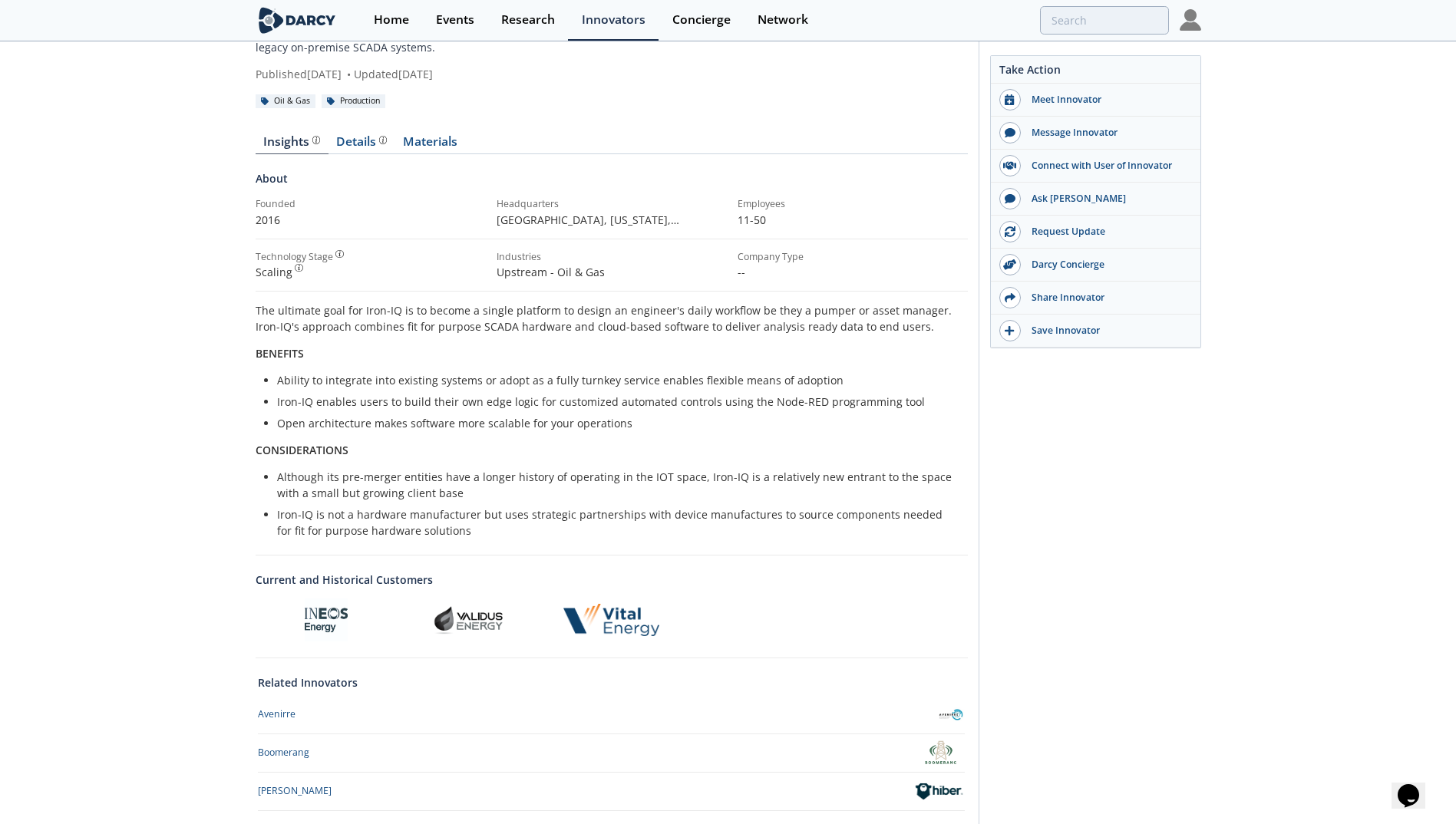
scroll to position [279, 0]
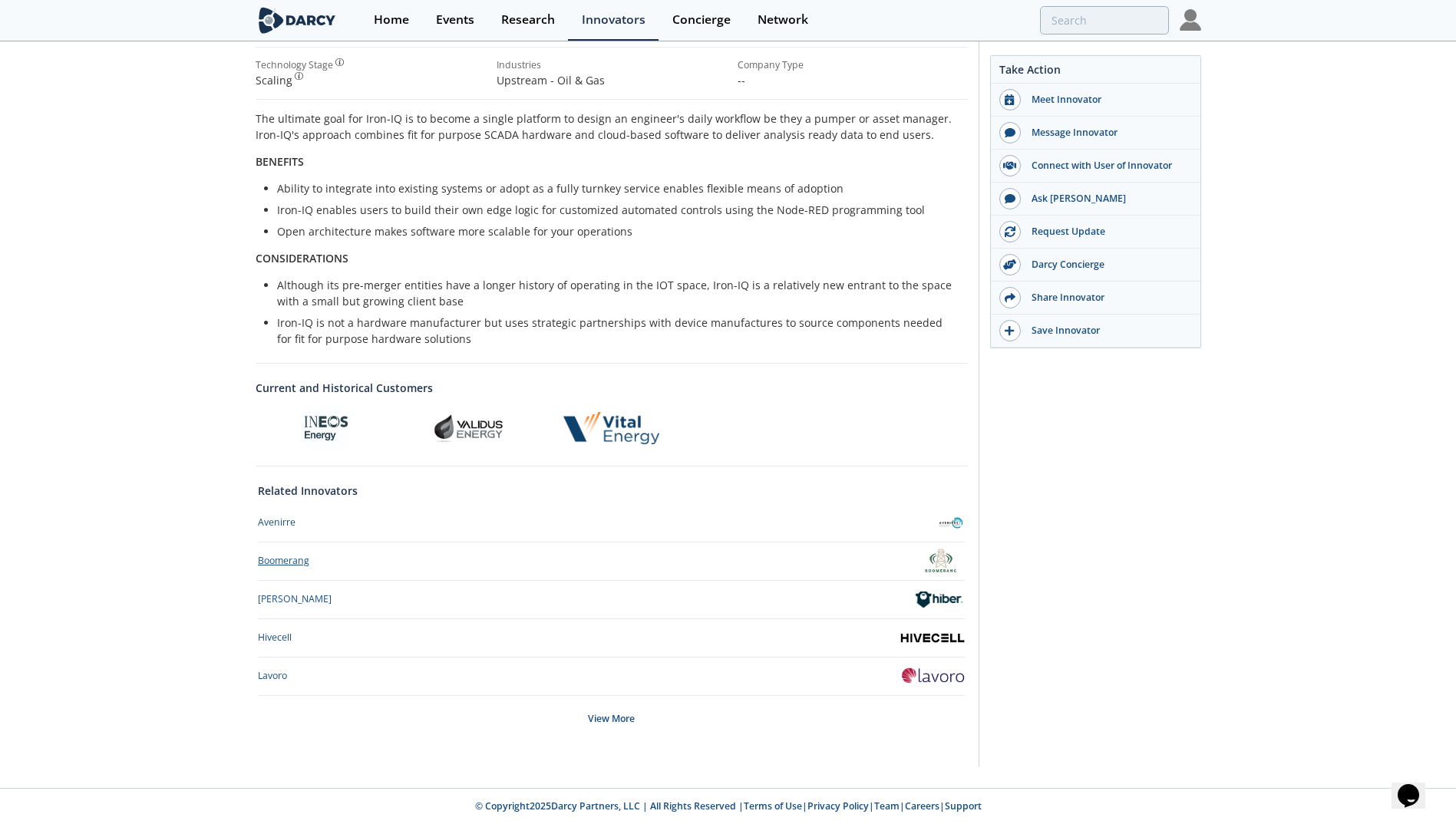
click at [298, 562] on div "Boomerang" at bounding box center [284, 561] width 52 height 14
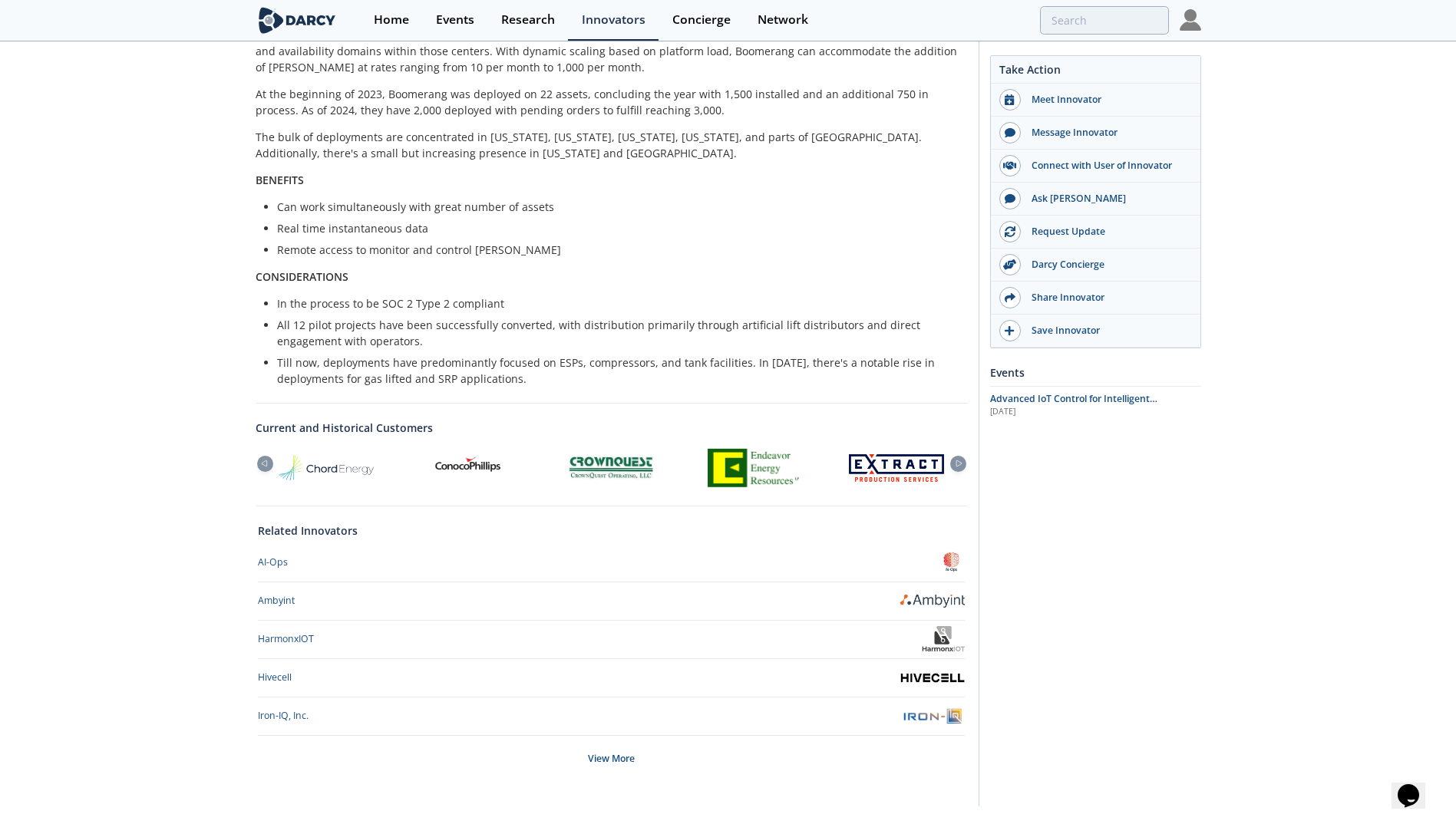
scroll to position [478, 0]
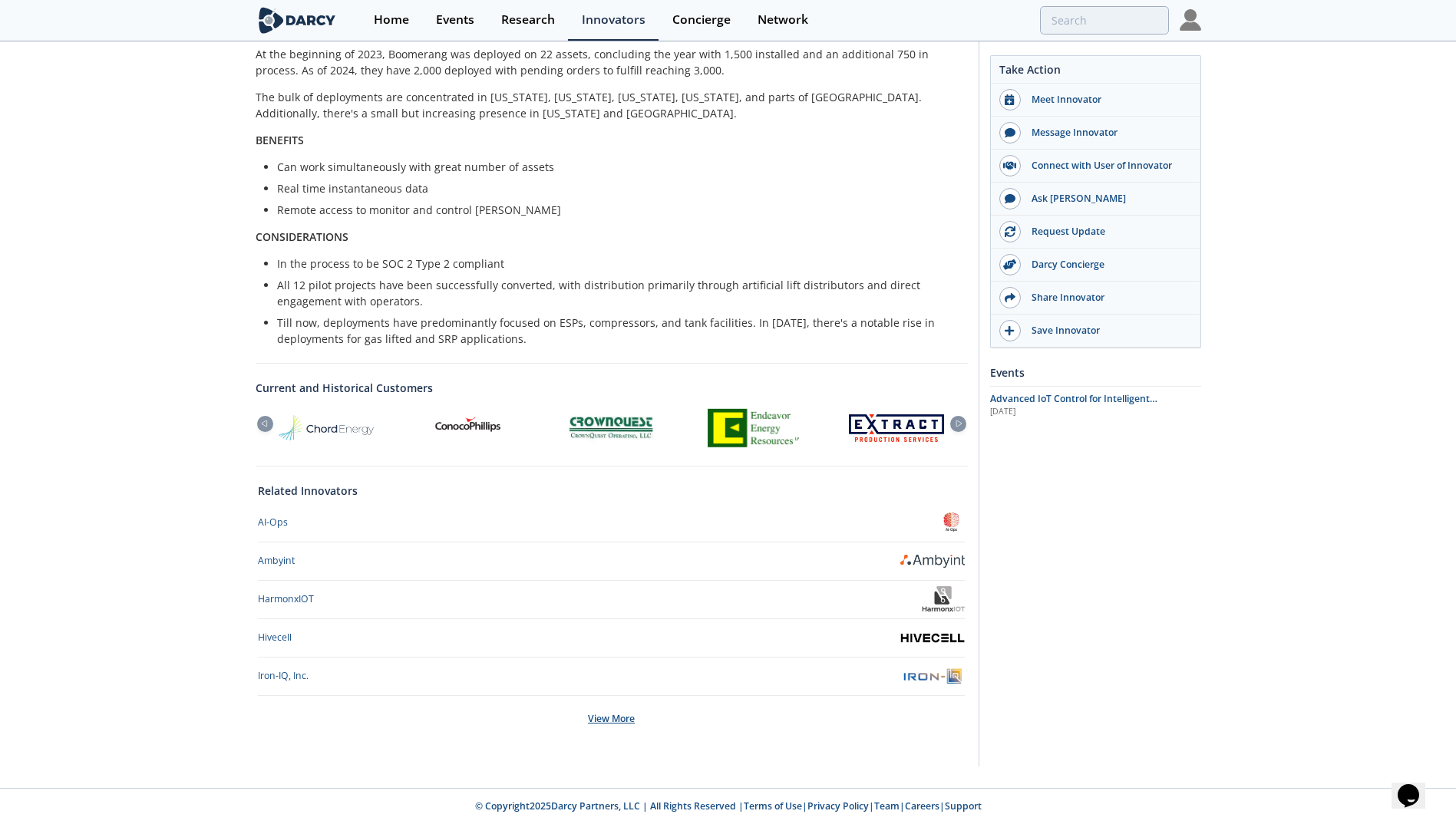
click at [588, 718] on div "View More" at bounding box center [611, 719] width 706 height 46
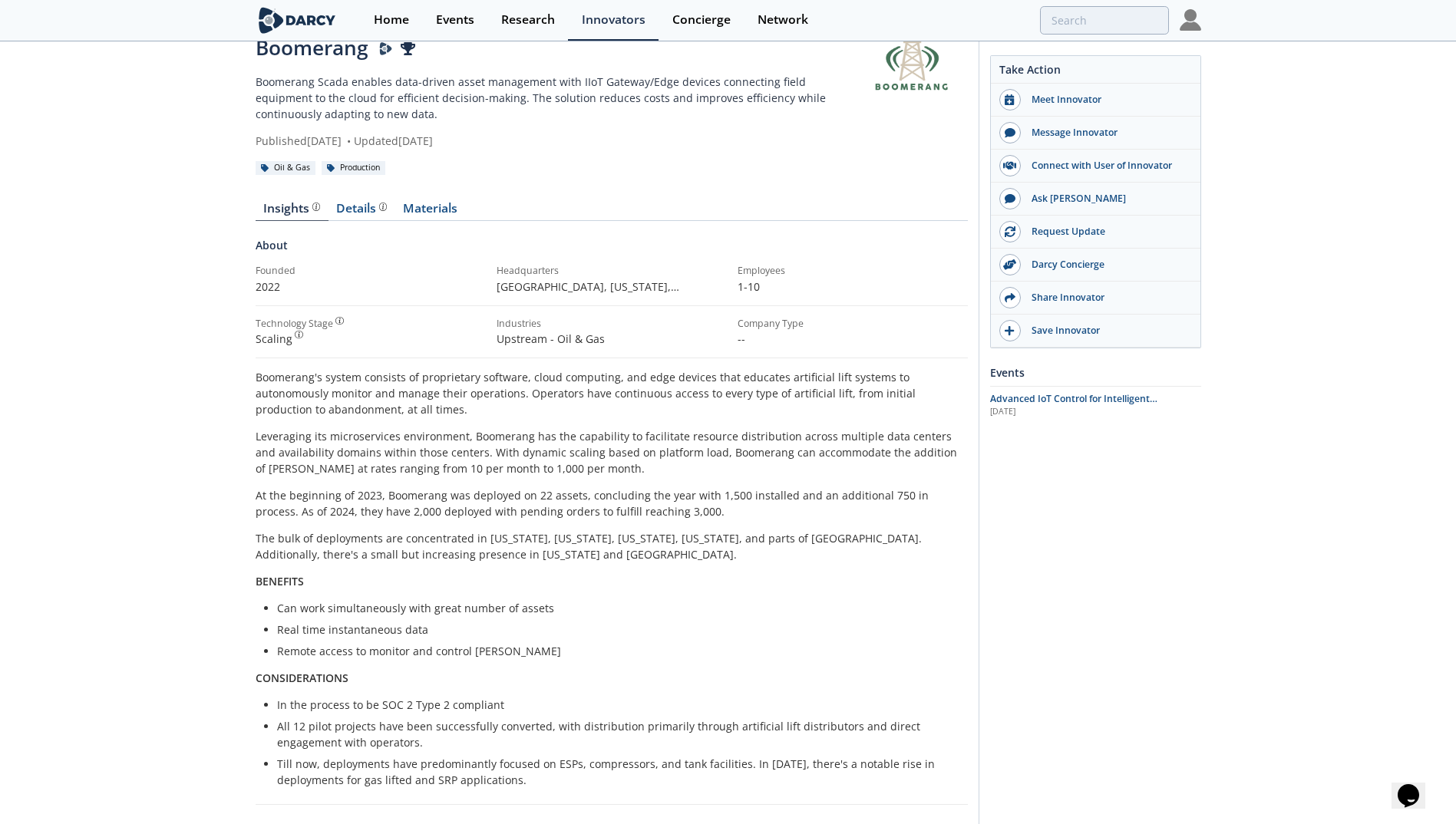
scroll to position [17, 0]
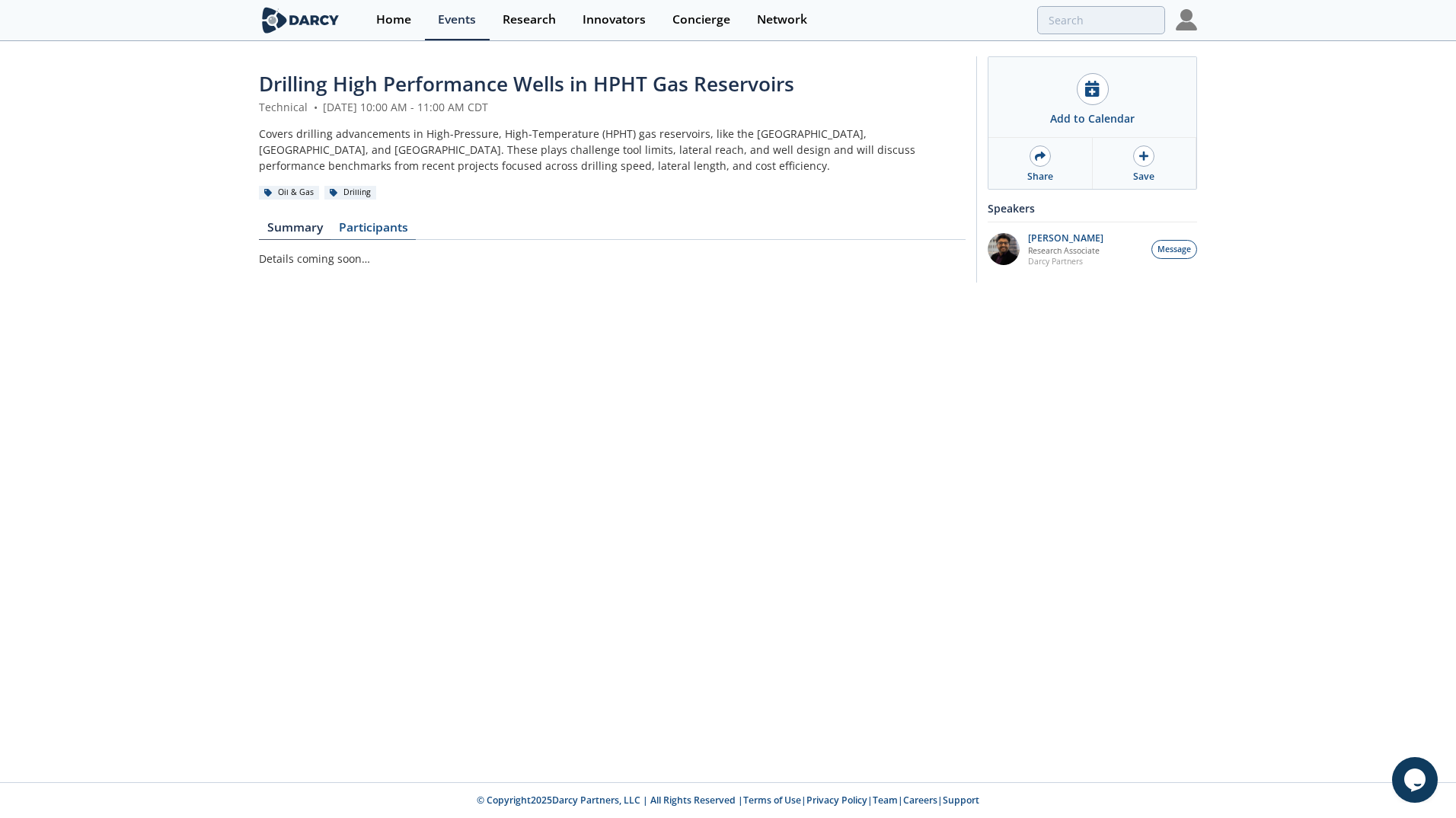
click at [369, 223] on link "Participants" at bounding box center [373, 231] width 85 height 18
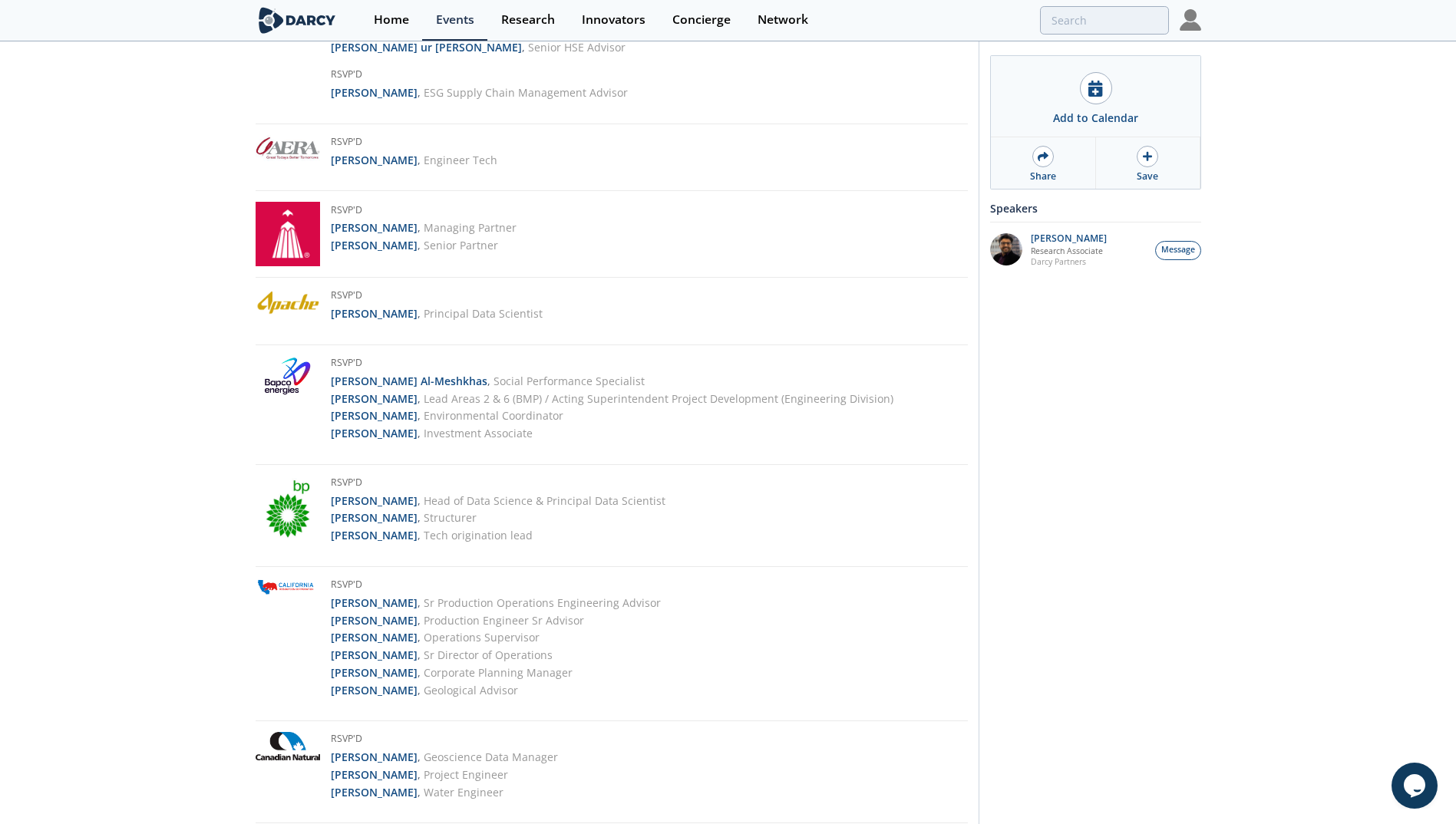
scroll to position [577, 0]
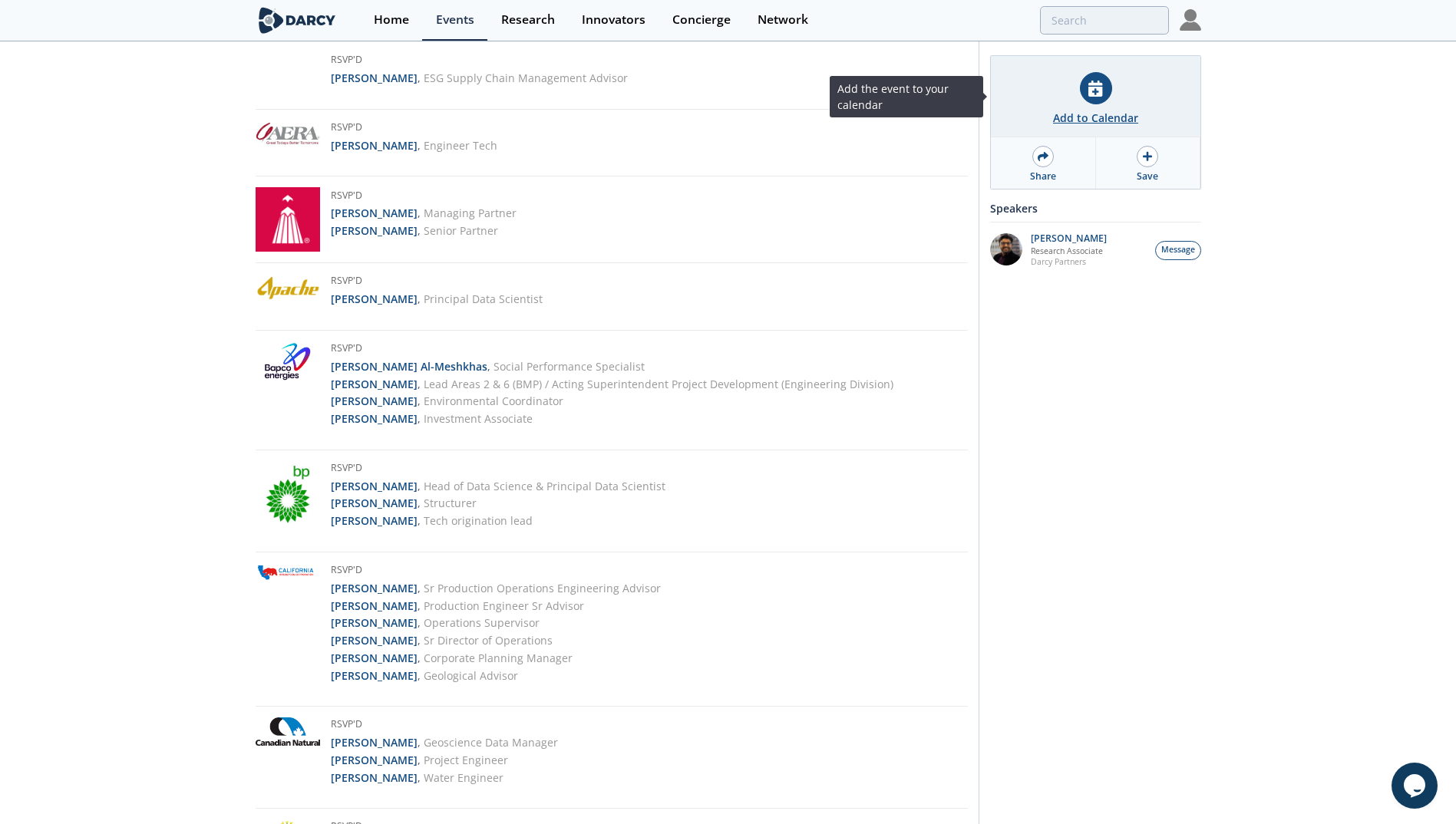
click at [1093, 101] on div at bounding box center [1095, 88] width 32 height 32
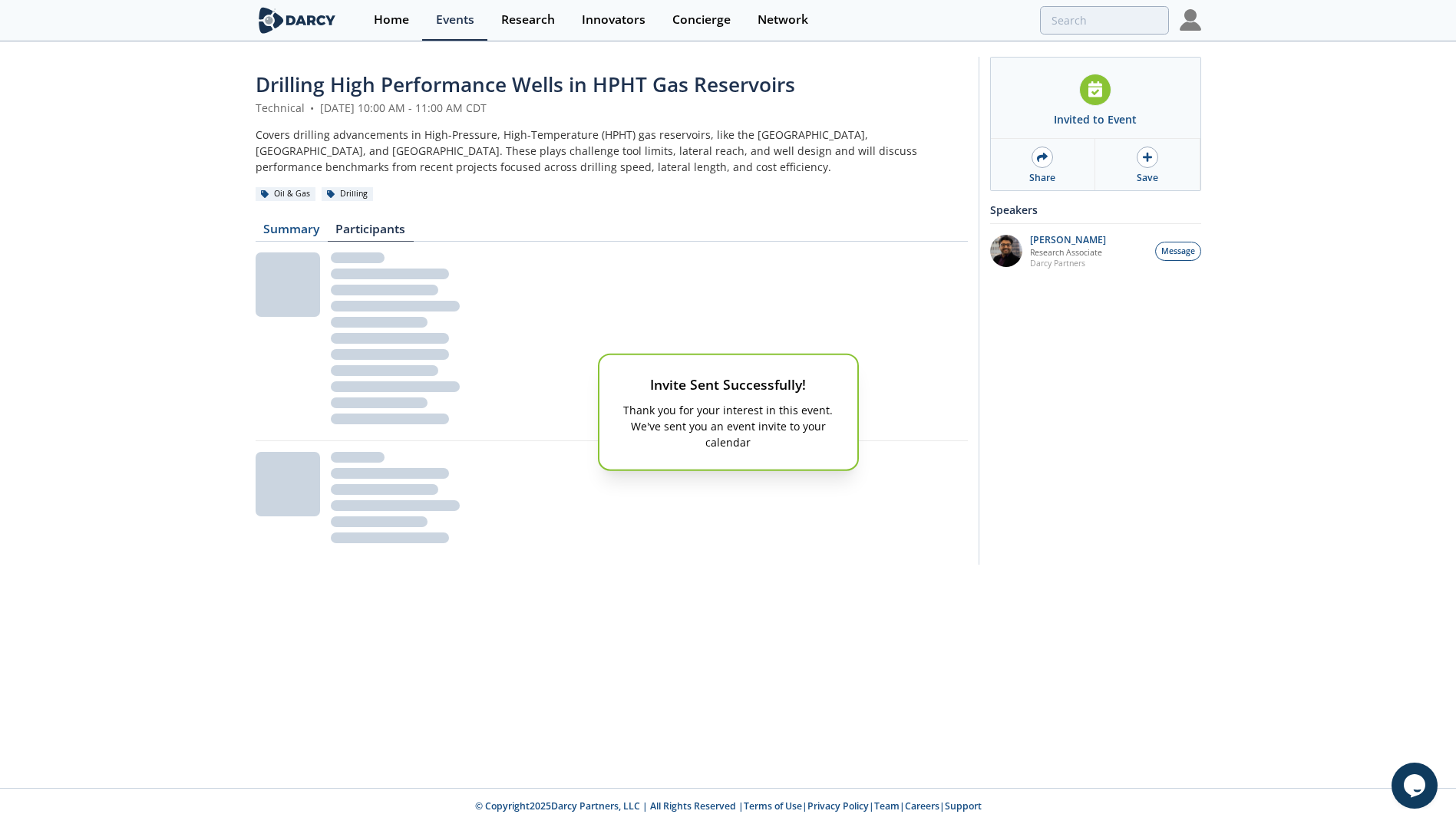
scroll to position [0, 0]
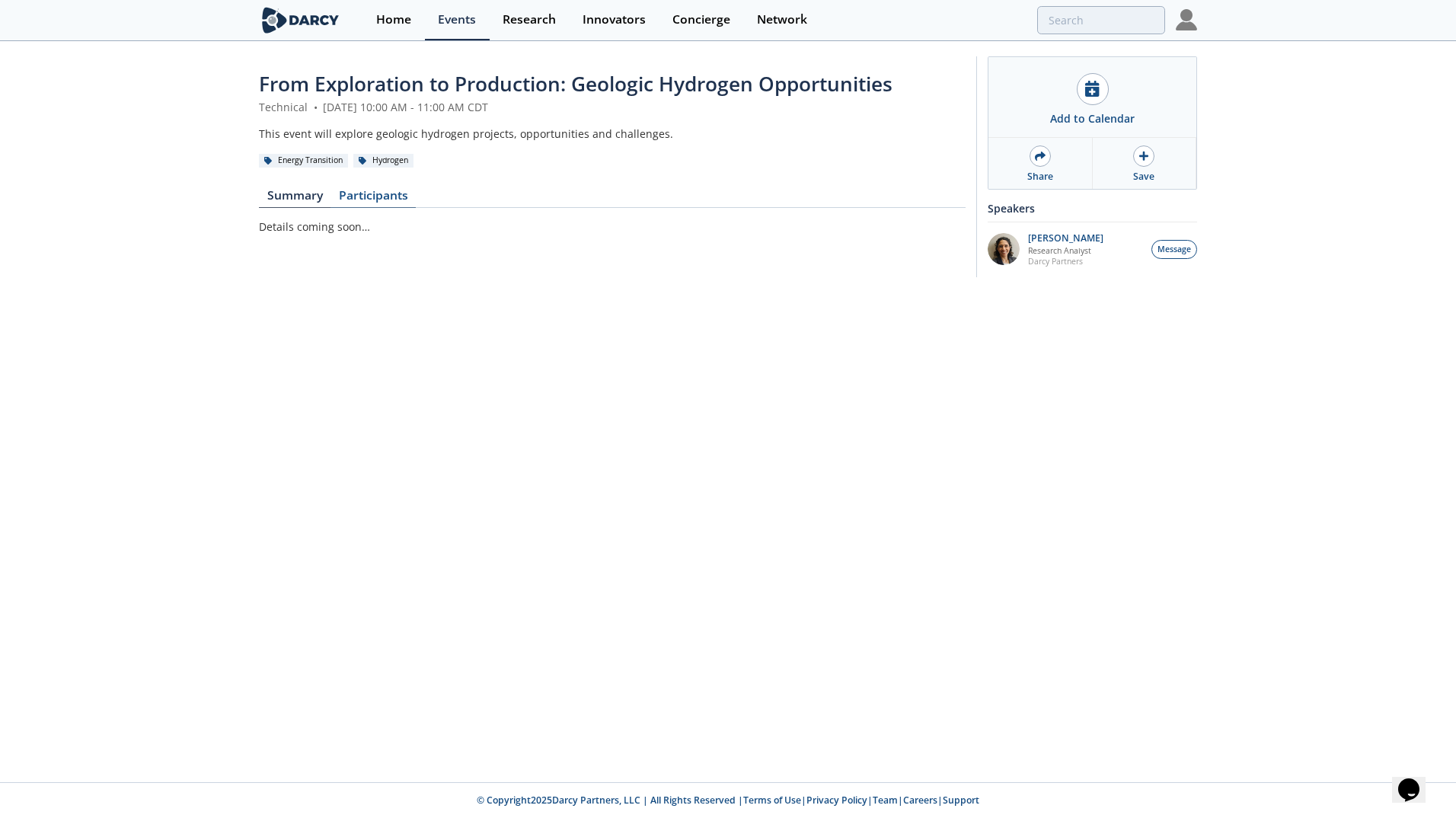
click at [369, 195] on link "Participants" at bounding box center [373, 199] width 85 height 18
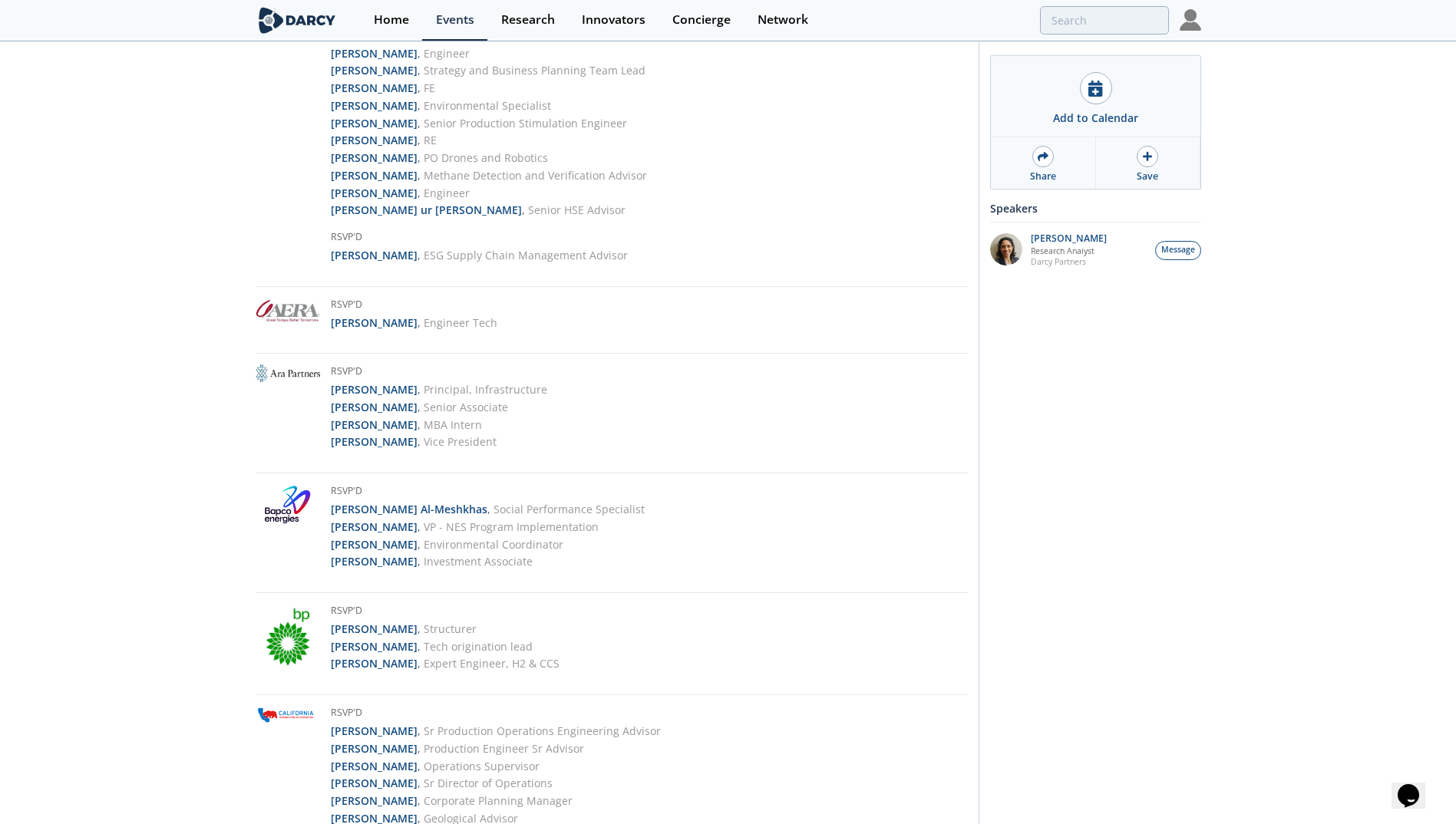
scroll to position [403, 0]
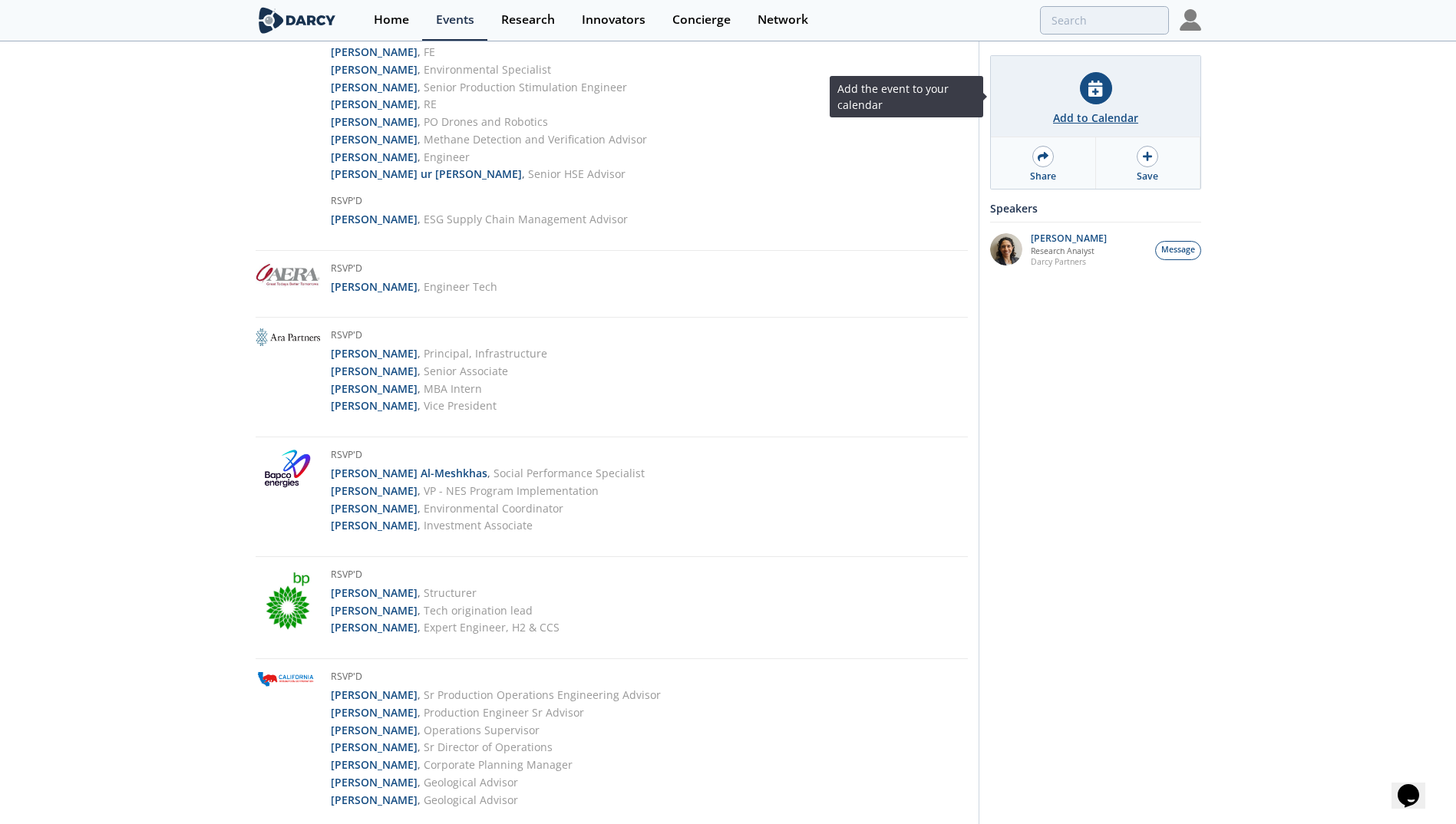
click at [1106, 108] on div "Add to Calendar" at bounding box center [1095, 97] width 210 height 82
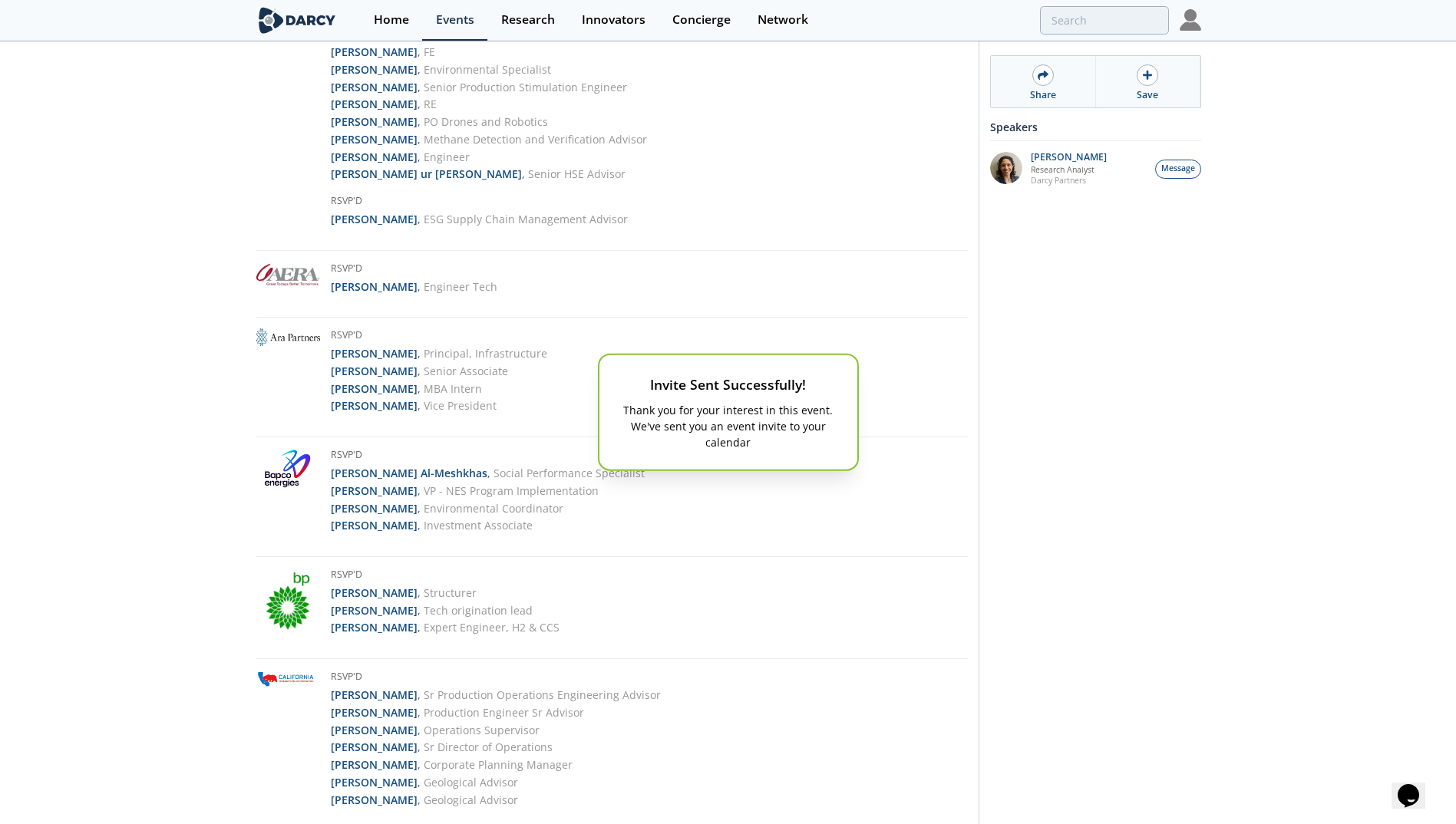
scroll to position [0, 0]
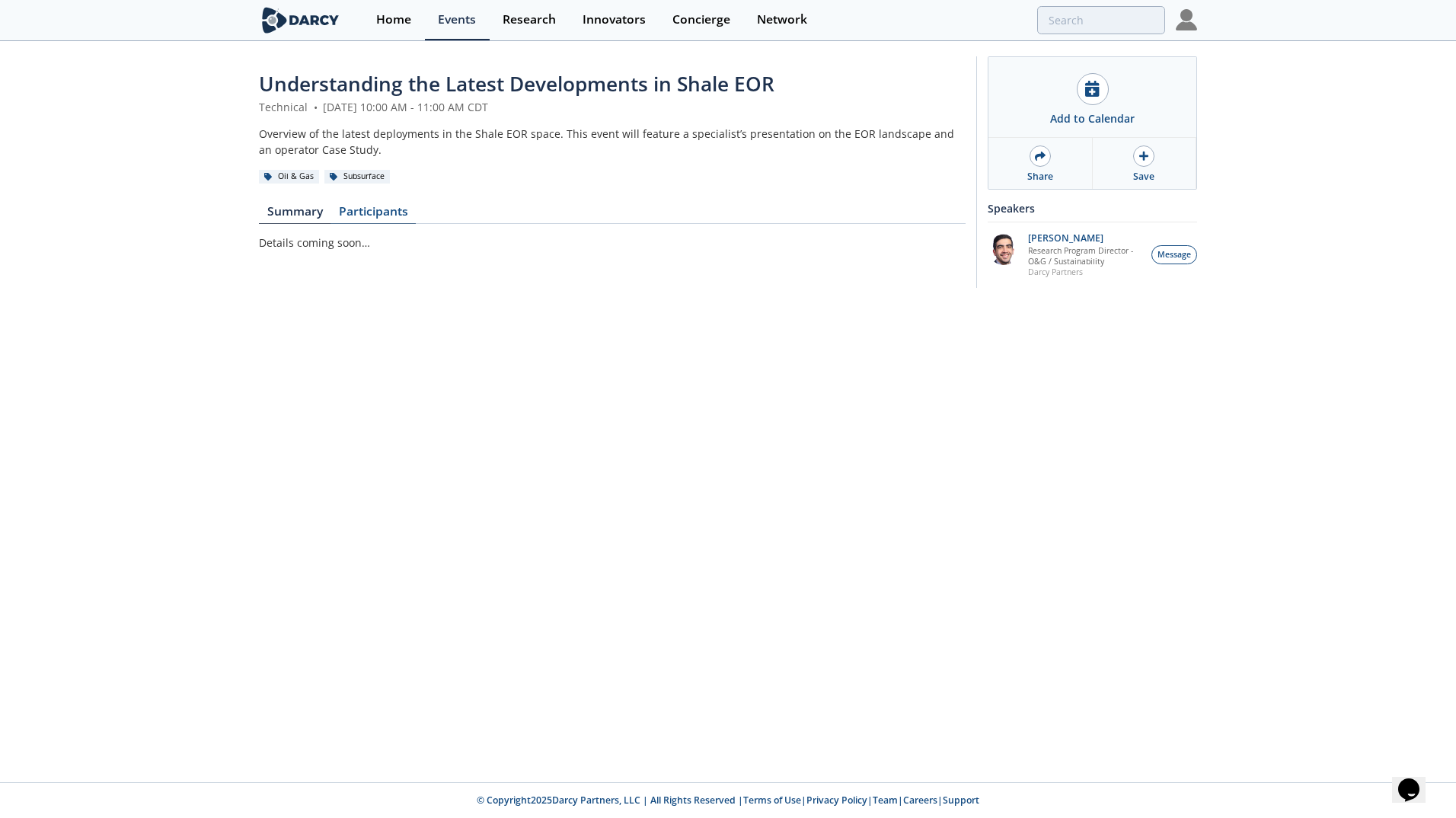
click at [402, 209] on link "Participants" at bounding box center [373, 215] width 85 height 18
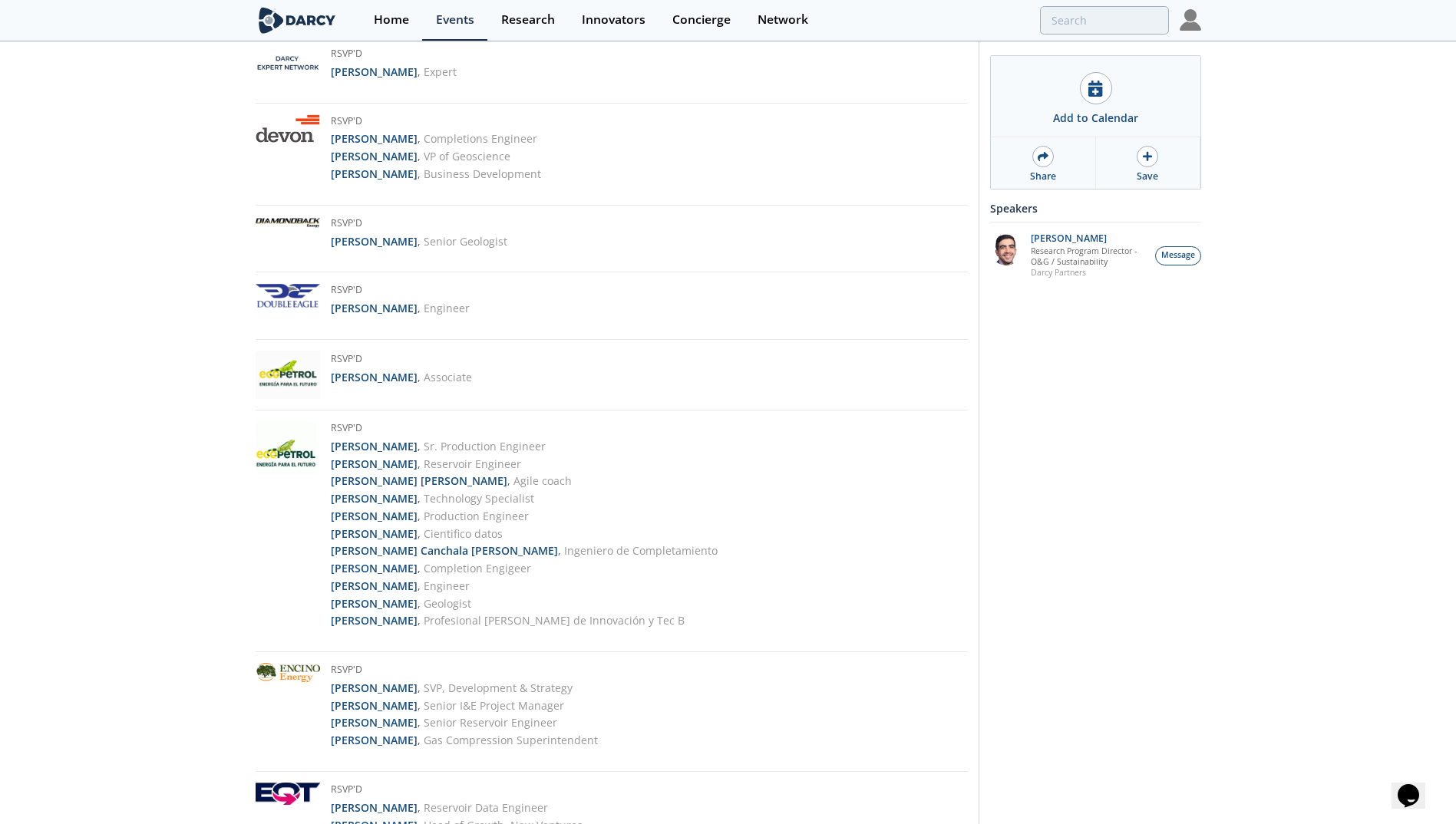
scroll to position [2325, 0]
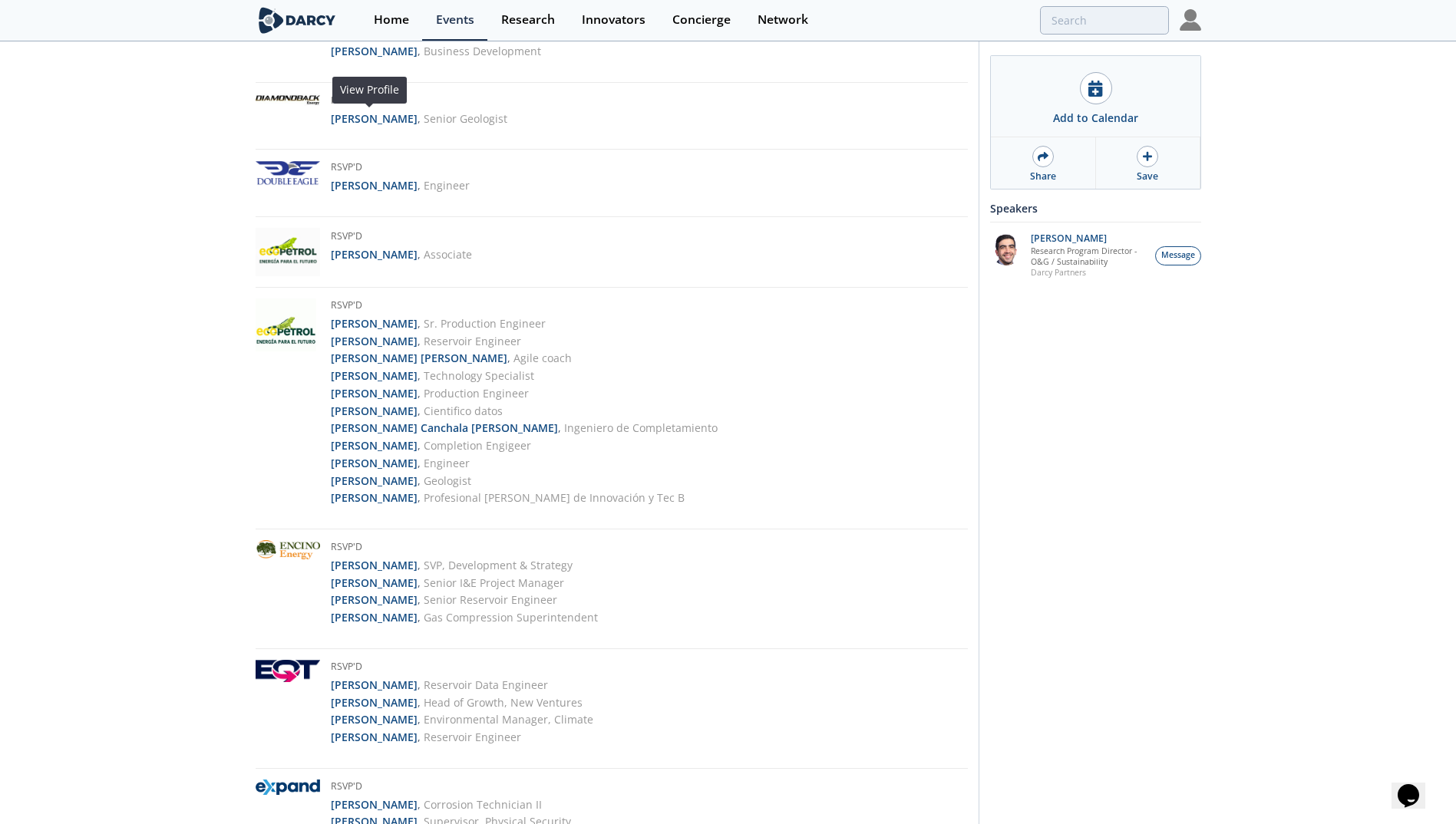
drag, startPoint x: 381, startPoint y: 121, endPoint x: 357, endPoint y: 86, distance: 42.4
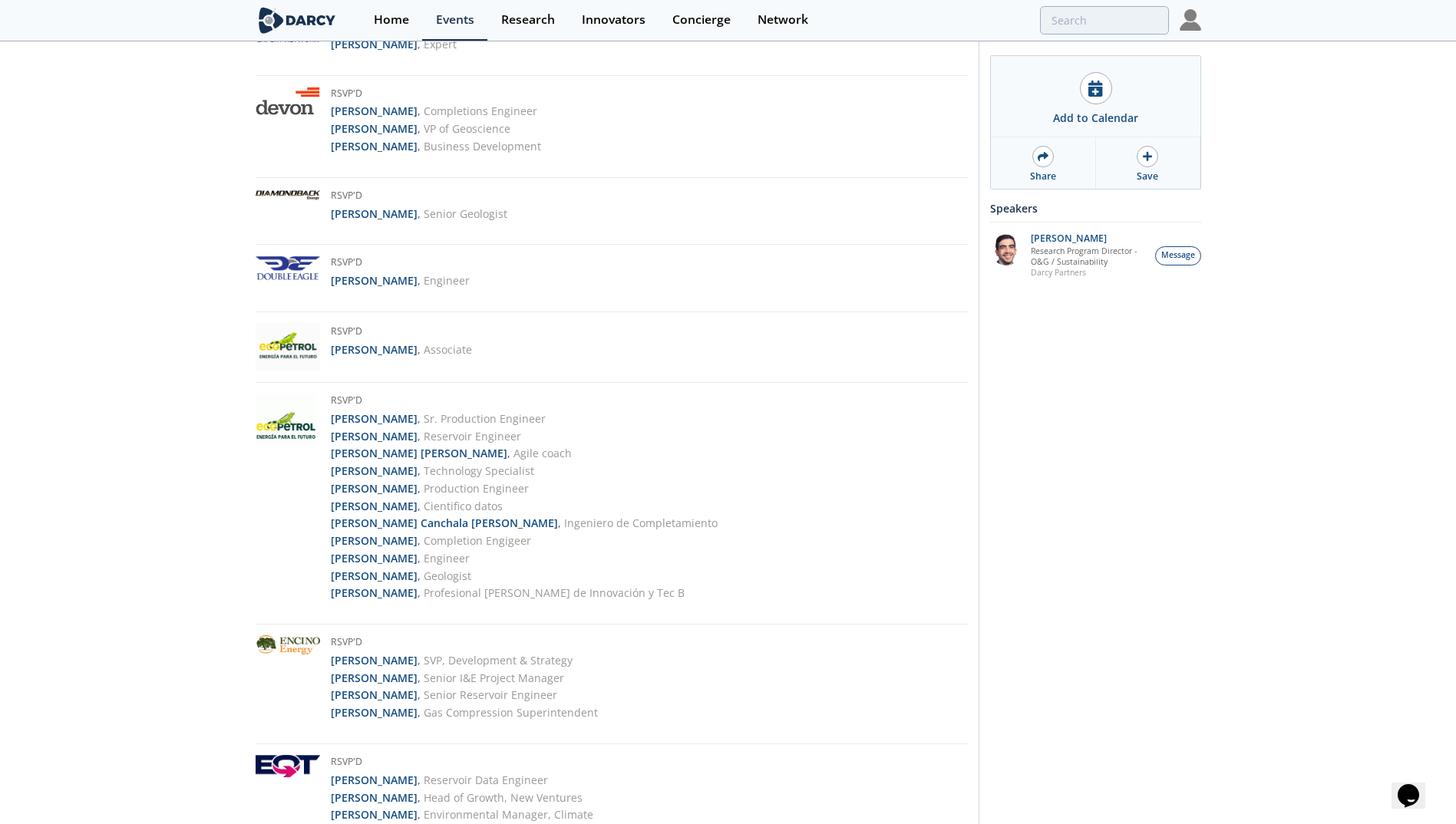
scroll to position [2210, 0]
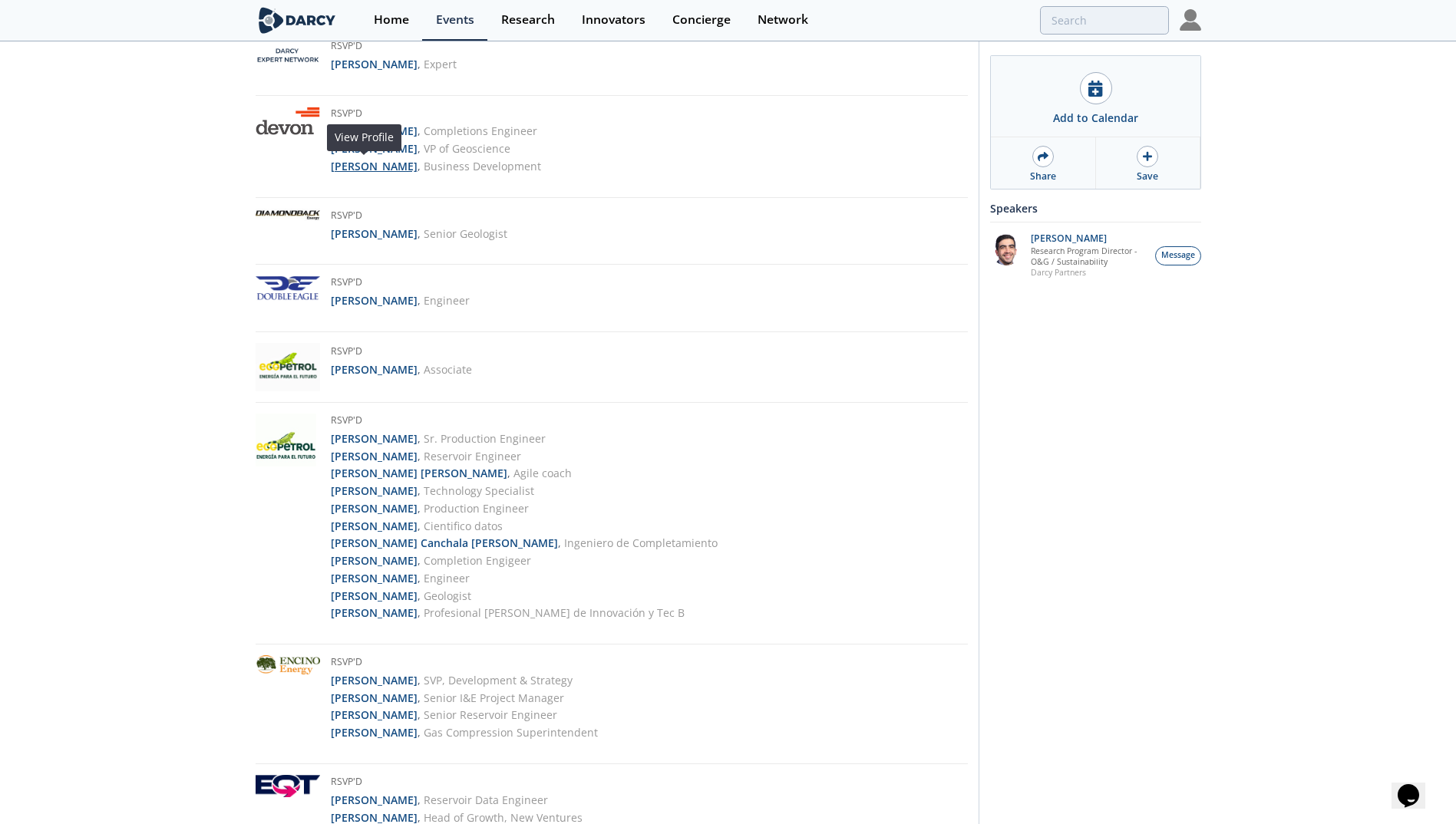
click at [362, 162] on strong "[PERSON_NAME]" at bounding box center [374, 167] width 87 height 15
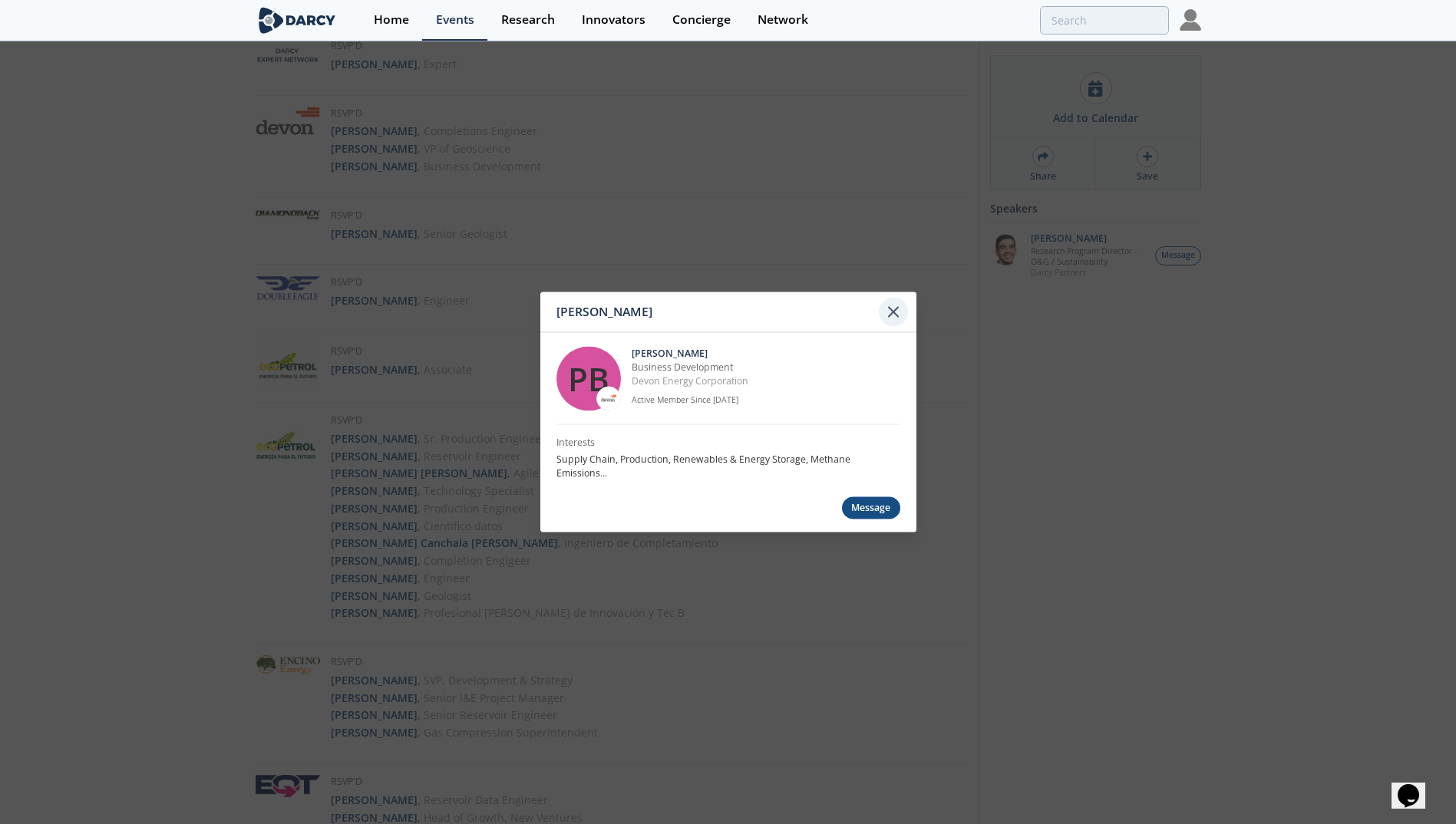
click at [890, 310] on icon at bounding box center [893, 312] width 18 height 18
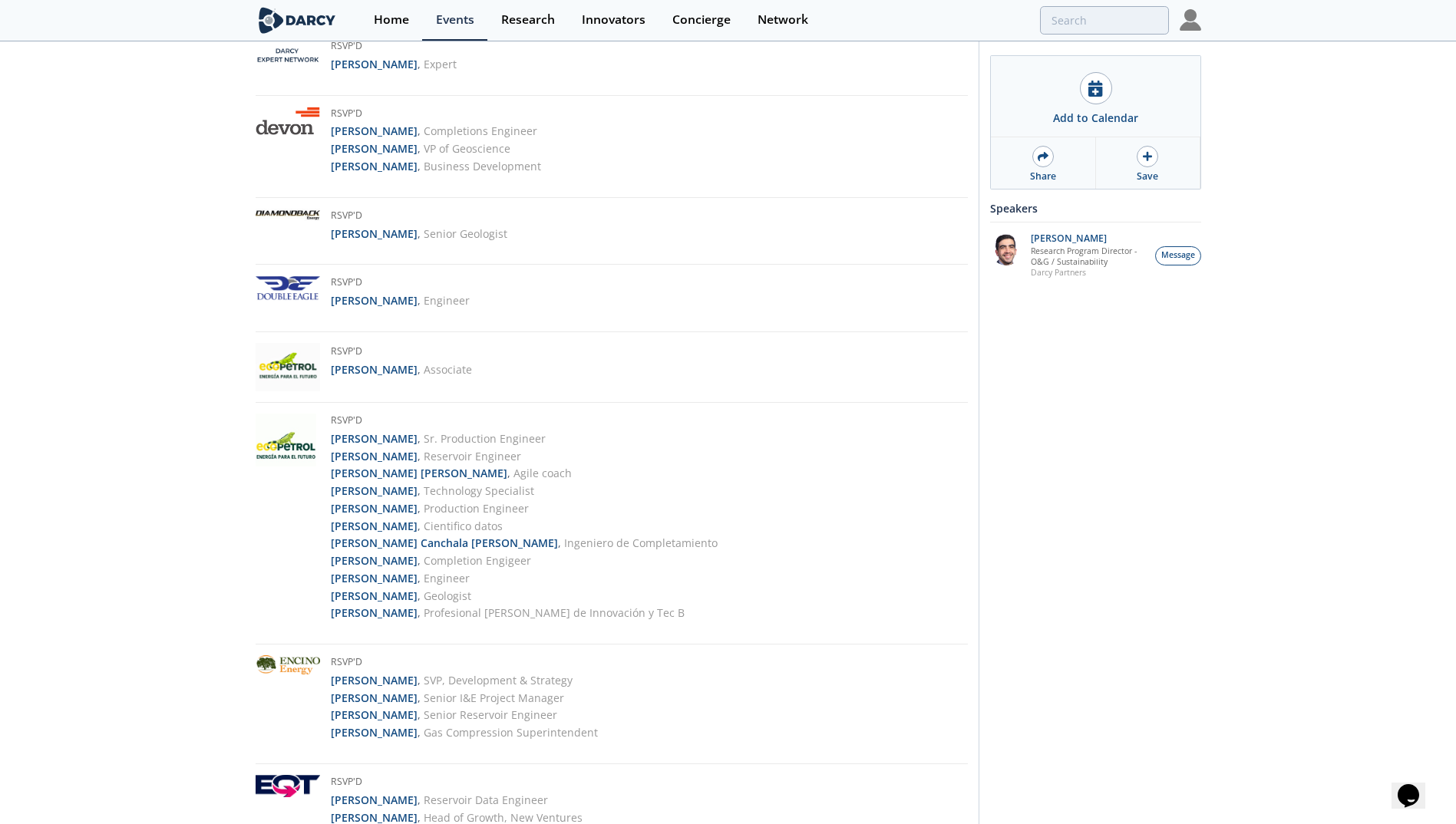
click at [357, 140] on li "Adele Christensen , Completions Engineer View Profile" at bounding box center [436, 131] width 210 height 17
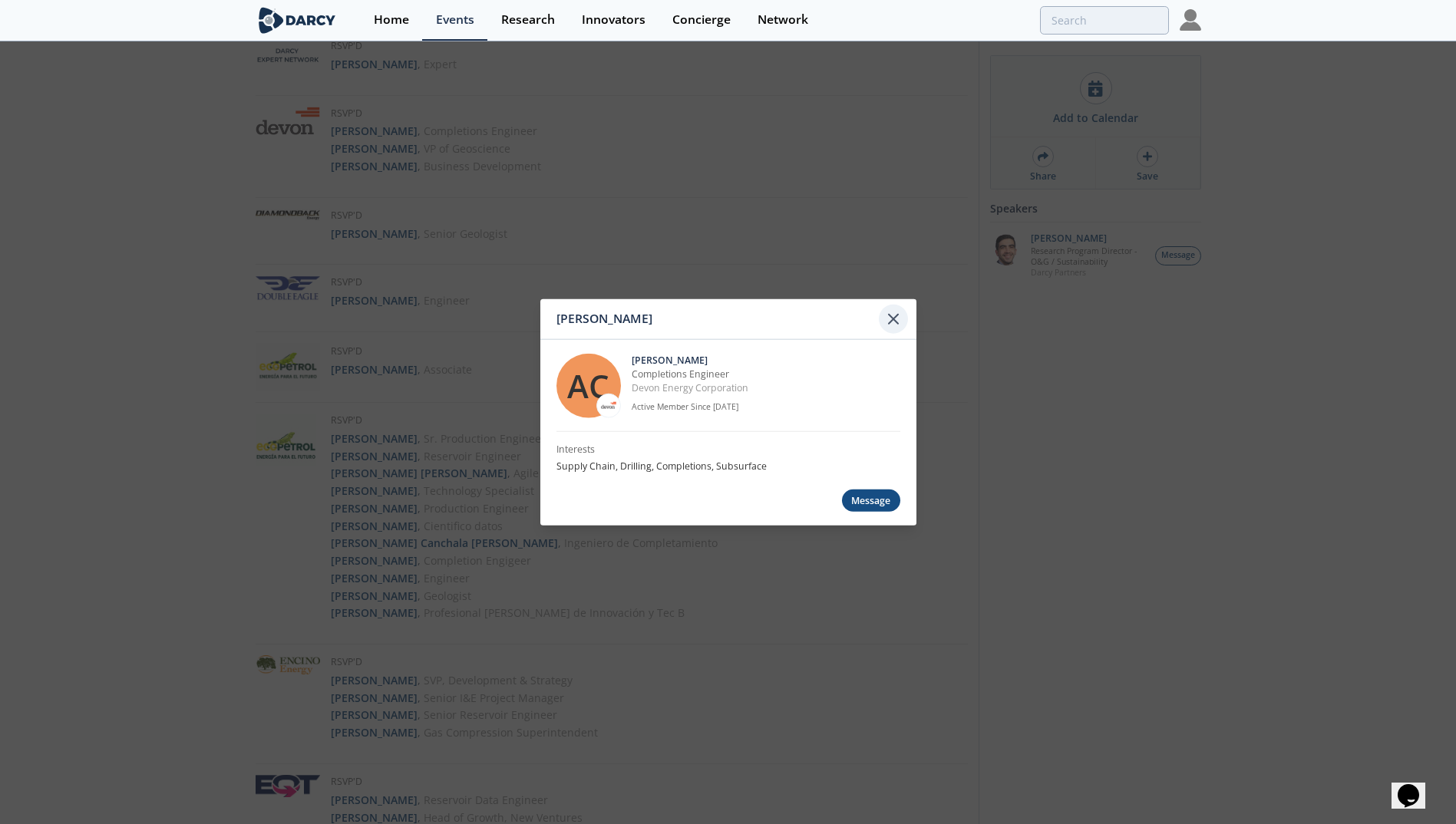
click at [903, 317] on div at bounding box center [893, 319] width 29 height 29
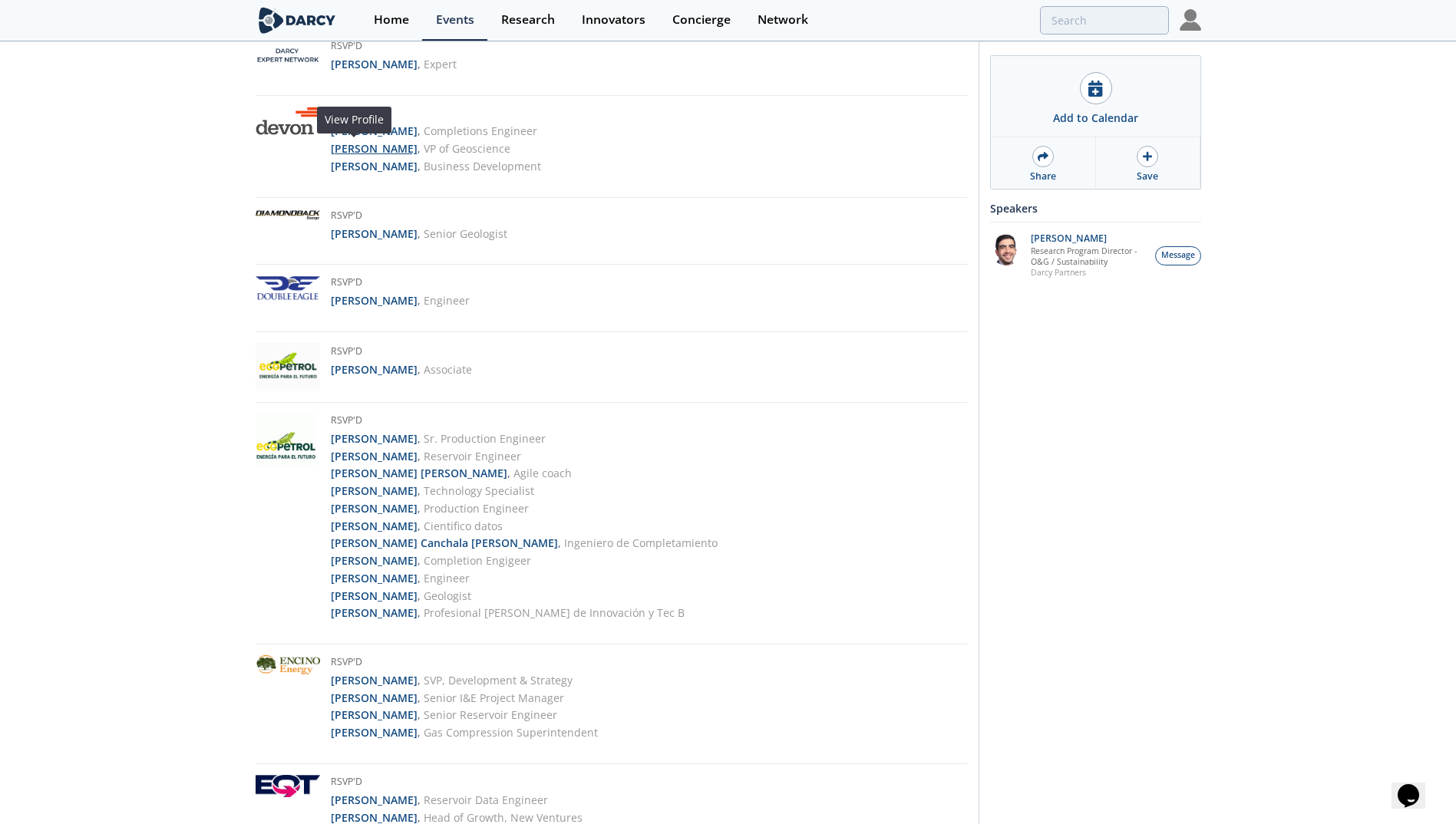
click at [352, 151] on strong "Ken Pfau" at bounding box center [374, 149] width 87 height 15
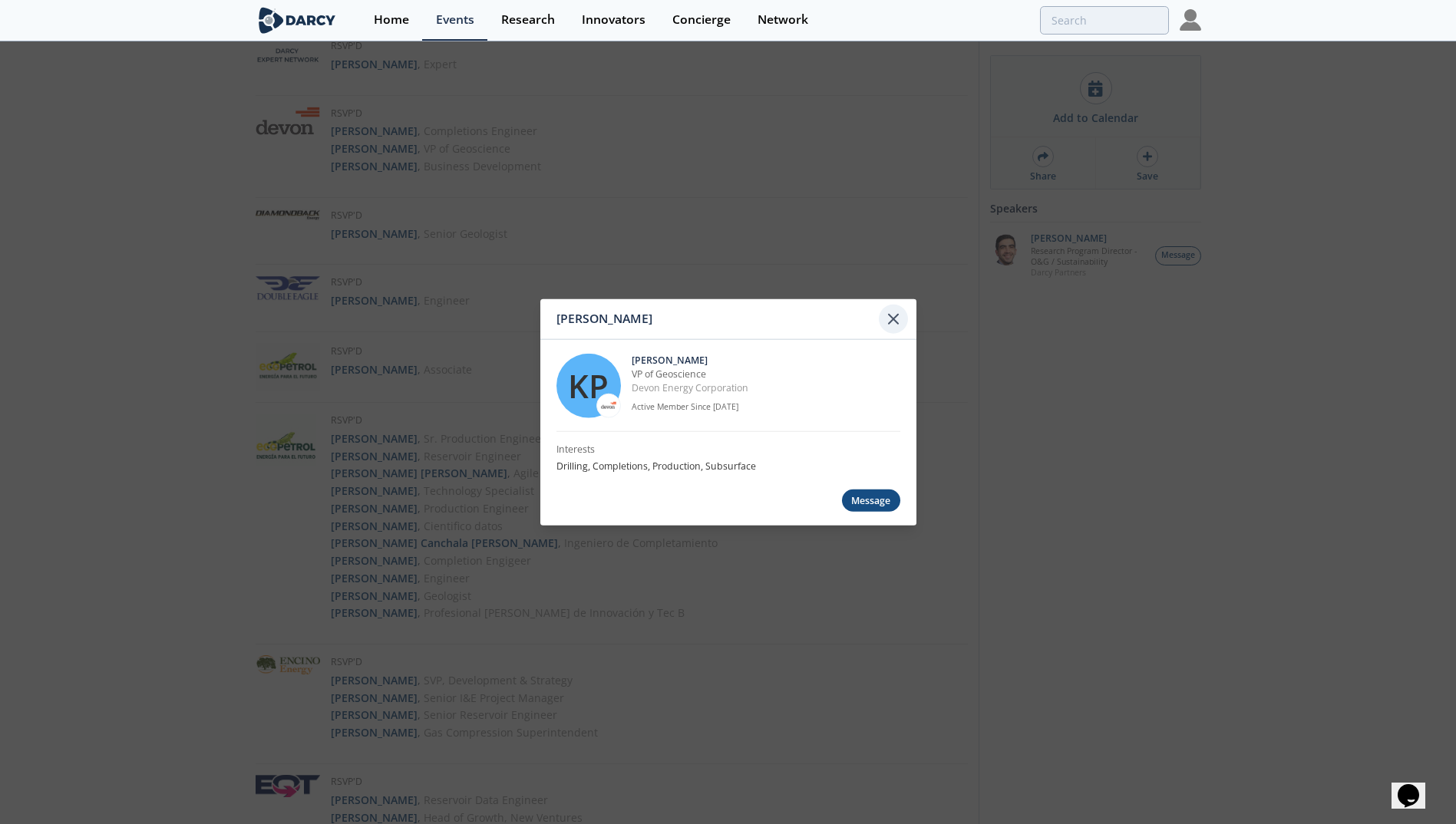
click at [889, 320] on icon at bounding box center [893, 319] width 18 height 18
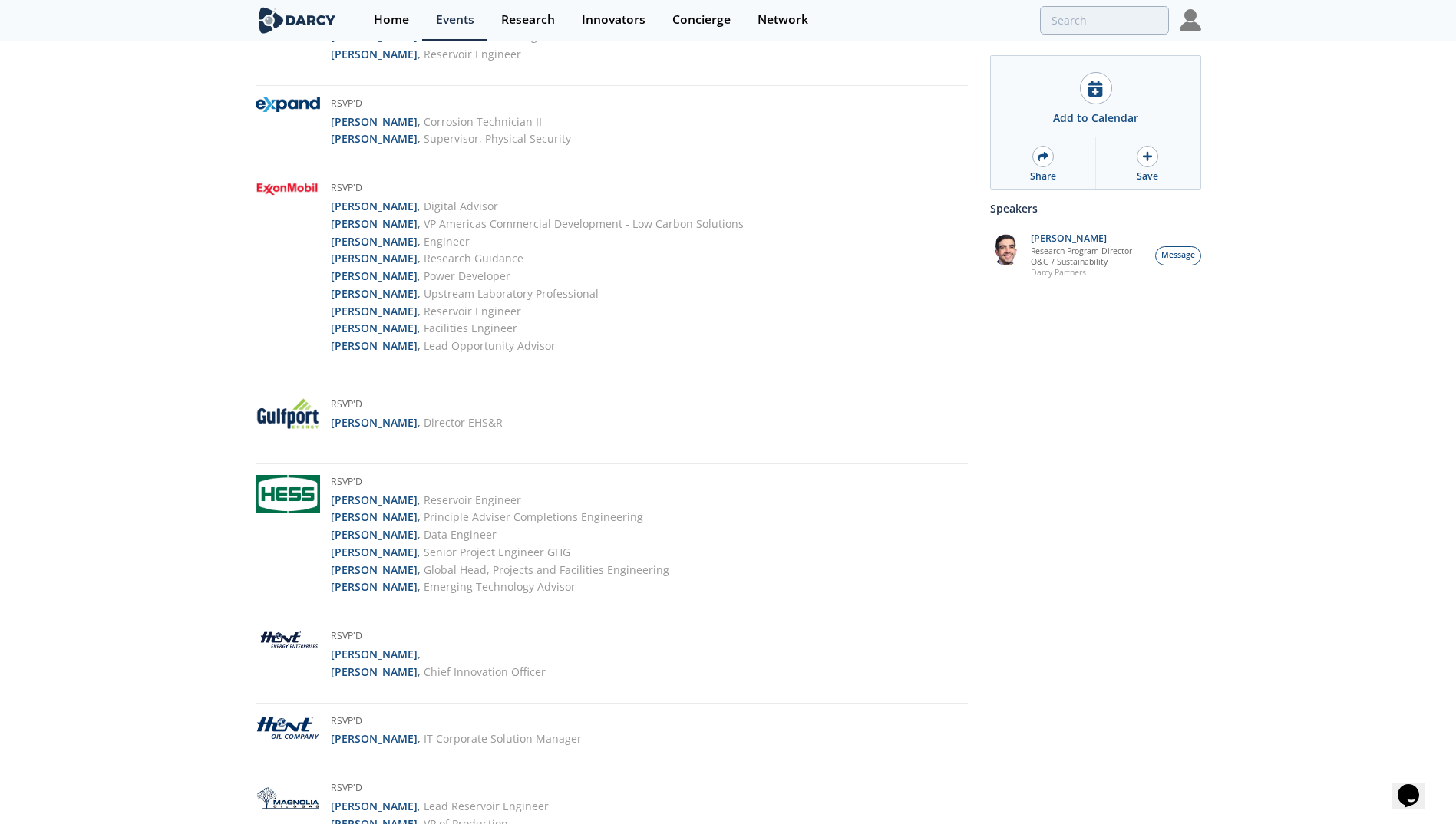
scroll to position [3007, 0]
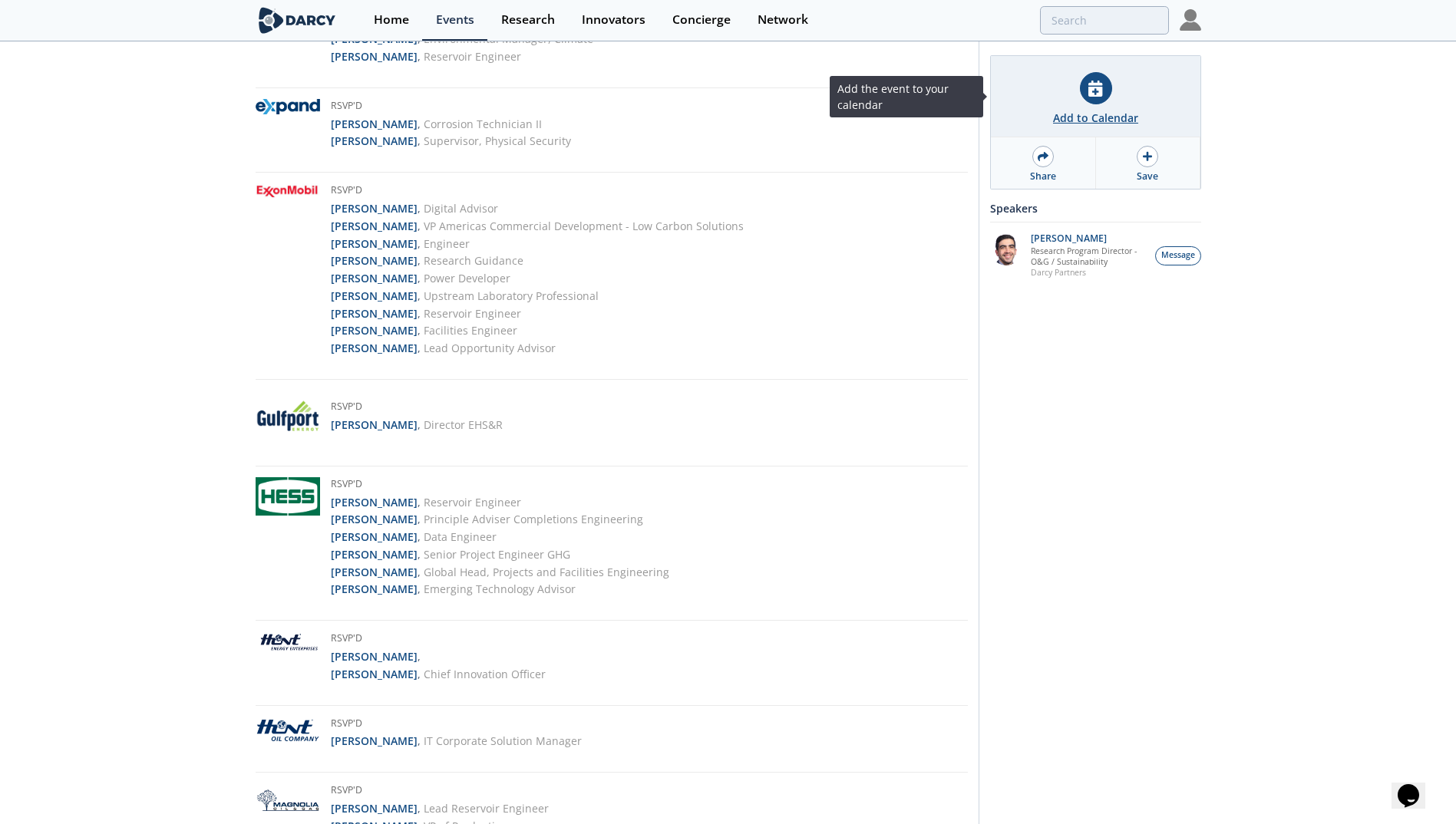
click at [1104, 105] on div "Add to Calendar" at bounding box center [1095, 97] width 210 height 82
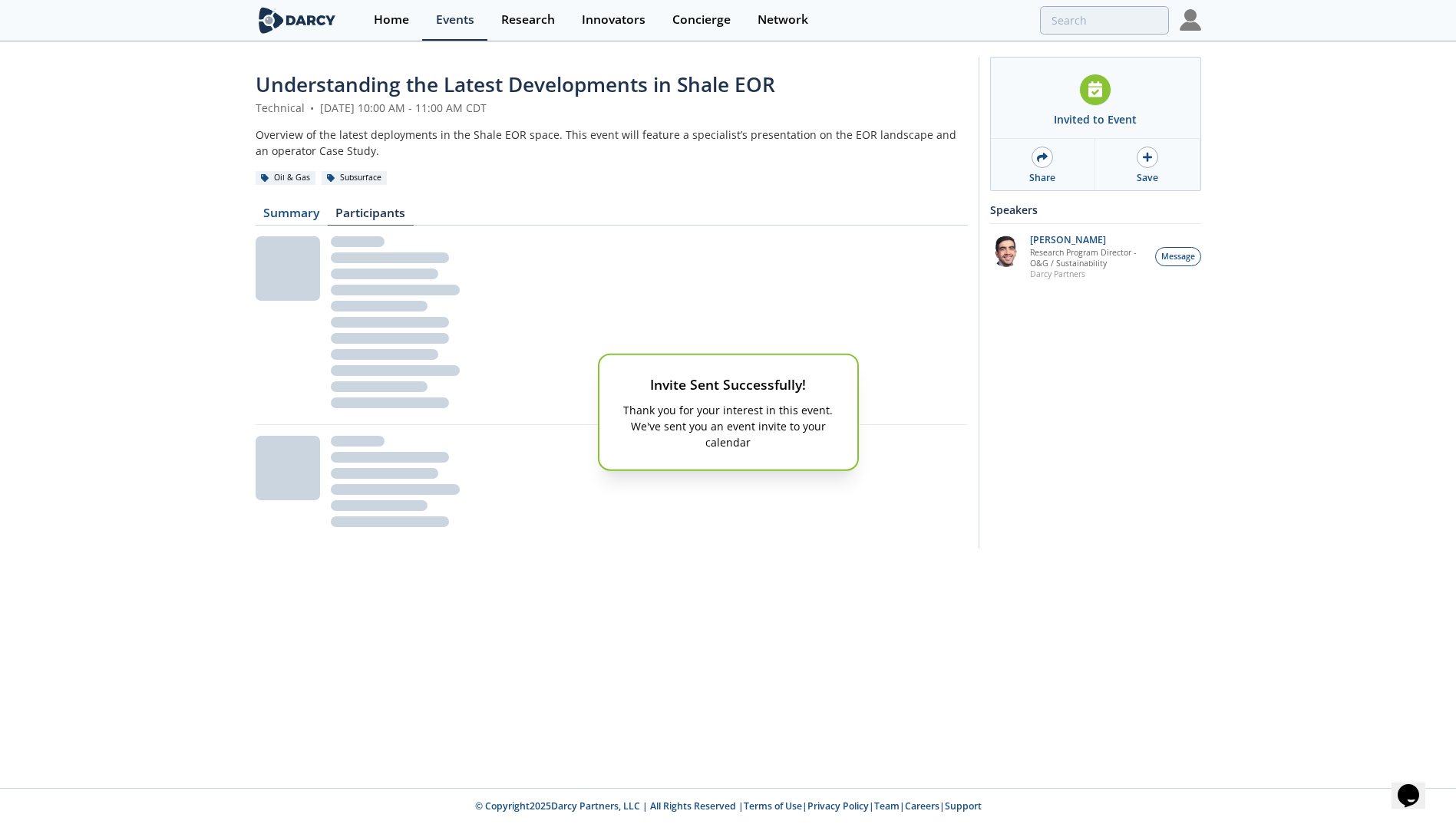
scroll to position [0, 0]
